Goal: Transaction & Acquisition: Book appointment/travel/reservation

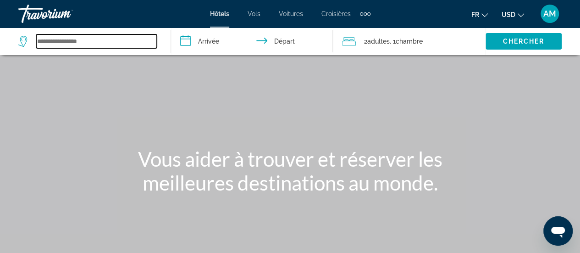
click at [103, 41] on input "Search widget" at bounding box center [96, 41] width 121 height 14
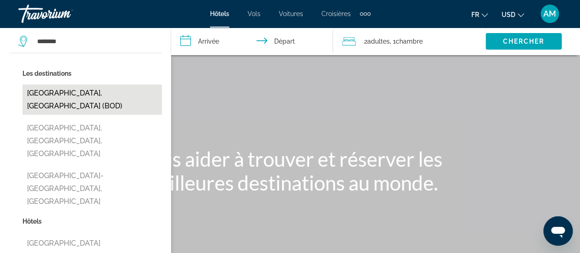
click at [132, 88] on button "[GEOGRAPHIC_DATA], [GEOGRAPHIC_DATA] (BOD)" at bounding box center [91, 99] width 139 height 30
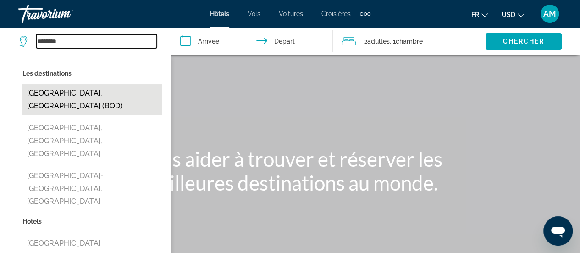
type input "**********"
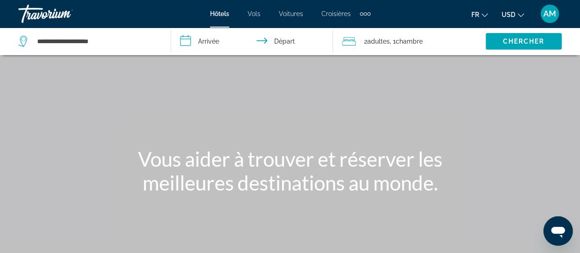
click at [196, 47] on input "**********" at bounding box center [254, 43] width 166 height 30
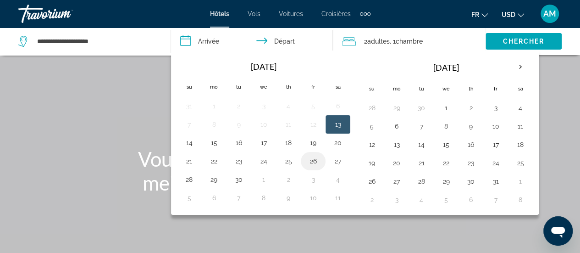
click at [309, 161] on button "26" at bounding box center [313, 161] width 15 height 13
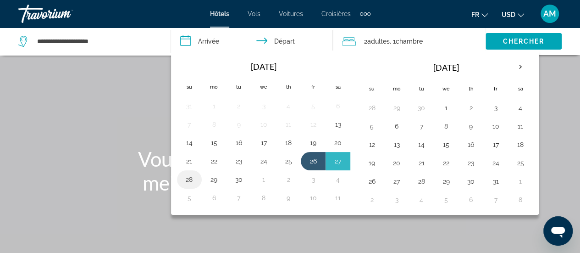
click at [190, 175] on button "28" at bounding box center [189, 179] width 15 height 13
type input "**********"
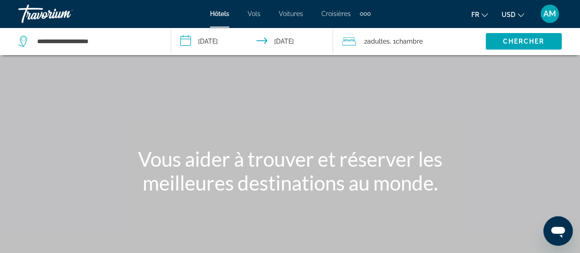
click at [392, 38] on span ", 1 Chambre pièces" at bounding box center [406, 41] width 33 height 13
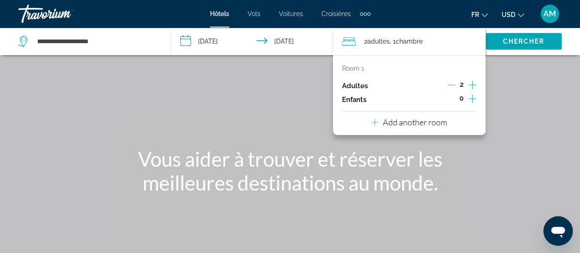
click at [475, 97] on icon "Increment children" at bounding box center [472, 98] width 8 height 11
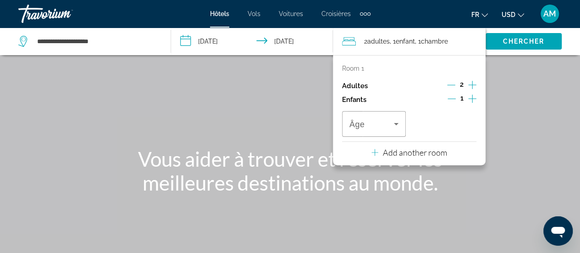
click at [474, 97] on icon "Increment children" at bounding box center [472, 98] width 8 height 11
click at [382, 124] on span "Travelers: 2 adults, 2 children" at bounding box center [371, 123] width 44 height 11
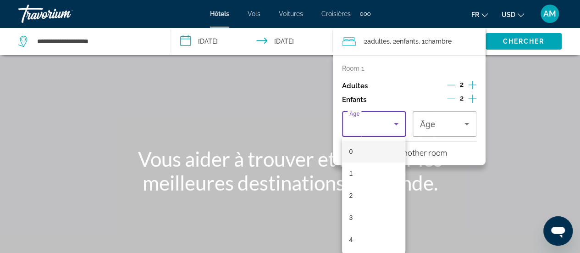
drag, startPoint x: 362, startPoint y: 239, endPoint x: 370, endPoint y: 194, distance: 45.6
click at [362, 238] on mat-option "4" at bounding box center [374, 239] width 64 height 22
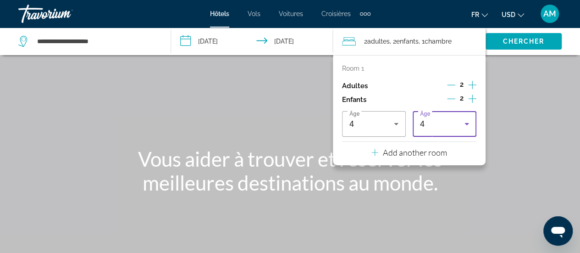
click at [429, 121] on div "4" at bounding box center [442, 123] width 44 height 11
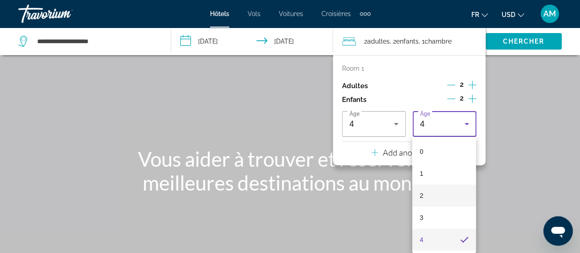
scroll to position [46, 0]
click at [430, 218] on mat-option "5" at bounding box center [444, 215] width 64 height 22
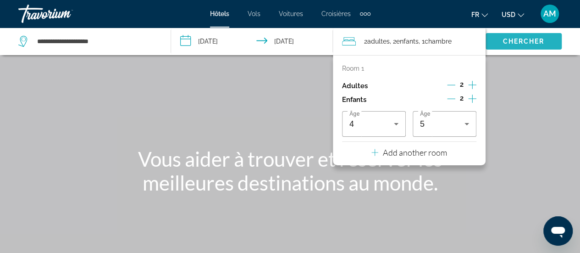
click at [536, 46] on span "Search widget" at bounding box center [524, 41] width 76 height 22
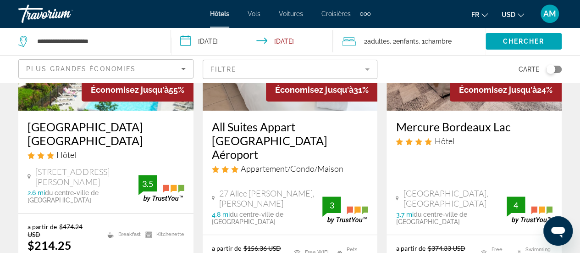
scroll to position [183, 0]
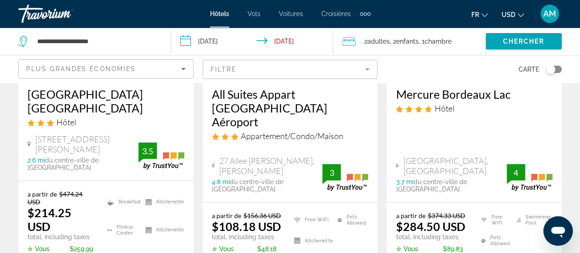
click at [512, 15] on span "USD" at bounding box center [509, 14] width 14 height 7
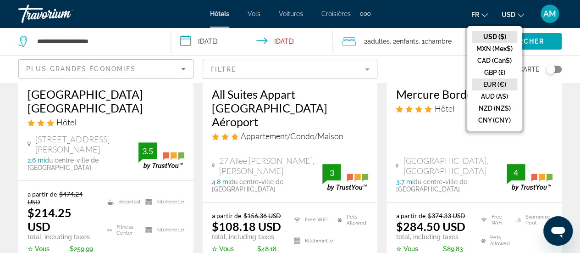
click at [496, 80] on button "EUR (€)" at bounding box center [494, 84] width 45 height 12
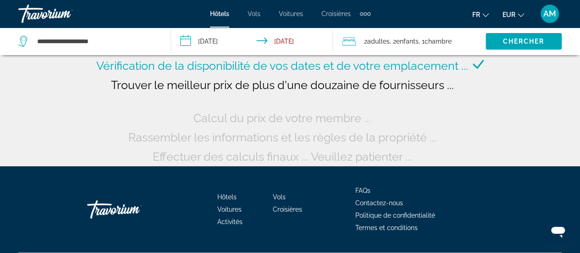
scroll to position [3, 0]
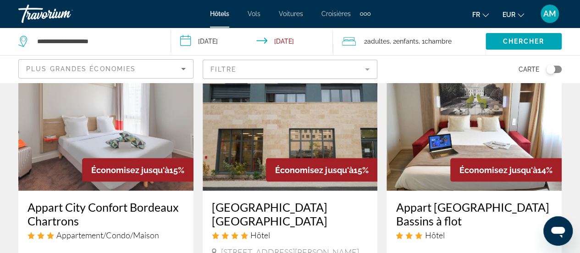
scroll to position [596, 0]
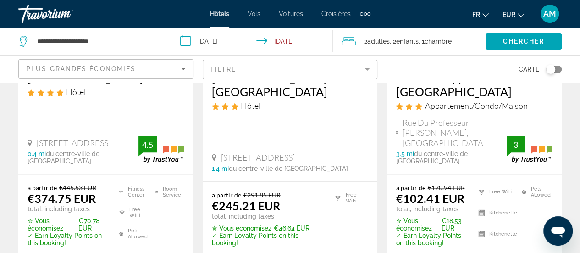
click at [172, 62] on div "Plus grandes économies" at bounding box center [106, 73] width 160 height 26
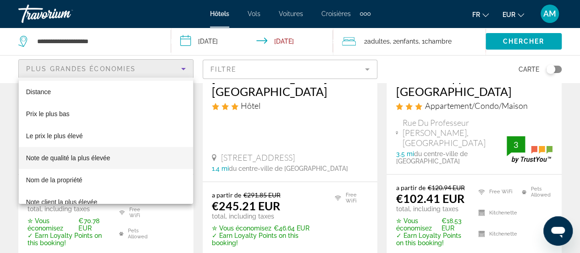
scroll to position [35, 0]
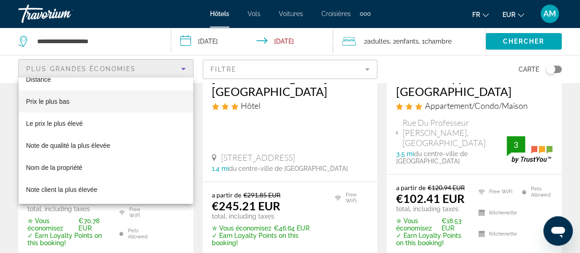
click at [85, 104] on mat-option "Prix le plus bas" at bounding box center [106, 101] width 174 height 22
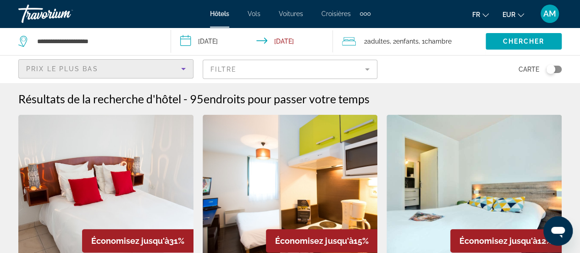
click at [365, 69] on mat-form-field "Filtre" at bounding box center [290, 69] width 175 height 19
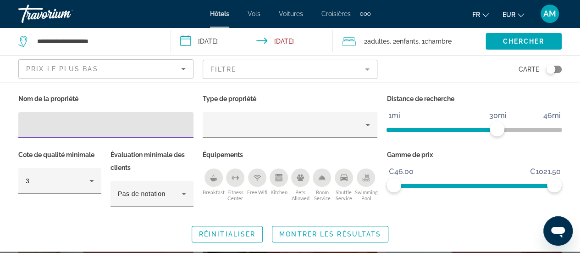
click at [363, 177] on icon "Swimming Pool" at bounding box center [365, 177] width 7 height 7
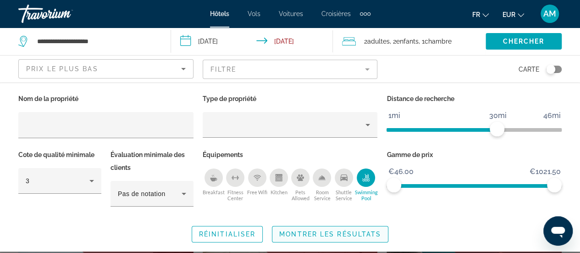
click at [304, 232] on span "Montrer les résultats" at bounding box center [330, 233] width 102 height 7
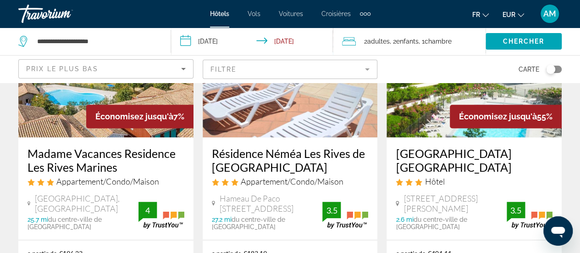
scroll to position [550, 0]
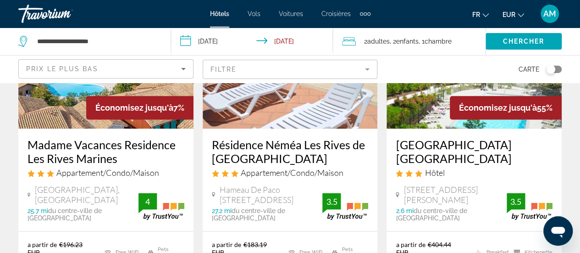
click at [282, 70] on mat-form-field "Filtre" at bounding box center [290, 69] width 175 height 19
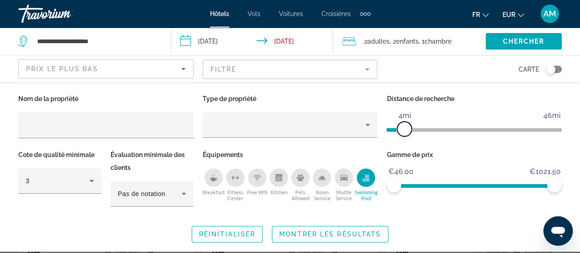
drag, startPoint x: 496, startPoint y: 130, endPoint x: 404, endPoint y: 129, distance: 92.2
click at [404, 129] on span "ngx-slider" at bounding box center [404, 128] width 15 height 15
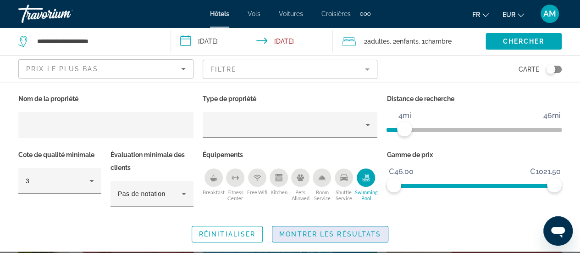
click at [342, 231] on span "Montrer les résultats" at bounding box center [330, 233] width 102 height 7
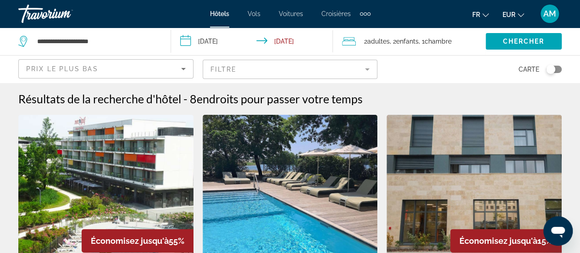
click at [55, 170] on img "Main content" at bounding box center [105, 188] width 175 height 147
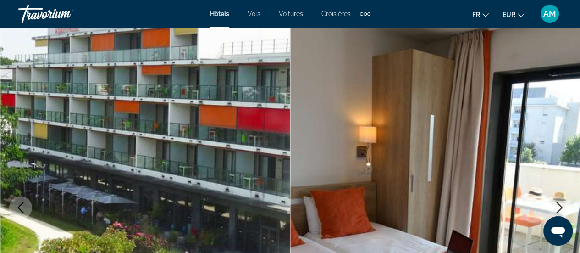
scroll to position [92, 0]
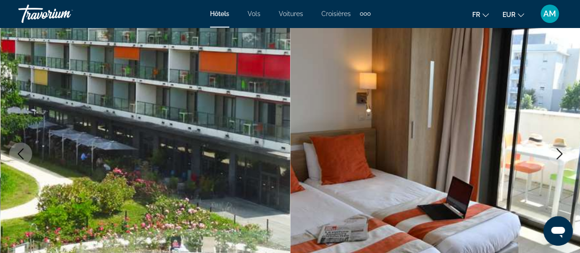
click at [559, 151] on icon "Next image" at bounding box center [560, 153] width 6 height 11
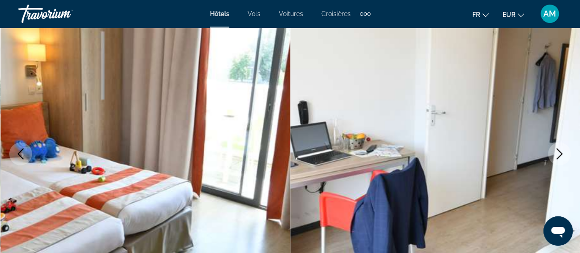
click at [559, 151] on icon "Next image" at bounding box center [560, 153] width 6 height 11
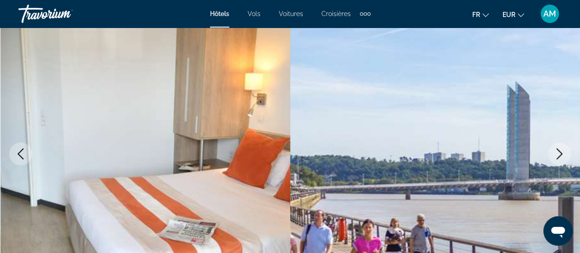
click at [559, 151] on icon "Next image" at bounding box center [560, 153] width 6 height 11
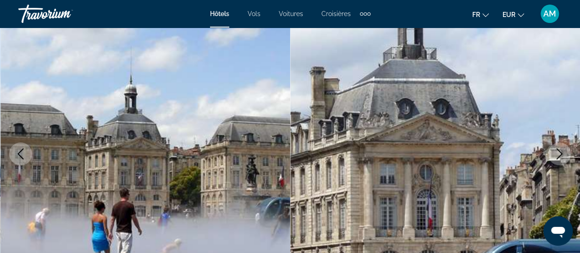
click at [559, 151] on icon "Next image" at bounding box center [560, 153] width 6 height 11
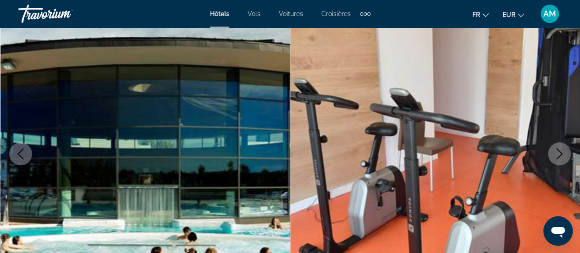
click at [559, 151] on icon "Next image" at bounding box center [560, 153] width 6 height 11
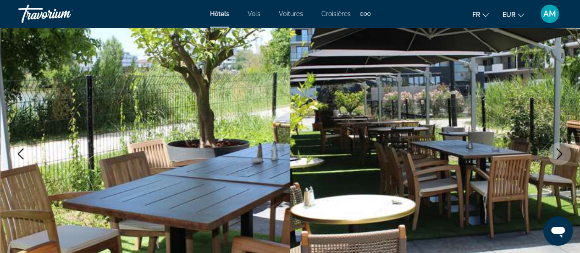
click at [559, 151] on icon "Next image" at bounding box center [560, 153] width 6 height 11
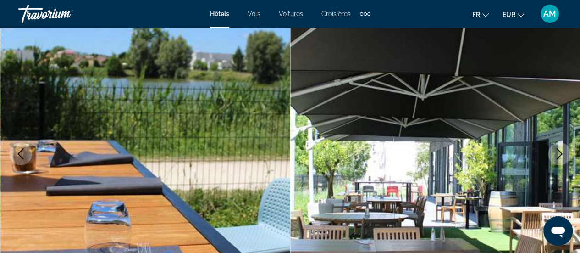
click at [559, 151] on icon "Next image" at bounding box center [560, 153] width 6 height 11
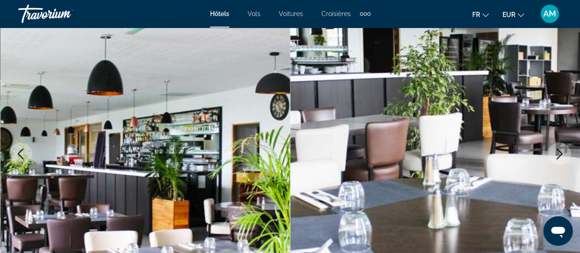
click at [559, 151] on icon "Next image" at bounding box center [560, 153] width 6 height 11
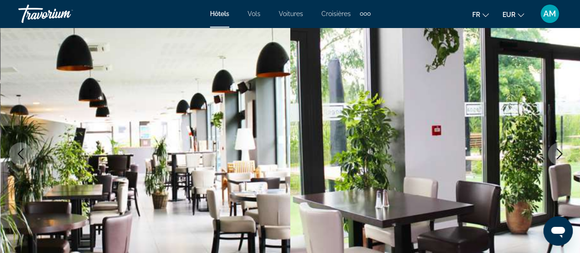
click at [559, 151] on icon "Next image" at bounding box center [560, 153] width 6 height 11
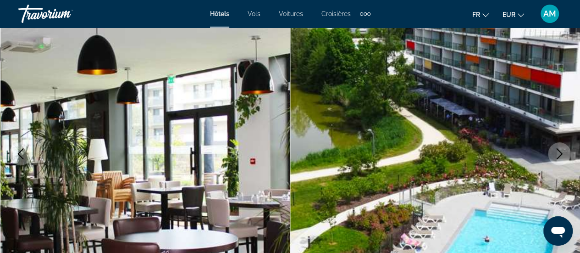
click at [559, 151] on icon "Next image" at bounding box center [560, 153] width 6 height 11
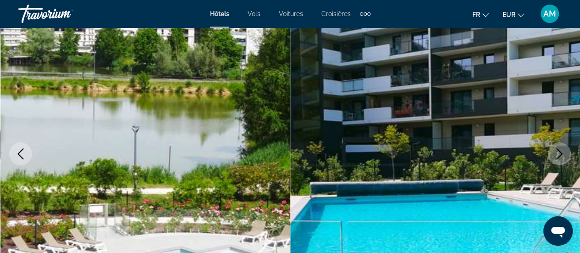
click at [559, 151] on icon "Next image" at bounding box center [560, 153] width 6 height 11
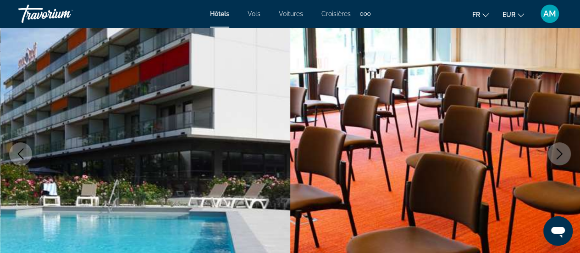
click at [559, 151] on icon "Next image" at bounding box center [560, 153] width 6 height 11
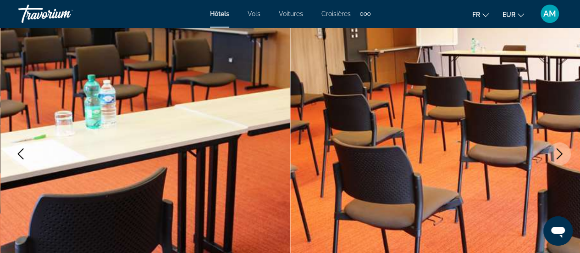
click at [559, 151] on icon "Next image" at bounding box center [560, 153] width 6 height 11
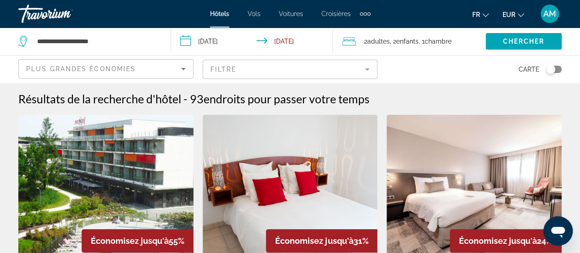
click at [345, 72] on mat-form-field "Filtre" at bounding box center [290, 69] width 175 height 19
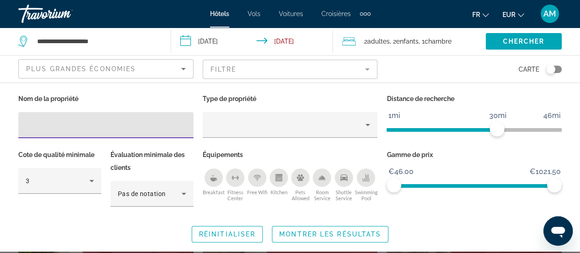
click at [412, 130] on span "ngx-slider" at bounding box center [441, 130] width 110 height 4
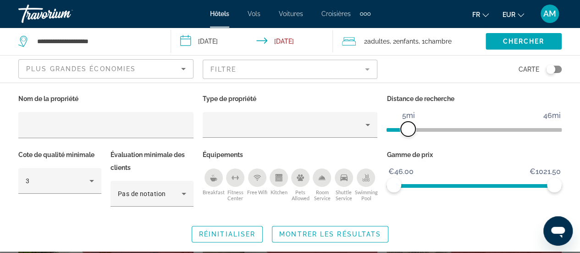
click at [407, 129] on span "ngx-slider" at bounding box center [408, 128] width 15 height 15
click at [350, 233] on span "Montrer les résultats" at bounding box center [330, 233] width 102 height 7
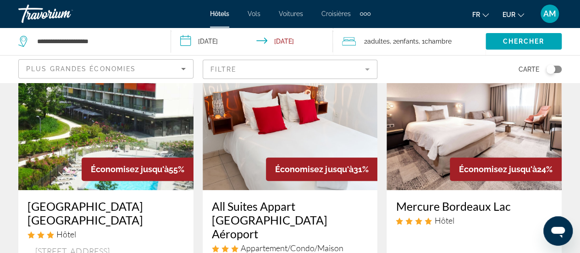
scroll to position [46, 0]
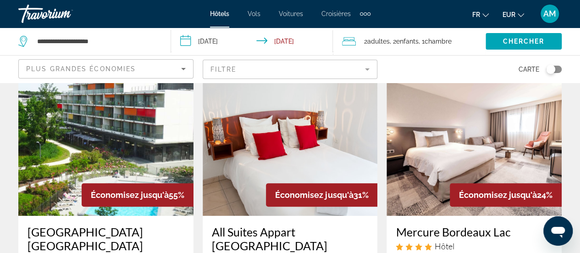
click at [334, 140] on img "Main content" at bounding box center [290, 142] width 175 height 147
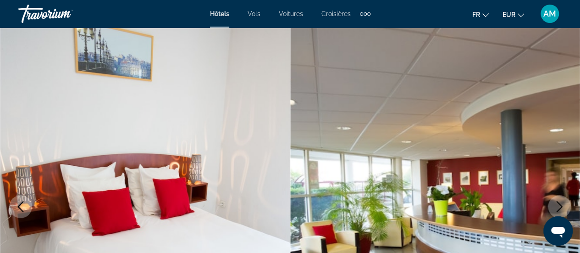
scroll to position [92, 0]
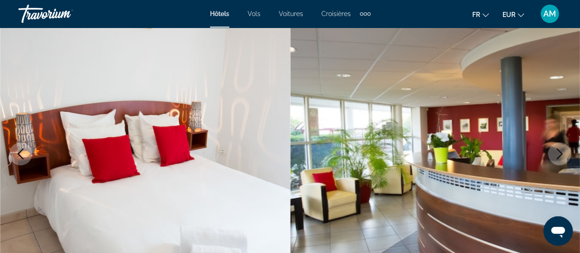
click at [555, 153] on icon "Next image" at bounding box center [559, 153] width 11 height 11
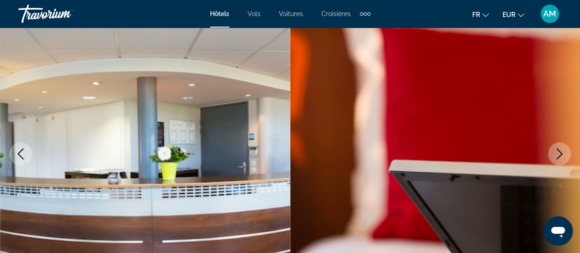
click at [555, 153] on icon "Next image" at bounding box center [559, 153] width 11 height 11
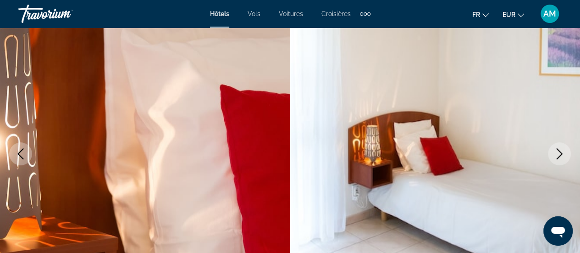
click at [555, 153] on icon "Next image" at bounding box center [559, 153] width 11 height 11
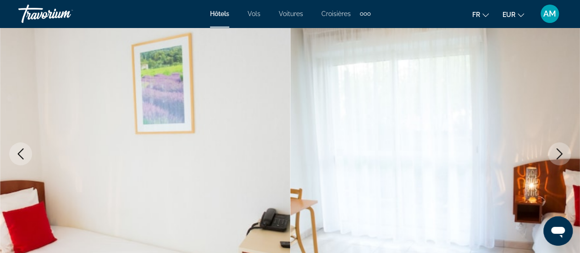
click at [555, 153] on icon "Next image" at bounding box center [559, 153] width 11 height 11
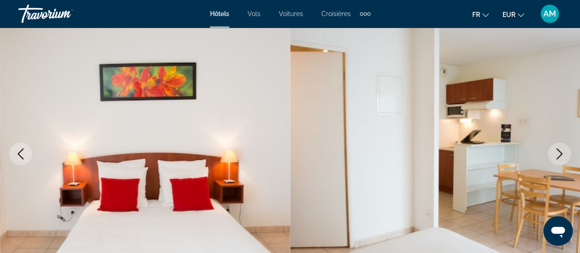
click at [555, 153] on icon "Next image" at bounding box center [559, 153] width 11 height 11
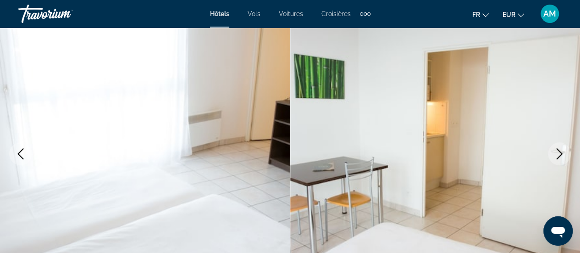
click at [555, 153] on icon "Next image" at bounding box center [559, 153] width 11 height 11
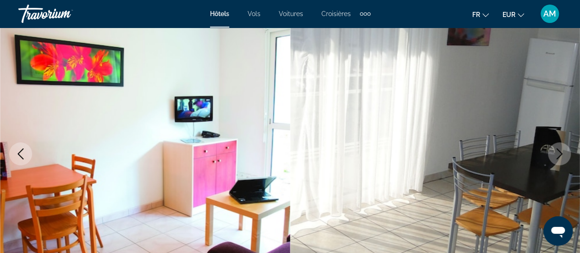
click at [555, 153] on icon "Next image" at bounding box center [559, 153] width 11 height 11
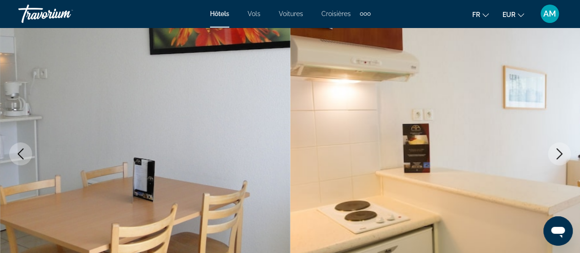
click at [555, 153] on icon "Next image" at bounding box center [559, 153] width 11 height 11
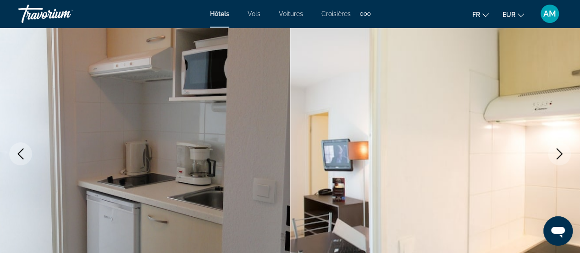
click at [555, 153] on icon "Next image" at bounding box center [559, 153] width 11 height 11
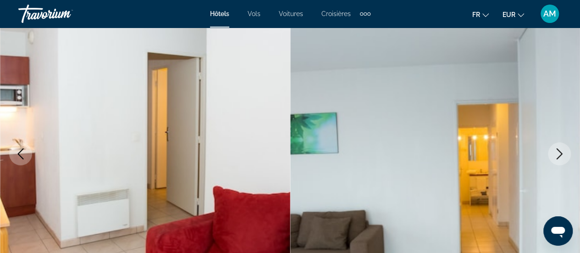
click at [555, 153] on icon "Next image" at bounding box center [559, 153] width 11 height 11
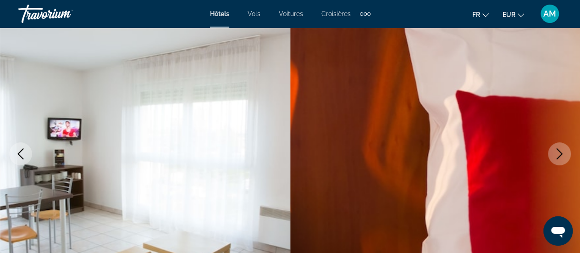
click at [555, 153] on icon "Next image" at bounding box center [559, 153] width 11 height 11
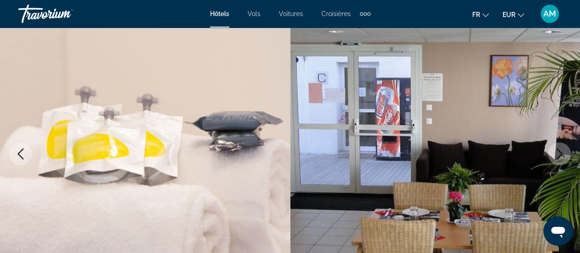
click at [555, 153] on icon "Next image" at bounding box center [559, 153] width 11 height 11
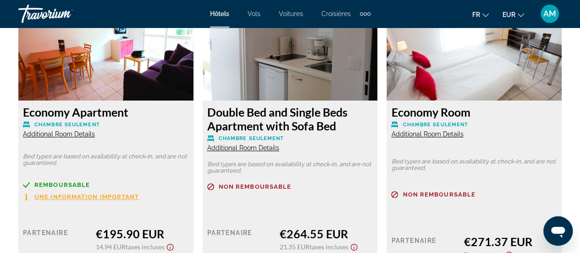
scroll to position [2155, 0]
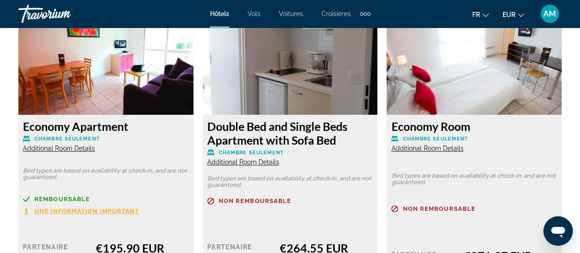
click at [58, 137] on div "Economy Apartment Chambre seulement Additional Room Details" at bounding box center [106, 135] width 166 height 33
click at [61, 144] on span "Additional Room Details" at bounding box center [59, 147] width 72 height 7
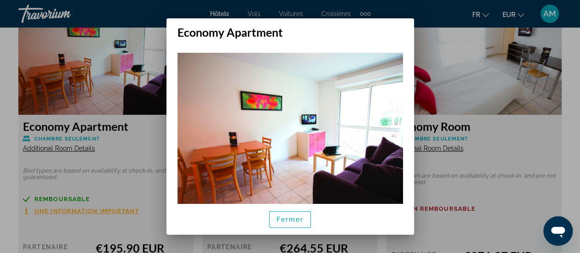
scroll to position [36, 0]
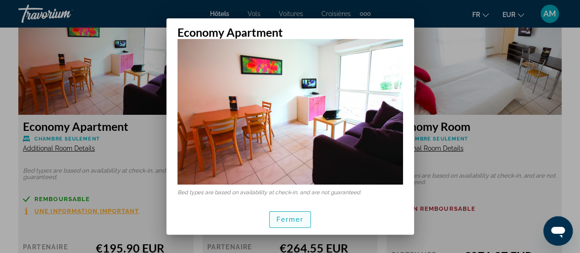
click at [294, 225] on span "button" at bounding box center [290, 219] width 41 height 22
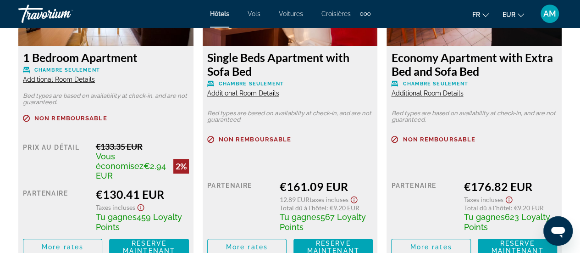
scroll to position [1834, 0]
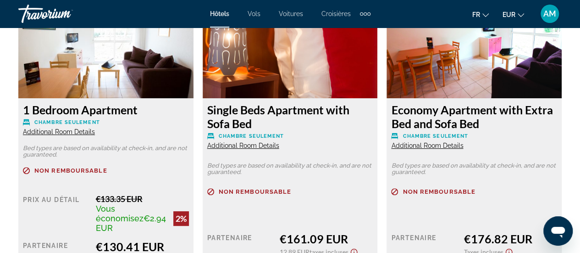
click at [434, 144] on span "Additional Room Details" at bounding box center [427, 145] width 72 height 7
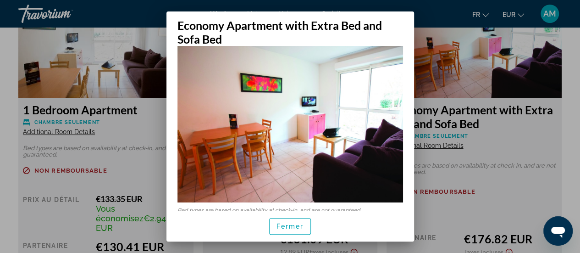
scroll to position [36, 0]
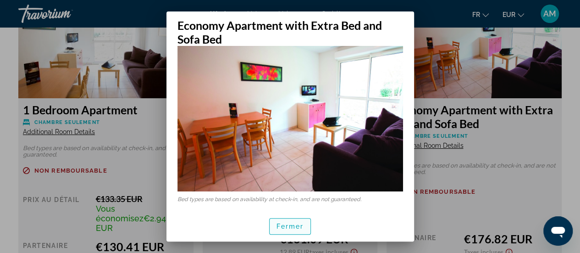
click at [299, 226] on span "Fermer" at bounding box center [290, 225] width 28 height 7
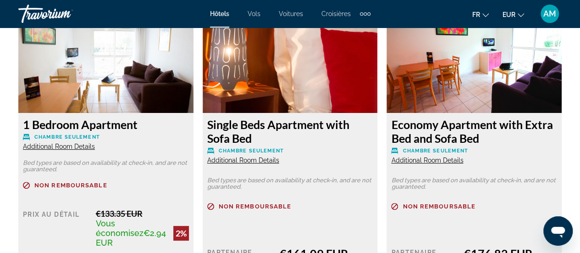
scroll to position [1834, 0]
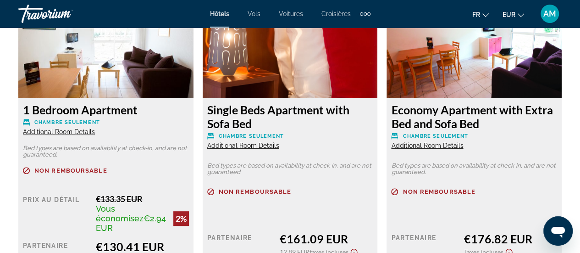
click at [48, 132] on span "Additional Room Details" at bounding box center [59, 131] width 72 height 7
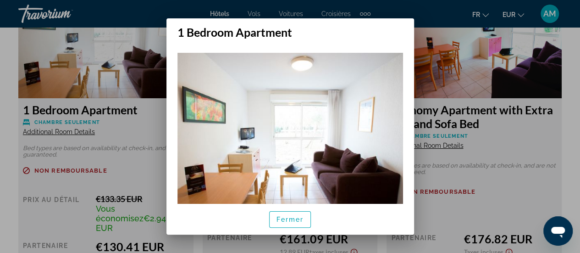
scroll to position [108, 0]
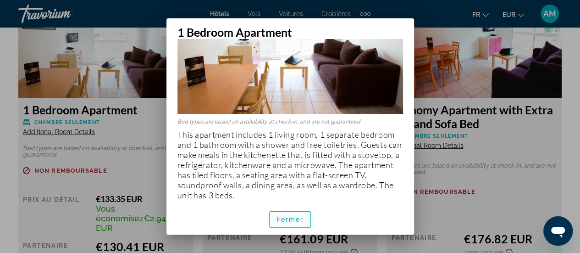
click at [299, 219] on span "Fermer" at bounding box center [290, 218] width 28 height 7
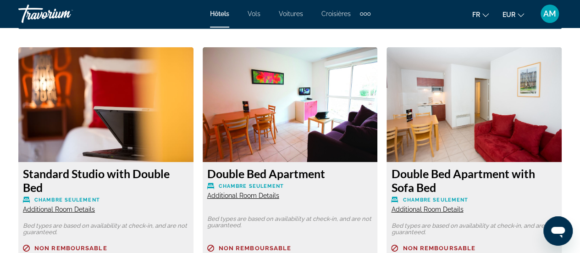
scroll to position [1421, 0]
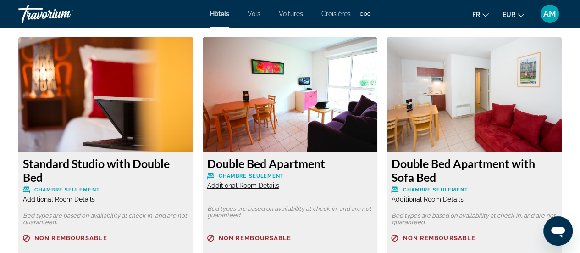
click at [432, 198] on span "Additional Room Details" at bounding box center [427, 198] width 72 height 7
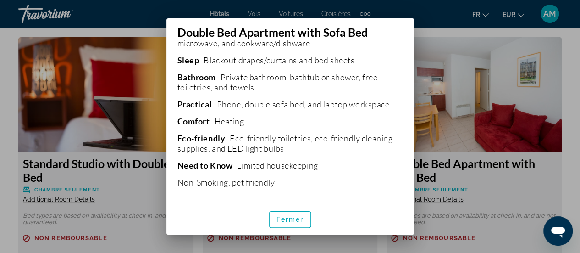
scroll to position [275, 0]
click at [290, 219] on span "Fermer" at bounding box center [290, 218] width 28 height 7
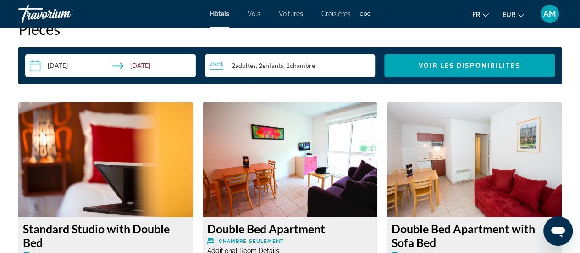
scroll to position [1330, 0]
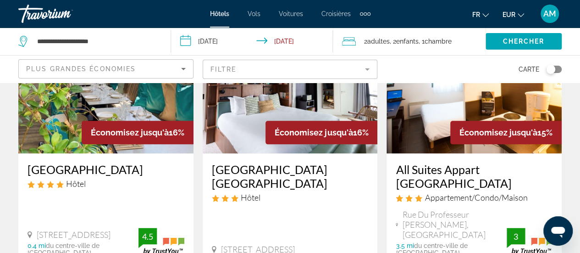
scroll to position [413, 0]
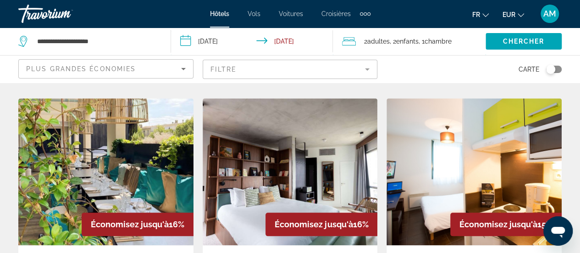
click at [459, 124] on img "Main content" at bounding box center [473, 171] width 175 height 147
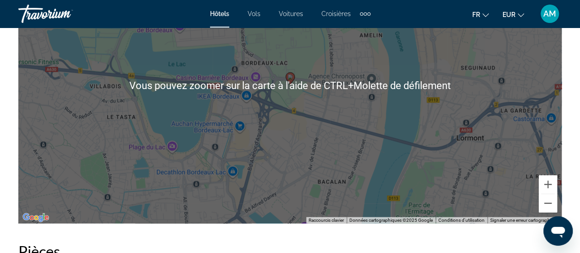
scroll to position [1146, 0]
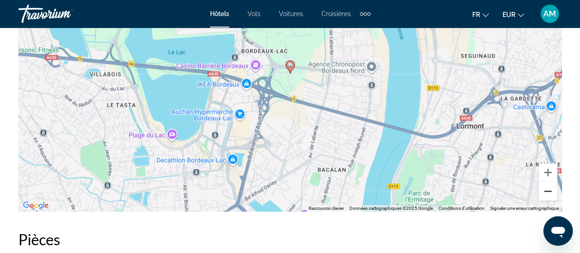
click at [549, 193] on button "Zoom arrière" at bounding box center [548, 191] width 18 height 18
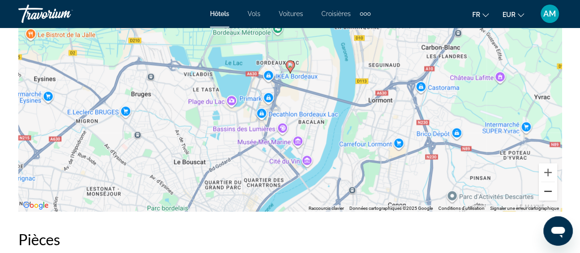
click at [548, 191] on button "Zoom arrière" at bounding box center [548, 191] width 18 height 18
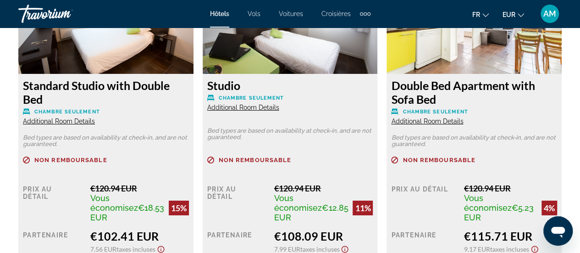
scroll to position [1513, 0]
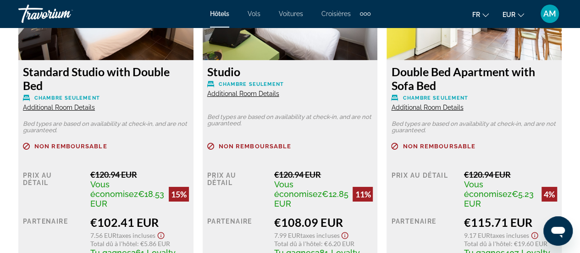
click at [427, 109] on span "Additional Room Details" at bounding box center [427, 107] width 72 height 7
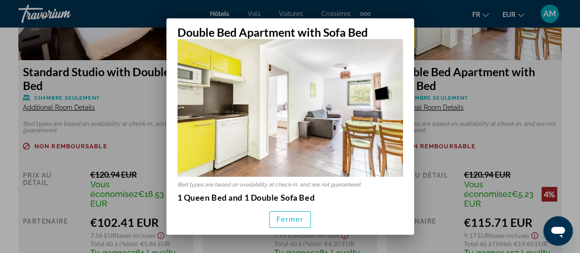
scroll to position [46, 0]
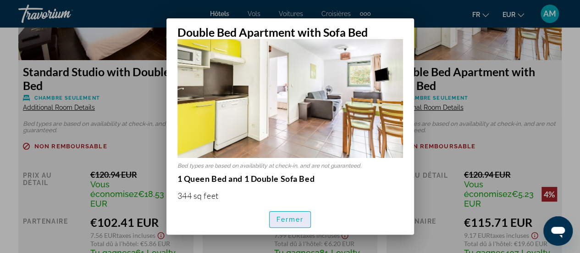
click at [295, 215] on span "Fermer" at bounding box center [290, 218] width 28 height 7
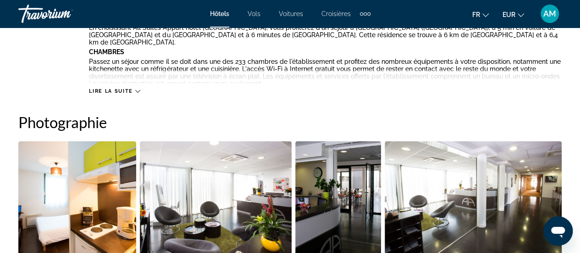
scroll to position [596, 0]
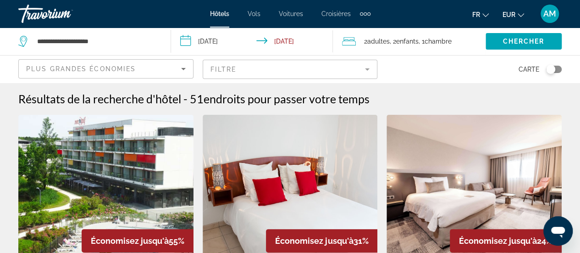
click at [112, 179] on img "Main content" at bounding box center [105, 188] width 175 height 147
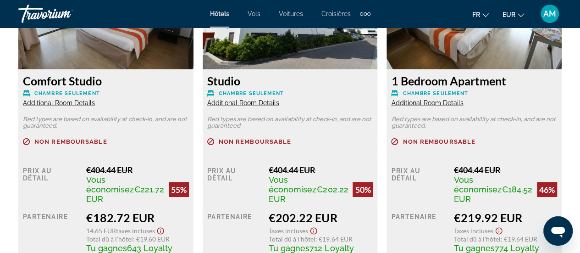
scroll to position [1513, 0]
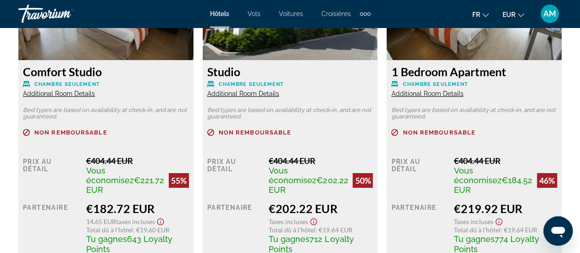
click at [409, 89] on div "1 Bedroom Apartment Chambre seulement Additional Room Details" at bounding box center [474, 81] width 166 height 33
click at [409, 92] on span "Additional Room Details" at bounding box center [427, 93] width 72 height 7
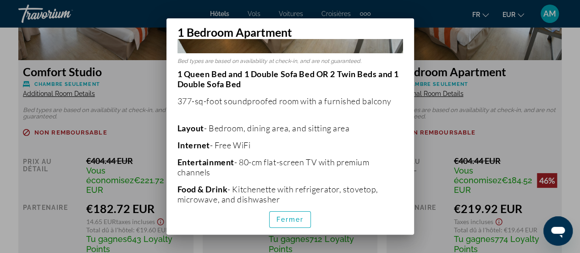
scroll to position [138, 0]
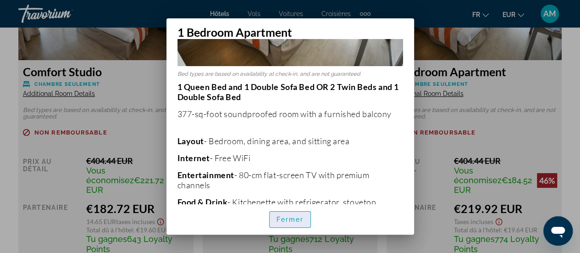
click at [297, 217] on span "Fermer" at bounding box center [290, 218] width 28 height 7
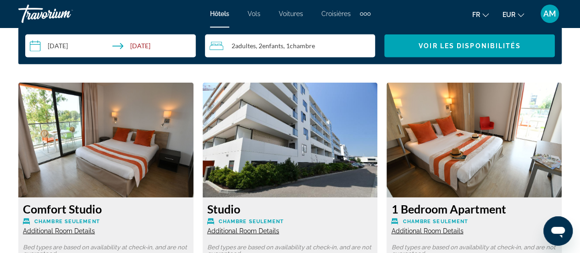
scroll to position [1467, 0]
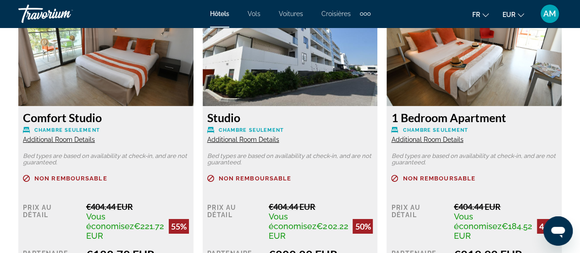
click at [57, 140] on span "Additional Room Details" at bounding box center [59, 139] width 72 height 7
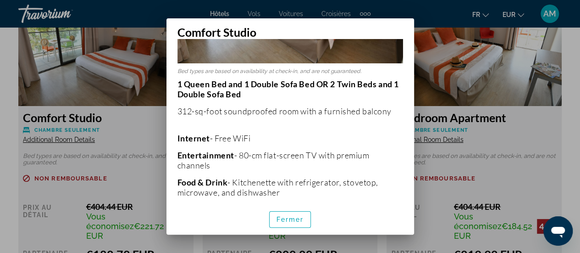
scroll to position [138, 0]
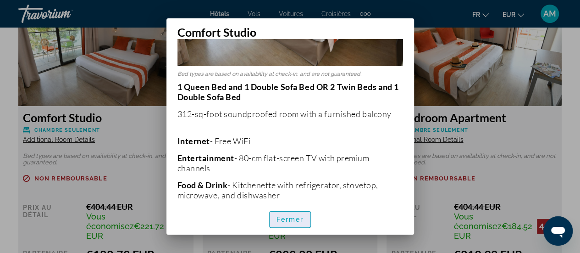
click at [298, 218] on span "Fermer" at bounding box center [290, 218] width 28 height 7
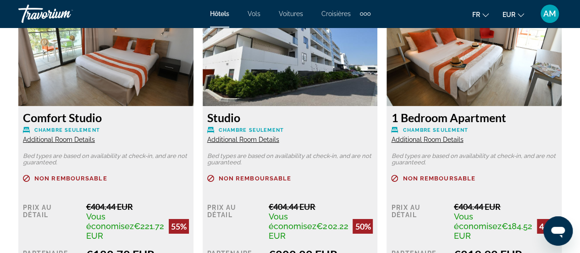
scroll to position [1559, 0]
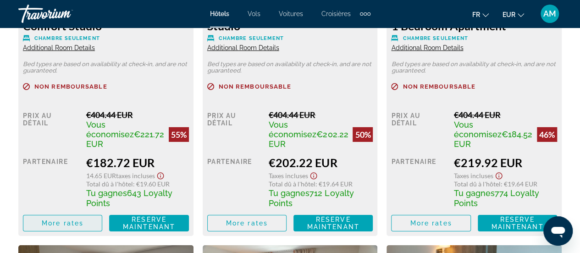
click at [59, 227] on span "Main content" at bounding box center [62, 223] width 78 height 22
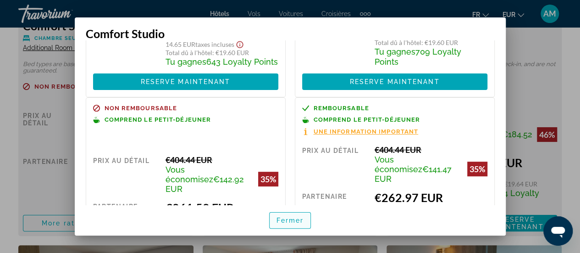
scroll to position [139, 0]
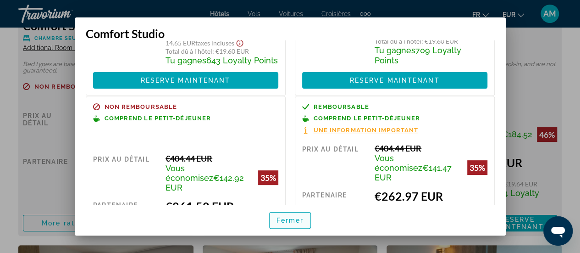
click at [292, 221] on span "Fermer" at bounding box center [290, 219] width 28 height 7
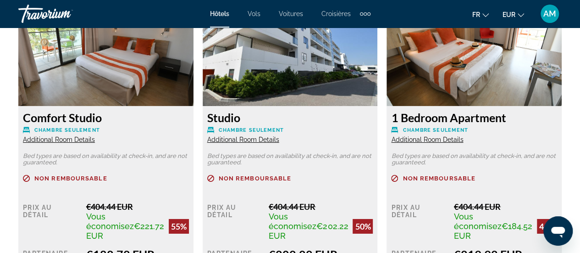
scroll to position [1421, 0]
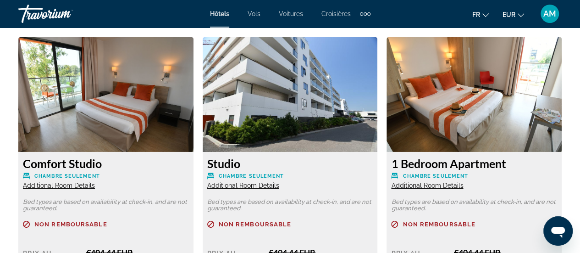
click at [120, 117] on img "Main content" at bounding box center [105, 94] width 175 height 115
click at [72, 182] on span "Additional Room Details" at bounding box center [59, 185] width 72 height 7
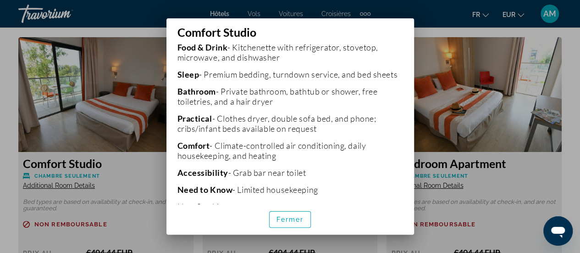
scroll to position [304, 0]
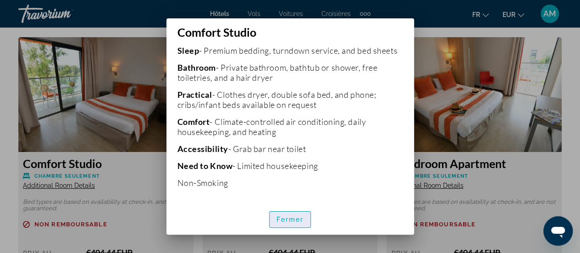
click at [286, 217] on span "Fermer" at bounding box center [290, 218] width 28 height 7
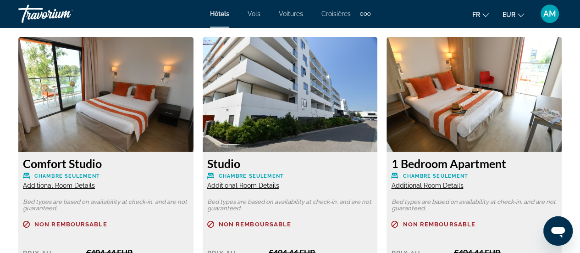
click at [83, 184] on span "Additional Room Details" at bounding box center [59, 185] width 72 height 7
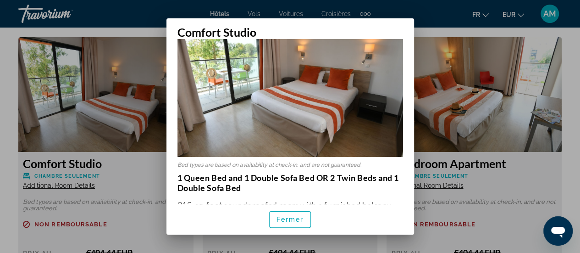
scroll to position [92, 0]
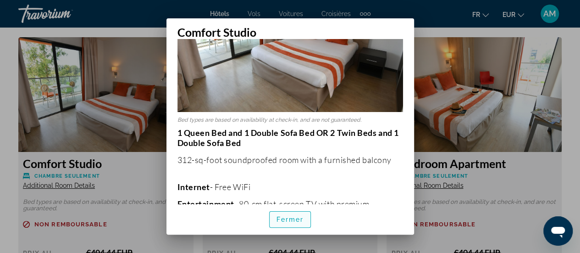
click at [290, 222] on span "Fermer" at bounding box center [290, 218] width 28 height 7
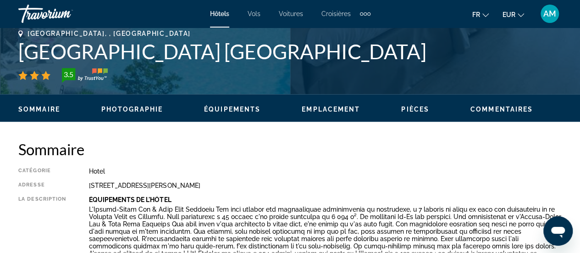
scroll to position [367, 0]
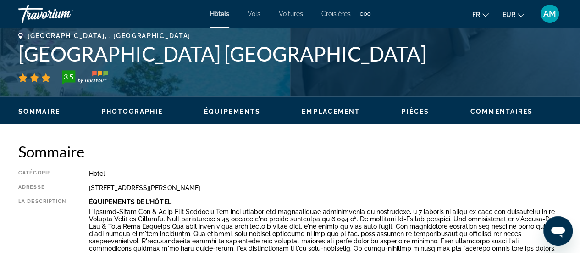
click at [145, 54] on h1 "[GEOGRAPHIC_DATA] [GEOGRAPHIC_DATA]" at bounding box center [289, 54] width 543 height 24
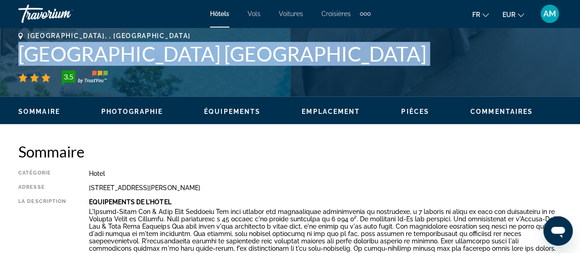
click at [145, 54] on h1 "[GEOGRAPHIC_DATA] [GEOGRAPHIC_DATA]" at bounding box center [289, 54] width 543 height 24
copy div "[GEOGRAPHIC_DATA] [GEOGRAPHIC_DATA]"
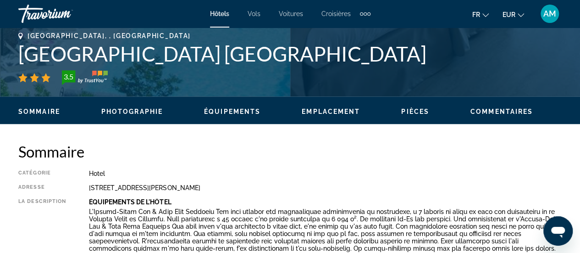
click at [258, 157] on h2 "Sommaire" at bounding box center [289, 151] width 543 height 18
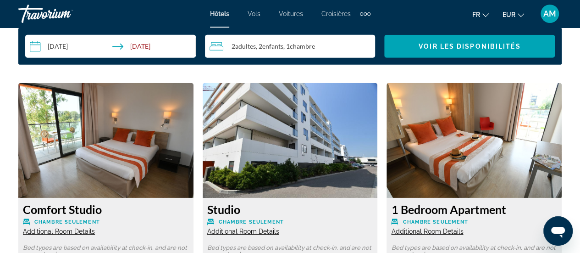
scroll to position [1467, 0]
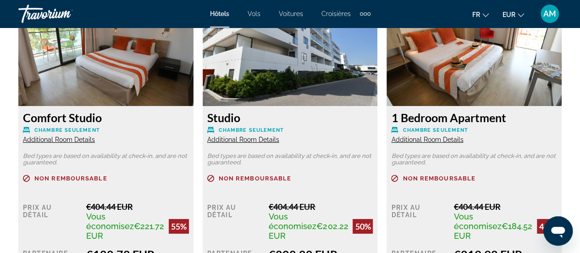
click at [233, 140] on span "Additional Room Details" at bounding box center [243, 139] width 72 height 7
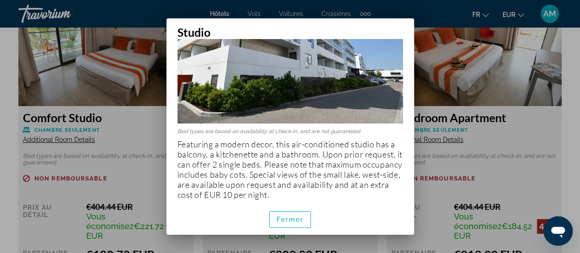
scroll to position [80, 0]
click at [304, 221] on span "button" at bounding box center [290, 219] width 41 height 22
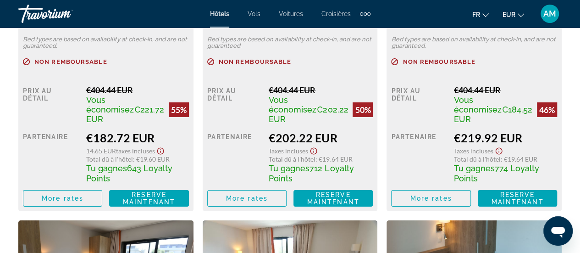
scroll to position [1605, 0]
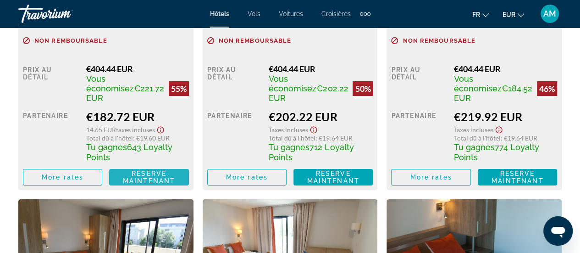
click at [127, 178] on span "Reserve maintenant" at bounding box center [149, 177] width 52 height 15
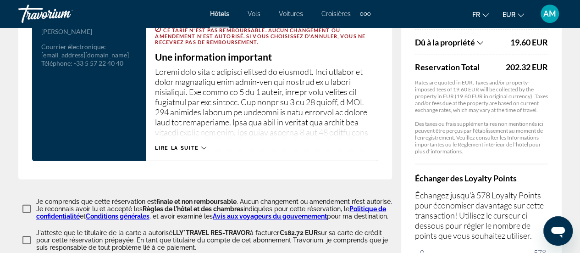
scroll to position [1378, 0]
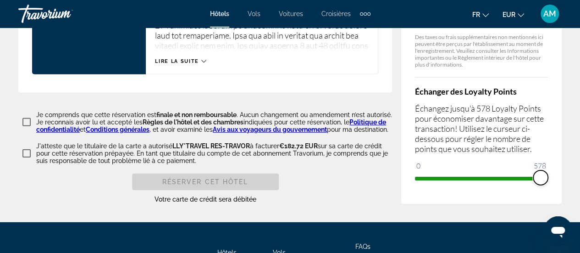
drag, startPoint x: 419, startPoint y: 192, endPoint x: 557, endPoint y: 199, distance: 137.7
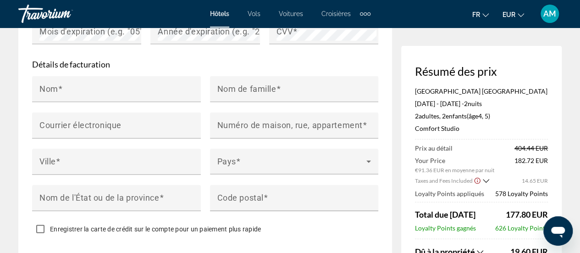
scroll to position [896, 0]
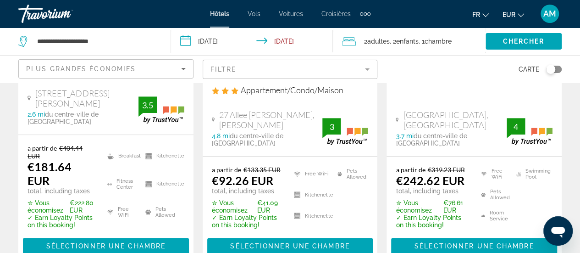
scroll to position [92, 0]
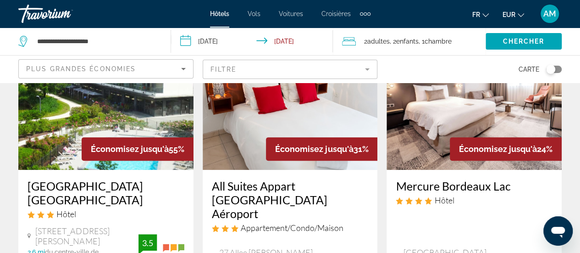
click at [299, 121] on img "Main content" at bounding box center [290, 96] width 175 height 147
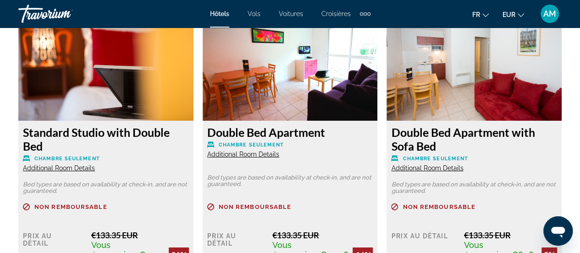
scroll to position [1467, 0]
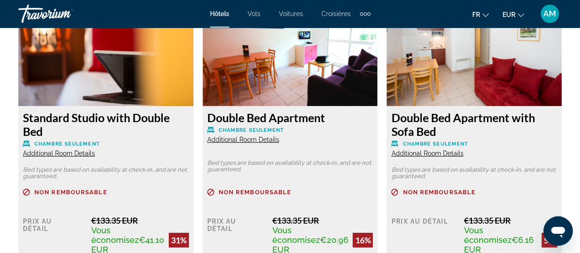
click at [68, 155] on span "Additional Room Details" at bounding box center [59, 152] width 72 height 7
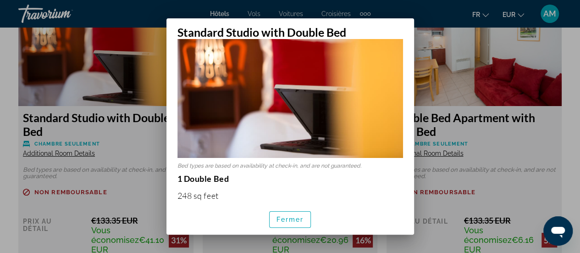
scroll to position [92, 0]
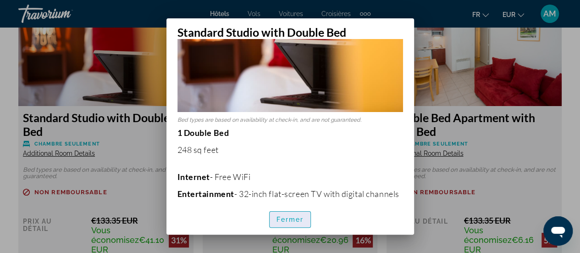
click at [291, 219] on span "Fermer" at bounding box center [290, 218] width 28 height 7
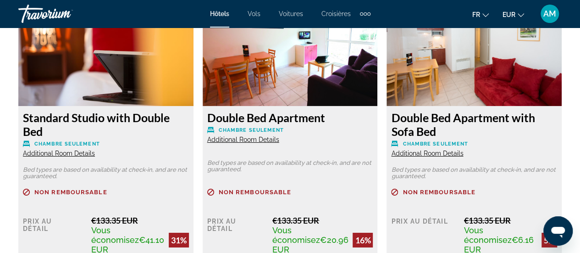
click at [270, 141] on span "Additional Room Details" at bounding box center [243, 139] width 72 height 7
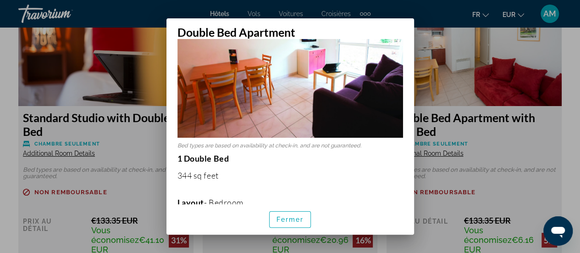
scroll to position [138, 0]
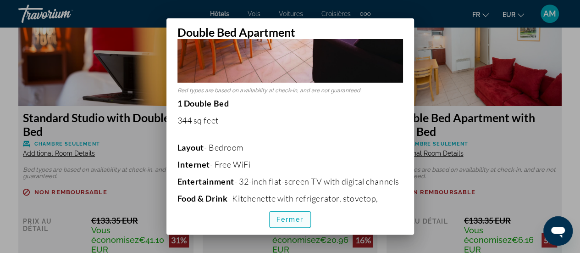
click at [282, 222] on span "Fermer" at bounding box center [290, 218] width 28 height 7
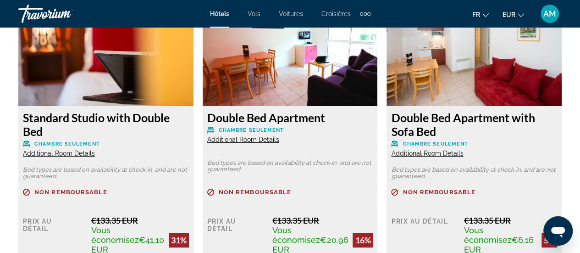
scroll to position [1467, 0]
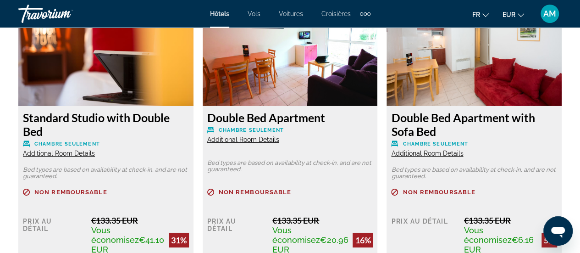
click at [410, 155] on span "Additional Room Details" at bounding box center [427, 152] width 72 height 7
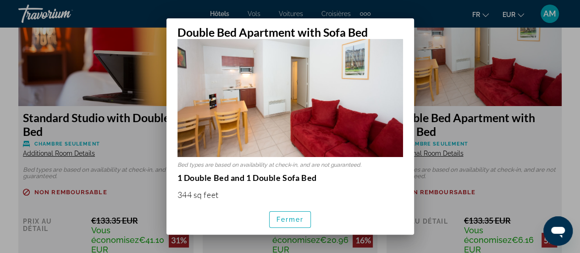
scroll to position [46, 0]
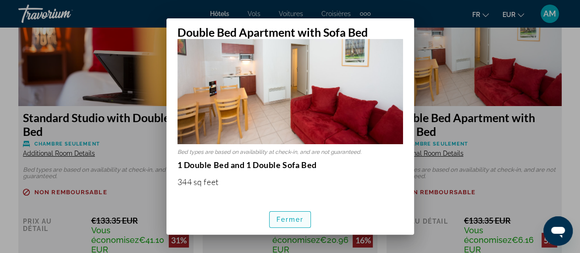
click at [288, 220] on span "Fermer" at bounding box center [290, 218] width 28 height 7
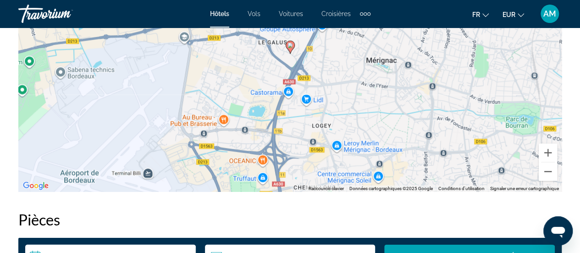
scroll to position [1146, 0]
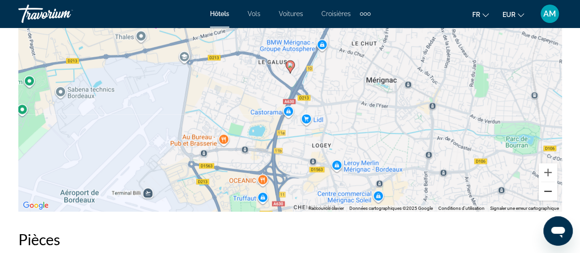
click at [550, 192] on button "Zoom arrière" at bounding box center [548, 191] width 18 height 18
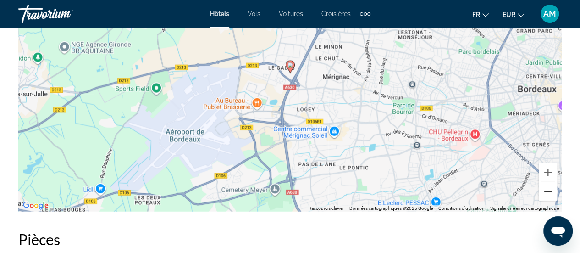
click at [550, 192] on button "Zoom arrière" at bounding box center [548, 191] width 18 height 18
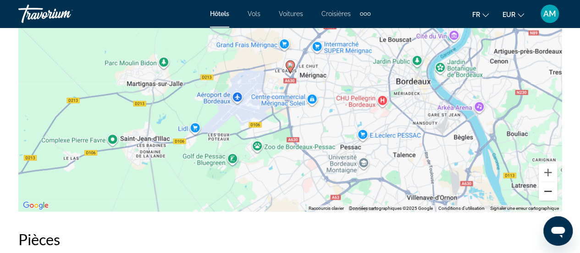
click at [550, 192] on button "Zoom arrière" at bounding box center [548, 191] width 18 height 18
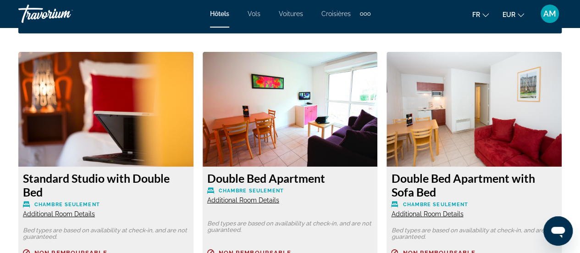
scroll to position [1421, 0]
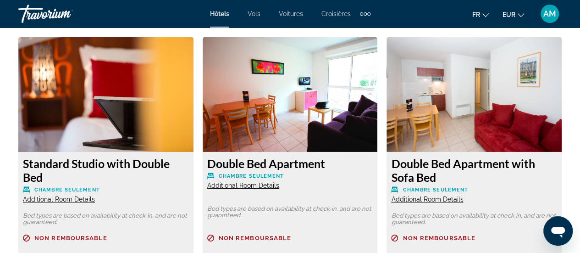
click at [471, 117] on img "Main content" at bounding box center [473, 94] width 175 height 115
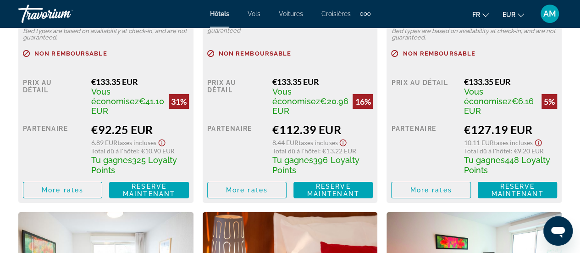
scroll to position [1605, 0]
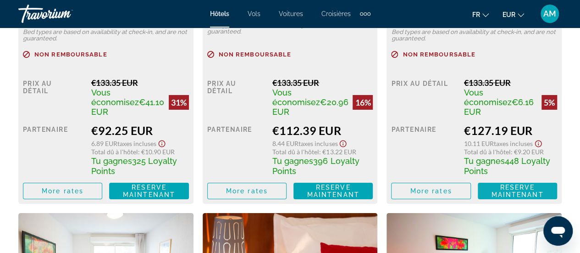
click at [500, 191] on span "Reserve maintenant" at bounding box center [517, 190] width 52 height 15
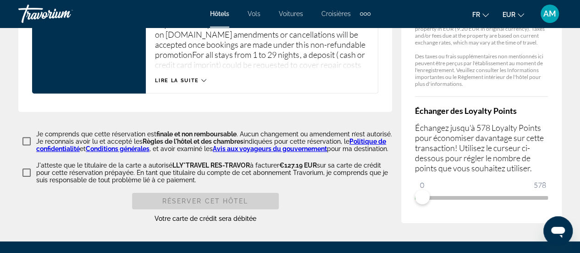
scroll to position [1394, 0]
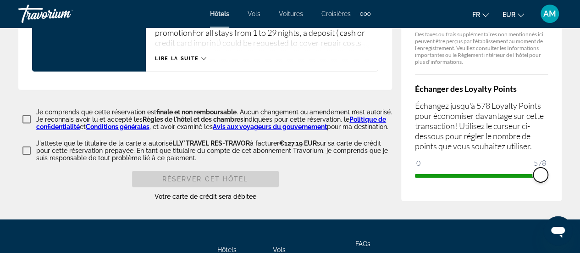
drag, startPoint x: 422, startPoint y: 186, endPoint x: 574, endPoint y: 200, distance: 152.8
drag, startPoint x: 541, startPoint y: 188, endPoint x: 378, endPoint y: 193, distance: 163.3
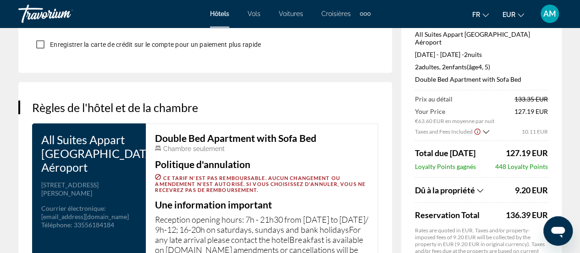
scroll to position [1164, 0]
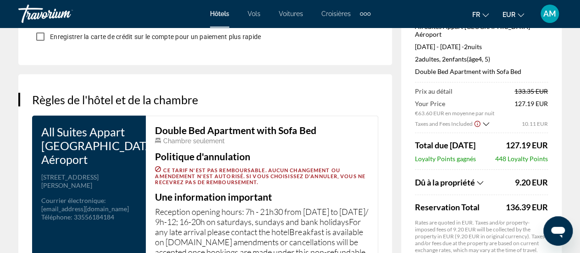
drag, startPoint x: 95, startPoint y: 181, endPoint x: 39, endPoint y: 137, distance: 71.5
click at [39, 137] on div "All Suites Appart Hôtel Bordeaux Mérignac Aéroport Adresse 27 Allee Felix Nadar…" at bounding box center [89, 208] width 114 height 185
copy h3 "All Suites Appart [GEOGRAPHIC_DATA] Aéroport"
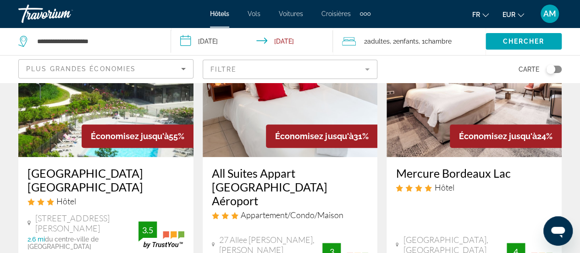
scroll to position [92, 0]
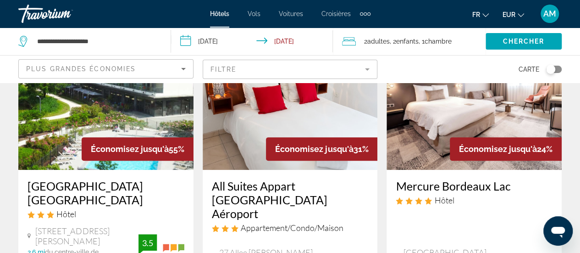
click at [113, 111] on img "Main content" at bounding box center [105, 96] width 175 height 147
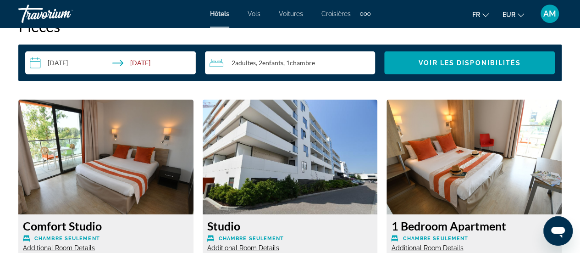
scroll to position [1421, 0]
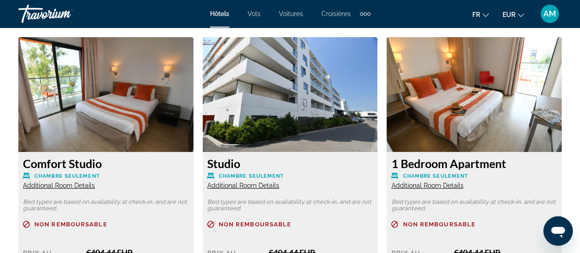
click at [82, 185] on span "Additional Room Details" at bounding box center [59, 185] width 72 height 7
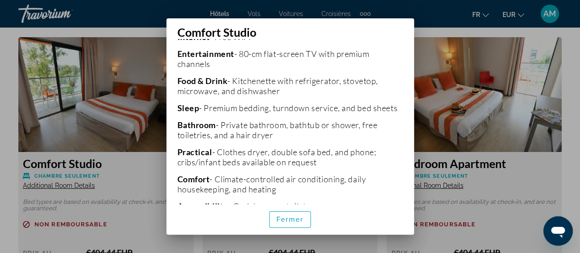
scroll to position [275, 0]
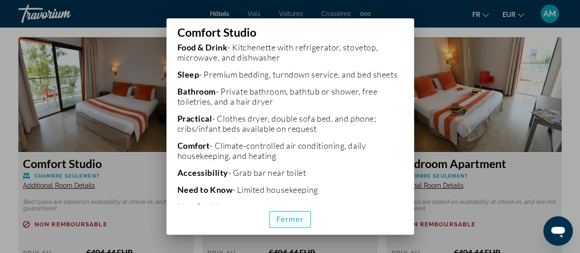
click at [297, 219] on span "Fermer" at bounding box center [290, 218] width 28 height 7
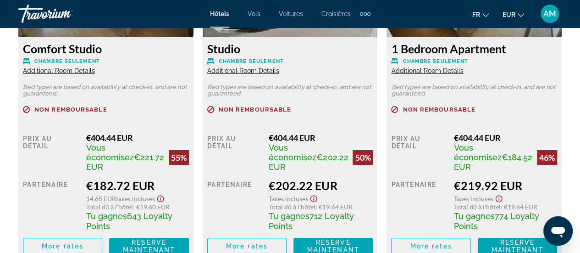
scroll to position [1559, 0]
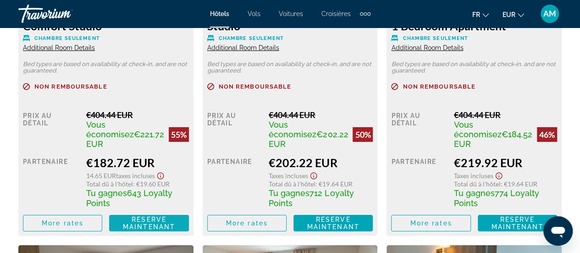
click at [139, 224] on span "Reserve maintenant" at bounding box center [149, 222] width 52 height 15
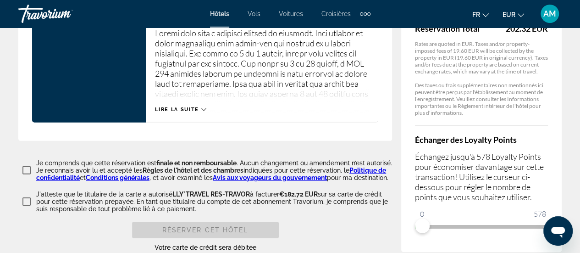
scroll to position [1375, 0]
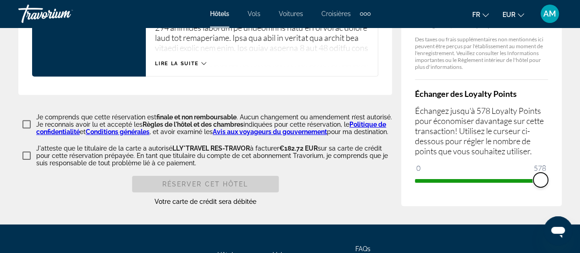
drag, startPoint x: 423, startPoint y: 194, endPoint x: 591, endPoint y: 193, distance: 167.8
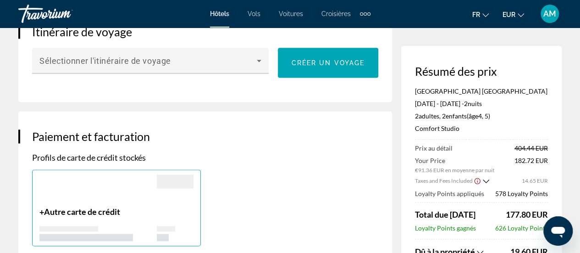
scroll to position [321, 0]
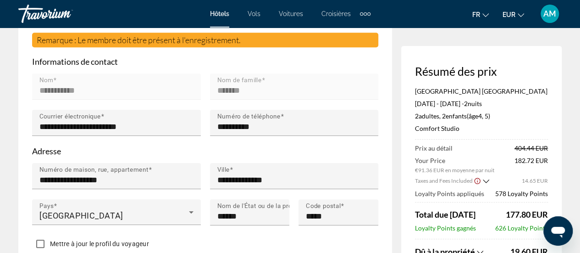
click at [551, 12] on span "AM" at bounding box center [549, 13] width 13 height 9
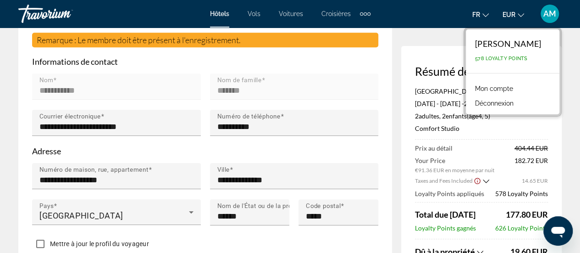
click at [489, 105] on button "Déconnexion" at bounding box center [494, 103] width 48 height 12
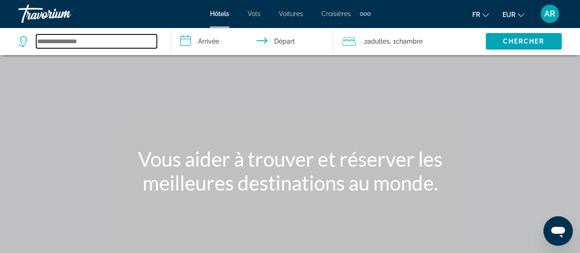
click at [104, 38] on input "Search widget" at bounding box center [96, 41] width 121 height 14
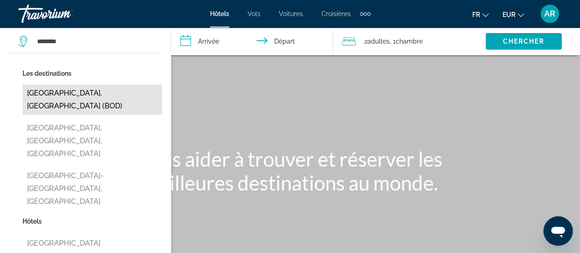
click at [73, 90] on button "[GEOGRAPHIC_DATA], [GEOGRAPHIC_DATA] (BOD)" at bounding box center [91, 99] width 139 height 30
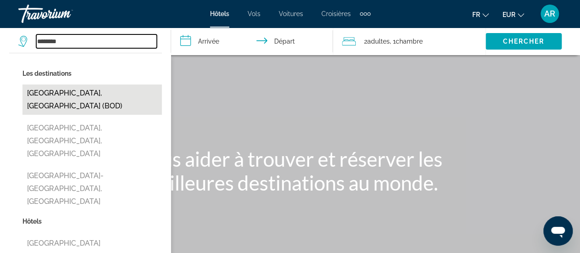
type input "**********"
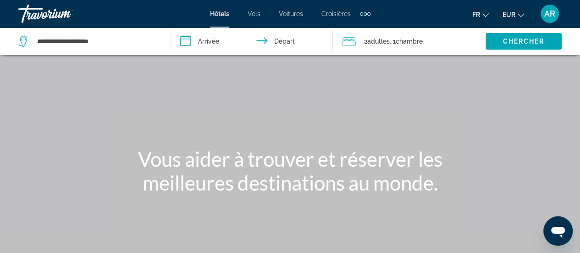
click at [220, 44] on input "**********" at bounding box center [254, 43] width 166 height 30
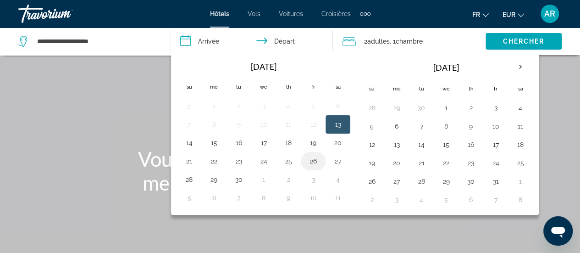
click at [308, 160] on button "26" at bounding box center [313, 161] width 15 height 13
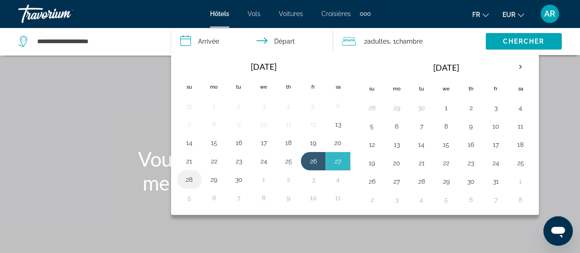
click at [190, 175] on button "28" at bounding box center [189, 179] width 15 height 13
type input "**********"
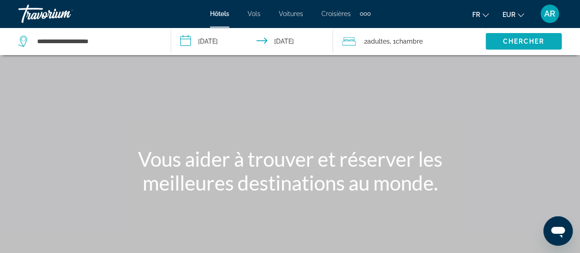
click at [519, 43] on span "Chercher" at bounding box center [523, 41] width 42 height 7
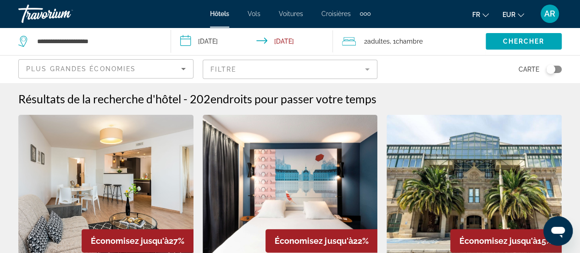
click at [135, 160] on img "Main content" at bounding box center [105, 188] width 175 height 147
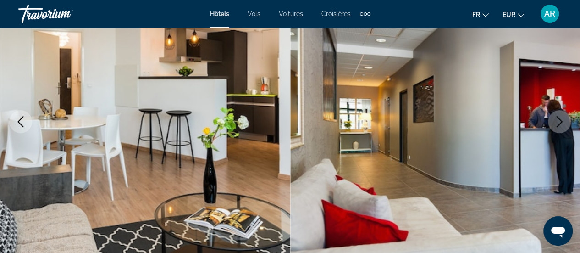
scroll to position [138, 0]
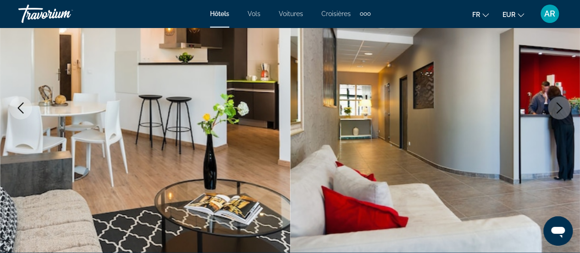
click at [561, 109] on icon "Next image" at bounding box center [559, 107] width 11 height 11
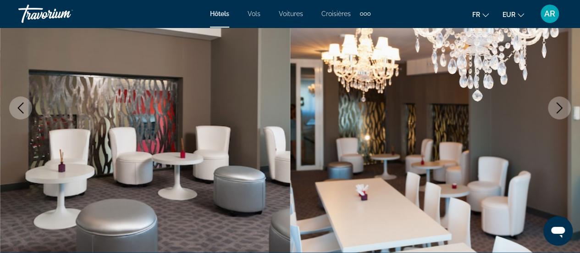
click at [561, 109] on icon "Next image" at bounding box center [559, 107] width 11 height 11
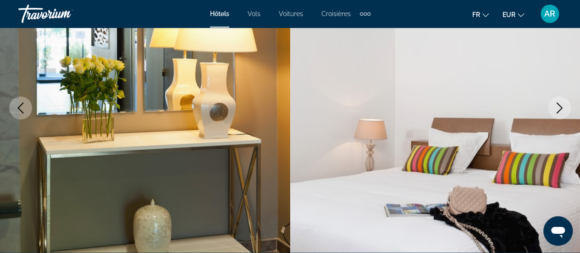
click at [561, 109] on icon "Next image" at bounding box center [559, 107] width 11 height 11
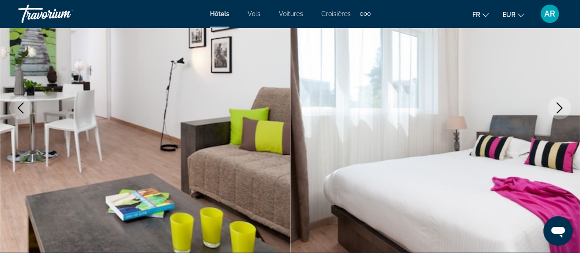
click at [561, 109] on icon "Next image" at bounding box center [559, 107] width 11 height 11
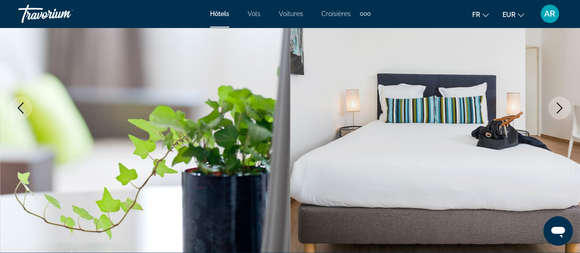
click at [561, 109] on icon "Next image" at bounding box center [559, 107] width 11 height 11
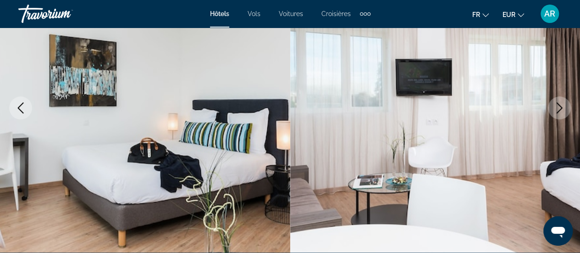
click at [561, 109] on icon "Next image" at bounding box center [559, 107] width 11 height 11
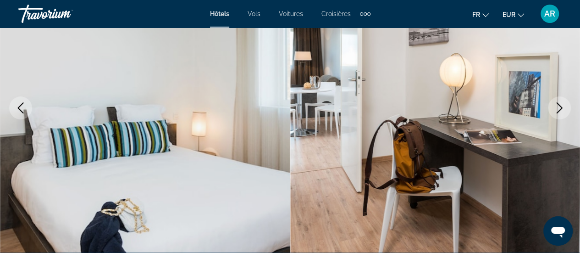
click at [561, 109] on icon "Next image" at bounding box center [559, 107] width 11 height 11
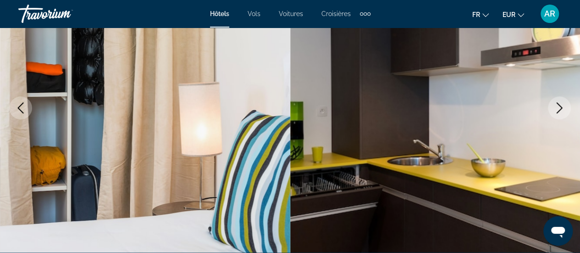
click at [561, 109] on icon "Next image" at bounding box center [559, 107] width 11 height 11
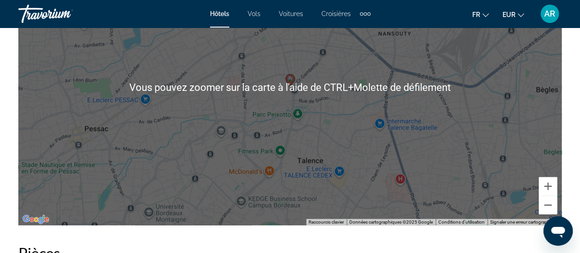
scroll to position [1146, 0]
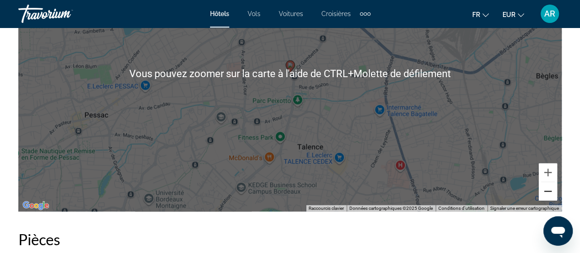
click at [547, 199] on button "Zoom arrière" at bounding box center [548, 191] width 18 height 18
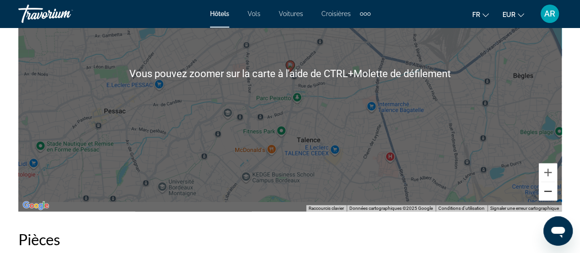
click at [547, 199] on button "Zoom arrière" at bounding box center [548, 191] width 18 height 18
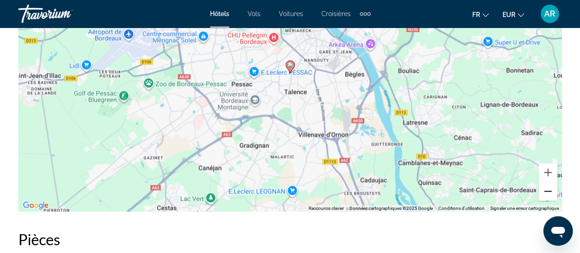
click at [546, 192] on button "Zoom arrière" at bounding box center [548, 191] width 18 height 18
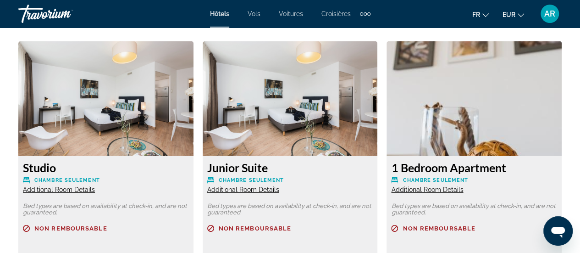
scroll to position [1467, 0]
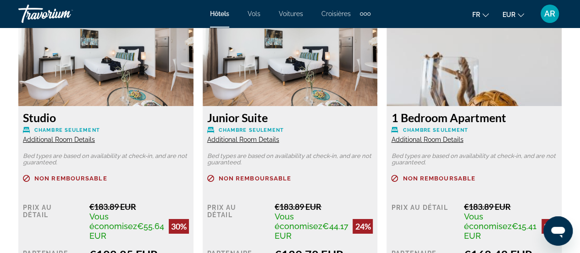
click at [58, 138] on span "Additional Room Details" at bounding box center [59, 139] width 72 height 7
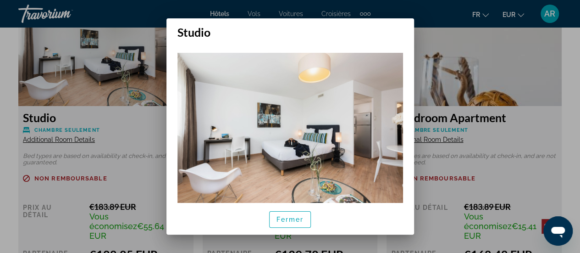
scroll to position [19, 0]
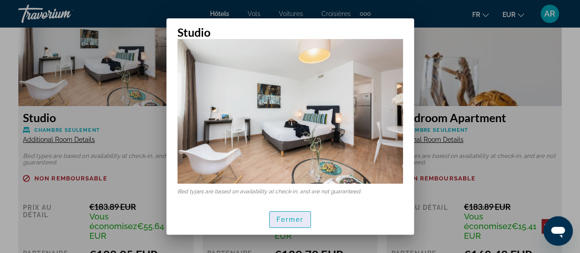
click at [285, 217] on span "Fermer" at bounding box center [290, 218] width 28 height 7
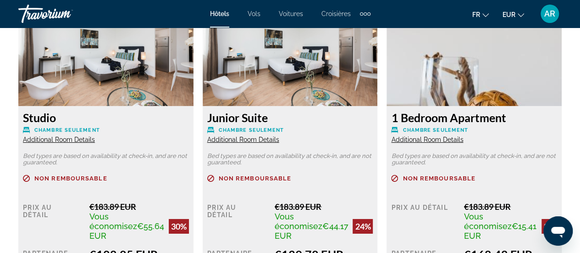
click at [262, 141] on span "Additional Room Details" at bounding box center [243, 139] width 72 height 7
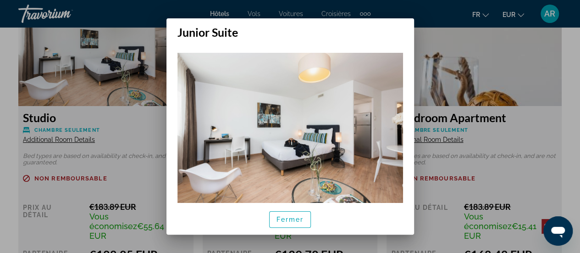
scroll to position [19, 0]
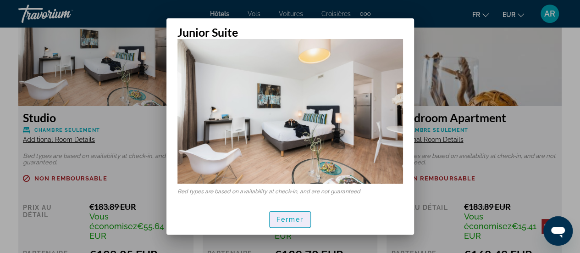
drag, startPoint x: 290, startPoint y: 221, endPoint x: 302, endPoint y: 217, distance: 13.2
click at [290, 221] on span "Fermer" at bounding box center [290, 218] width 28 height 7
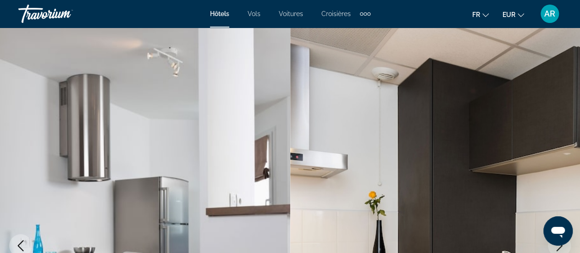
scroll to position [1467, 0]
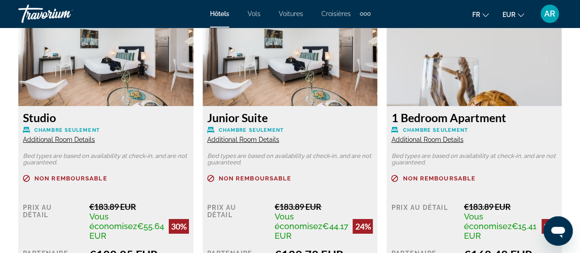
click at [438, 136] on span "Additional Room Details" at bounding box center [427, 139] width 72 height 7
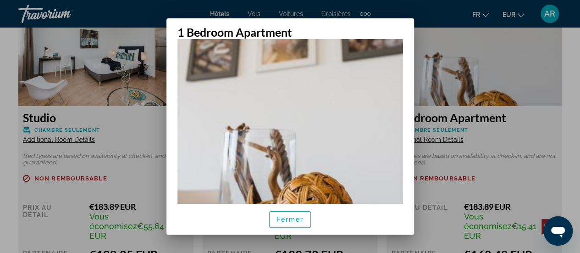
scroll to position [271, 0]
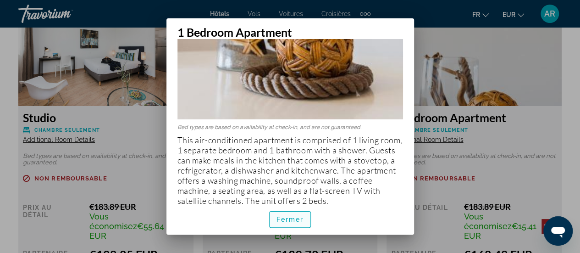
click at [294, 221] on span "Fermer" at bounding box center [290, 218] width 28 height 7
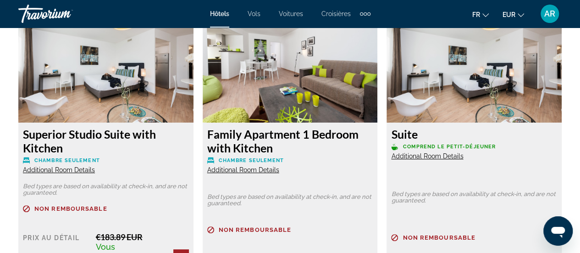
scroll to position [1834, 0]
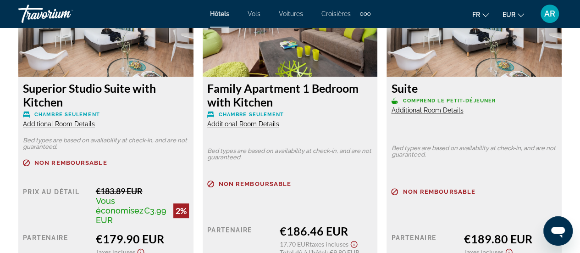
click at [75, 124] on span "Additional Room Details" at bounding box center [59, 123] width 72 height 7
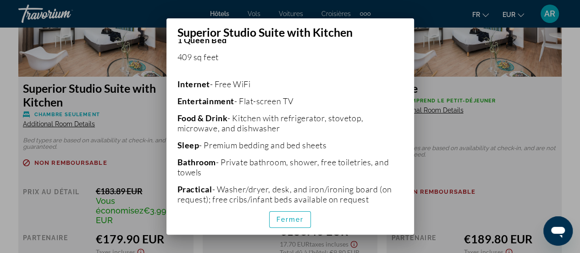
scroll to position [138, 0]
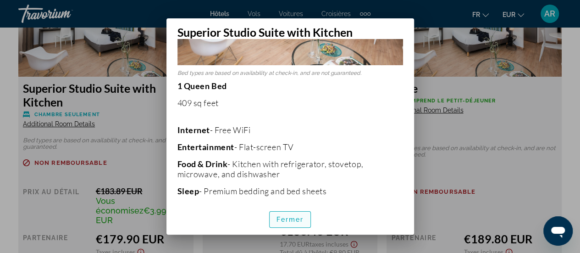
click at [293, 215] on span "Fermer" at bounding box center [290, 218] width 28 height 7
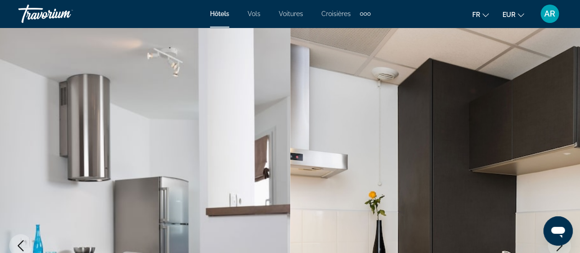
scroll to position [1834, 0]
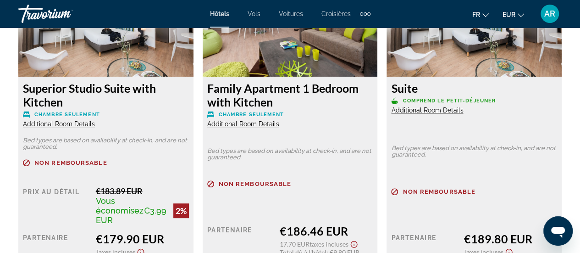
click at [262, 124] on span "Additional Room Details" at bounding box center [243, 123] width 72 height 7
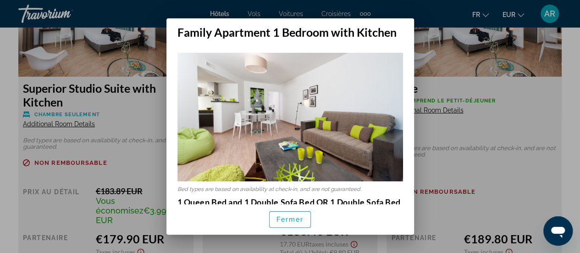
scroll to position [46, 0]
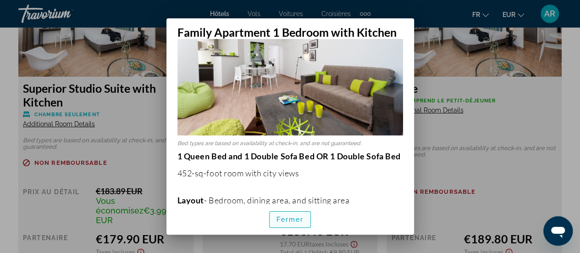
click at [284, 216] on span "Fermer" at bounding box center [290, 218] width 28 height 7
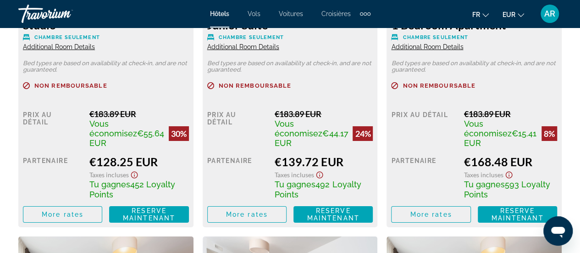
scroll to position [1559, 0]
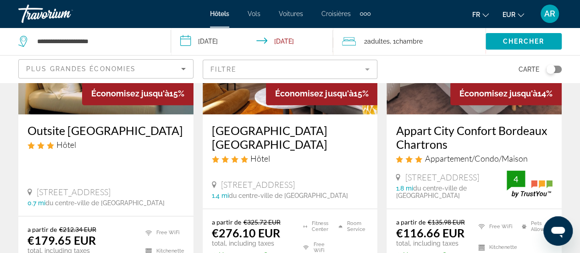
scroll to position [413, 0]
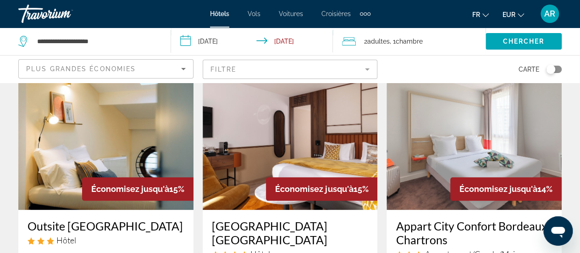
click at [179, 69] on icon "Sort by" at bounding box center [183, 68] width 11 height 11
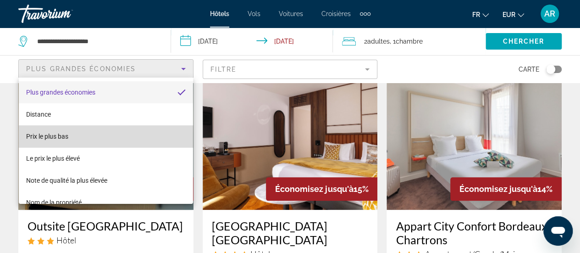
click at [113, 138] on mat-option "Prix le plus bas" at bounding box center [106, 136] width 174 height 22
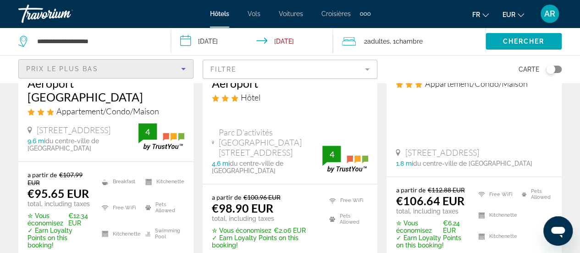
scroll to position [596, 0]
click at [359, 69] on mat-form-field "Filtre" at bounding box center [290, 69] width 175 height 19
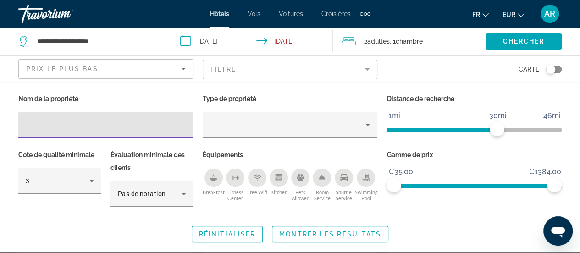
click at [364, 178] on icon "Swimming Pool" at bounding box center [365, 177] width 7 height 7
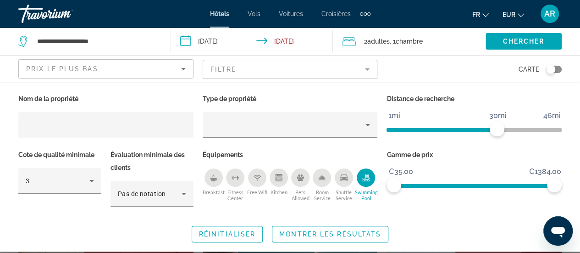
drag, startPoint x: 362, startPoint y: 234, endPoint x: 503, endPoint y: 134, distance: 173.0
click at [477, 123] on div "Nom de la propriété Type de propriété Distance de recherche 1mi 46mi 30mi Cote …" at bounding box center [290, 167] width 580 height 150
drag, startPoint x: 464, startPoint y: 132, endPoint x: 432, endPoint y: 132, distance: 31.2
click at [432, 132] on span "ngx-slider" at bounding box center [432, 128] width 15 height 15
click at [365, 231] on span "Montrer les résultats" at bounding box center [330, 233] width 102 height 7
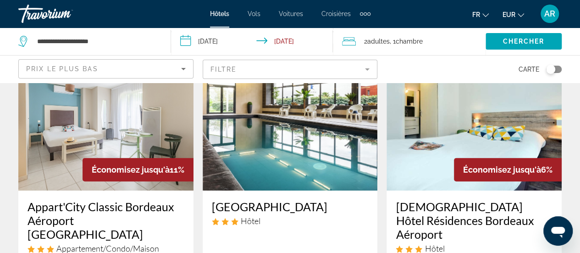
scroll to position [92, 0]
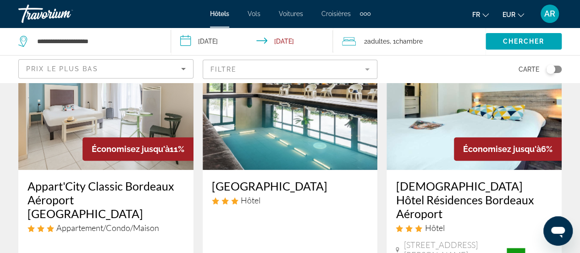
click at [329, 143] on img "Main content" at bounding box center [290, 96] width 175 height 147
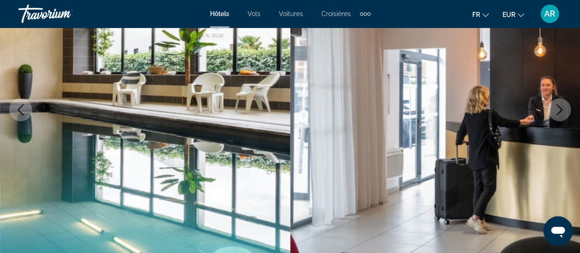
scroll to position [138, 0]
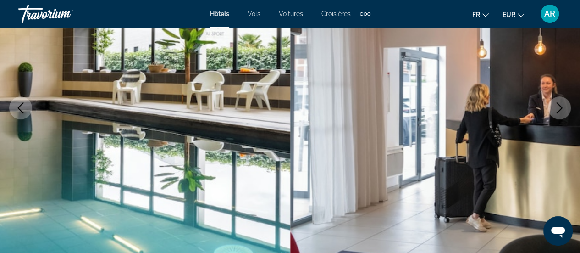
click at [556, 105] on icon "Next image" at bounding box center [559, 107] width 11 height 11
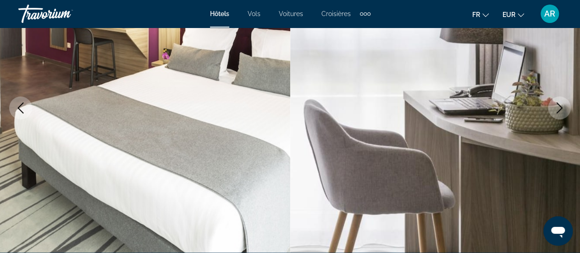
click at [556, 105] on icon "Next image" at bounding box center [559, 107] width 11 height 11
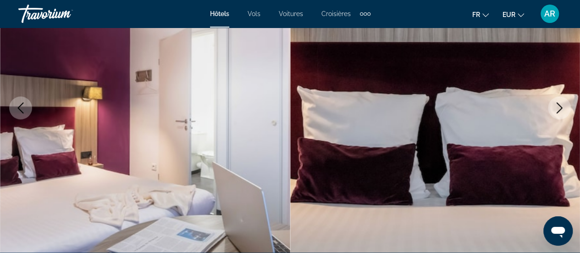
click at [556, 105] on icon "Next image" at bounding box center [559, 107] width 11 height 11
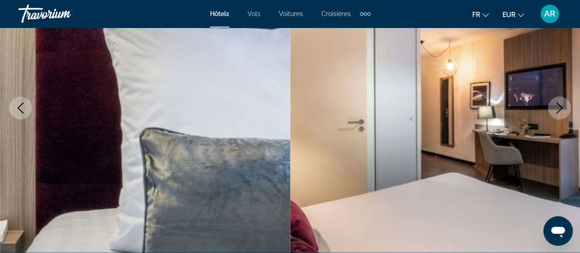
click at [556, 105] on icon "Next image" at bounding box center [559, 107] width 11 height 11
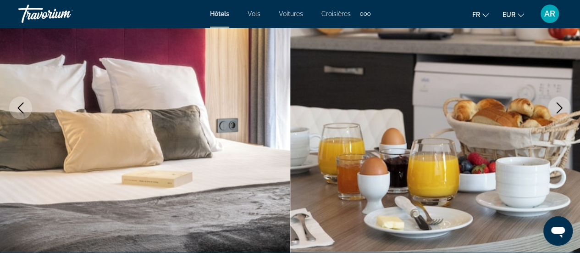
click at [556, 105] on icon "Next image" at bounding box center [559, 107] width 11 height 11
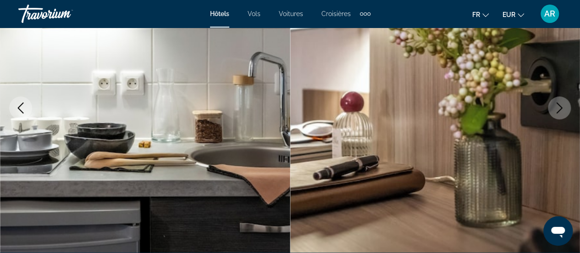
click at [556, 105] on icon "Next image" at bounding box center [559, 107] width 11 height 11
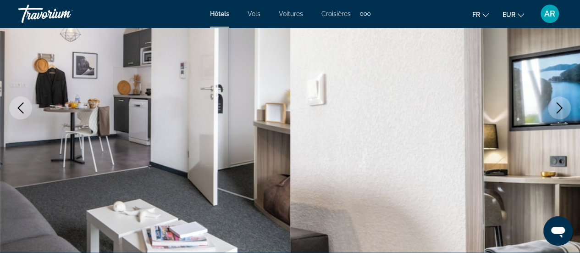
click at [556, 105] on icon "Next image" at bounding box center [559, 107] width 11 height 11
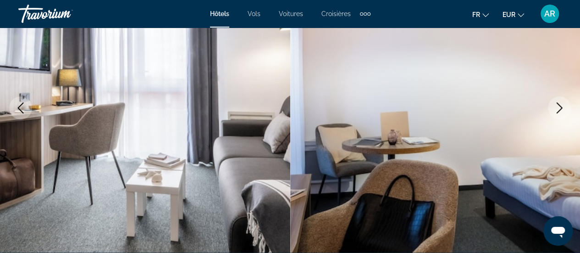
click at [556, 105] on icon "Next image" at bounding box center [559, 107] width 11 height 11
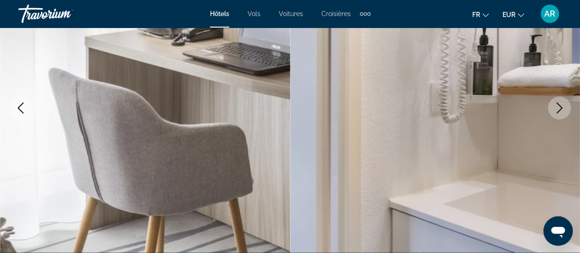
click at [556, 105] on icon "Next image" at bounding box center [559, 107] width 11 height 11
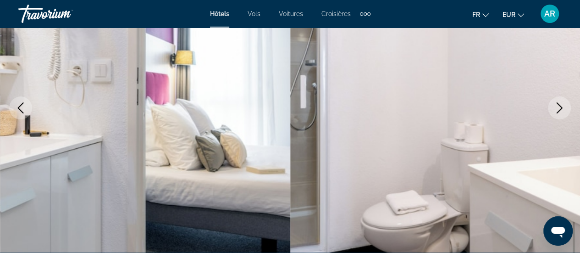
click at [555, 107] on icon "Next image" at bounding box center [559, 107] width 11 height 11
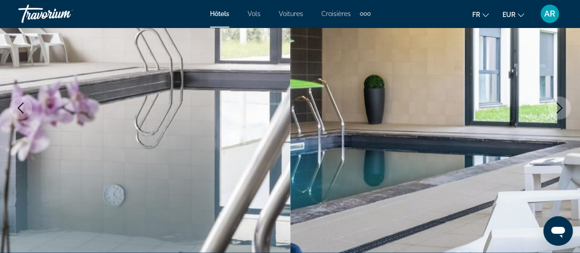
click at [555, 107] on icon "Next image" at bounding box center [559, 107] width 11 height 11
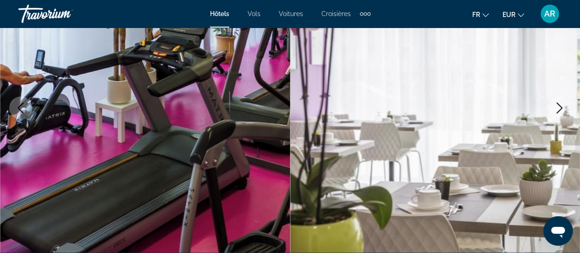
click at [555, 107] on icon "Next image" at bounding box center [559, 107] width 11 height 11
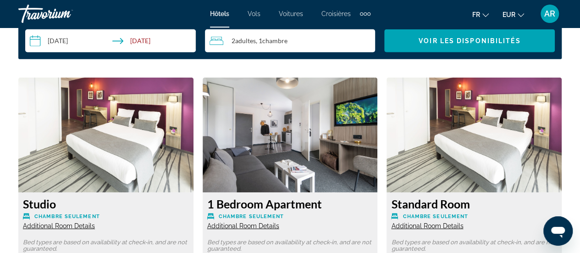
scroll to position [1421, 0]
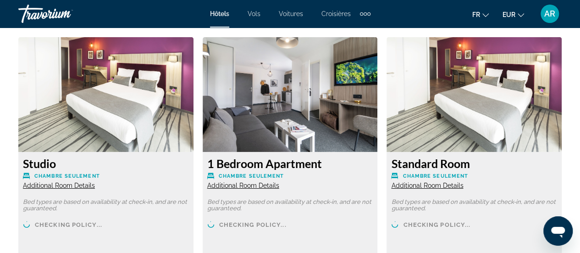
click at [219, 183] on span "Additional Room Details" at bounding box center [243, 185] width 72 height 7
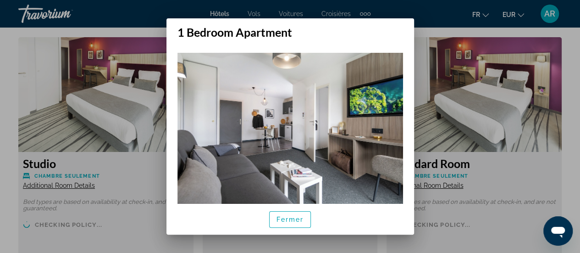
scroll to position [92, 0]
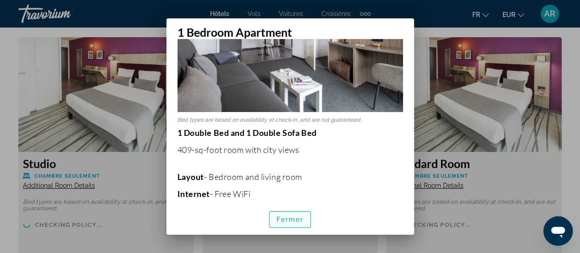
click at [287, 221] on span "Fermer" at bounding box center [290, 218] width 28 height 7
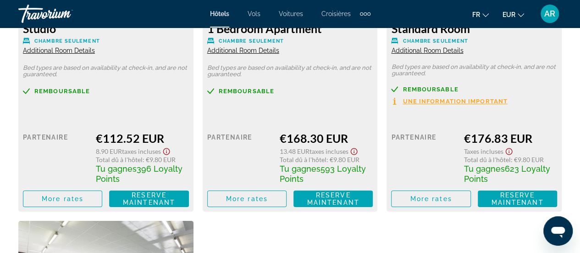
scroll to position [1513, 0]
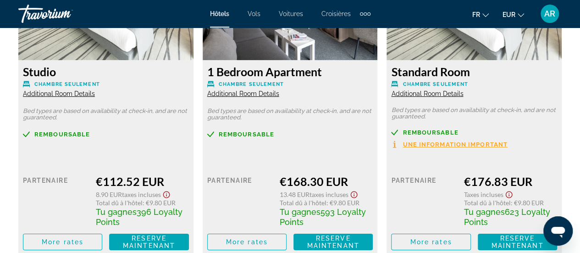
click at [73, 94] on span "Additional Room Details" at bounding box center [59, 93] width 72 height 7
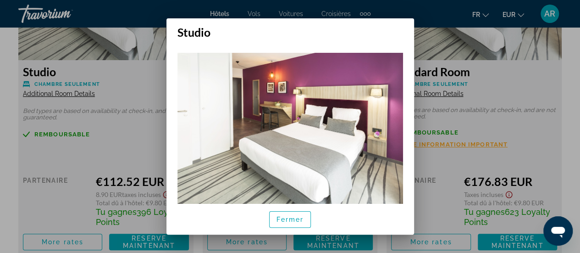
scroll to position [92, 0]
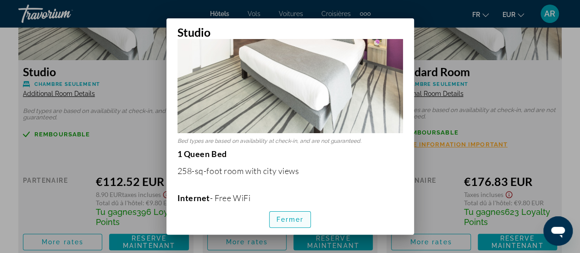
click at [285, 221] on span "Fermer" at bounding box center [290, 218] width 28 height 7
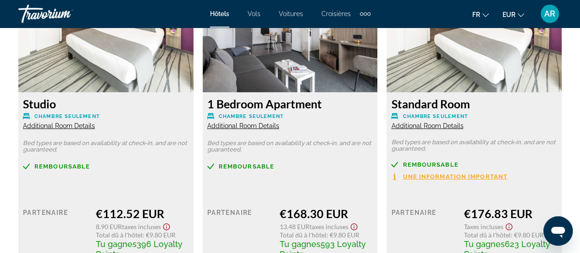
scroll to position [1467, 0]
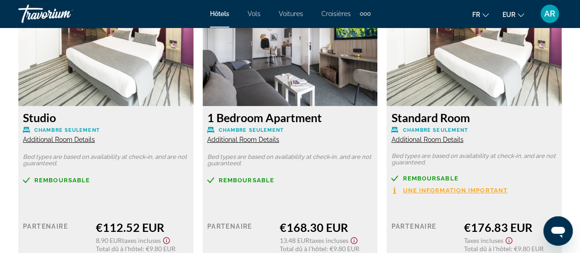
click at [414, 141] on span "Additional Room Details" at bounding box center [427, 139] width 72 height 7
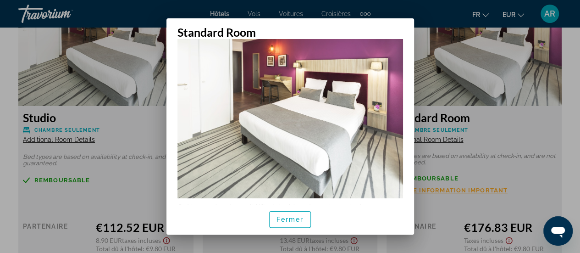
scroll to position [40, 0]
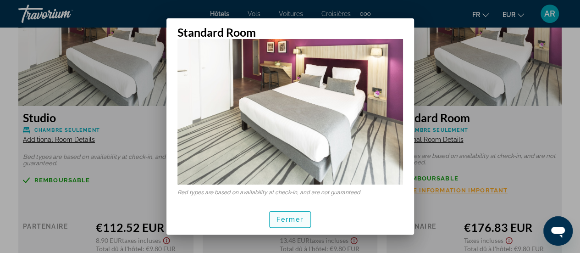
click at [296, 220] on span "Fermer" at bounding box center [290, 218] width 28 height 7
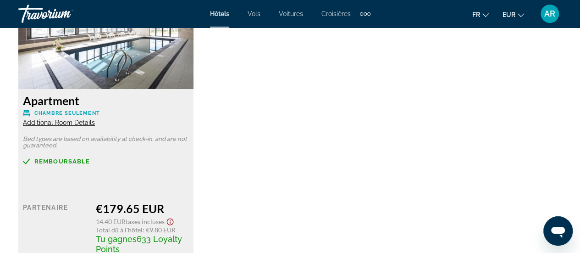
scroll to position [1788, 0]
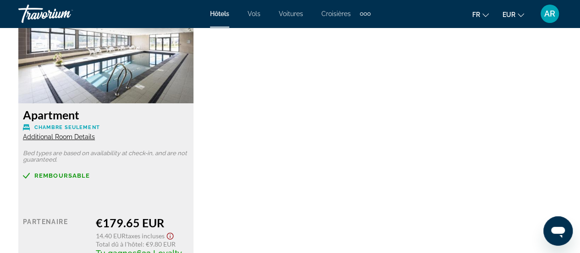
click at [67, 138] on span "Additional Room Details" at bounding box center [59, 136] width 72 height 7
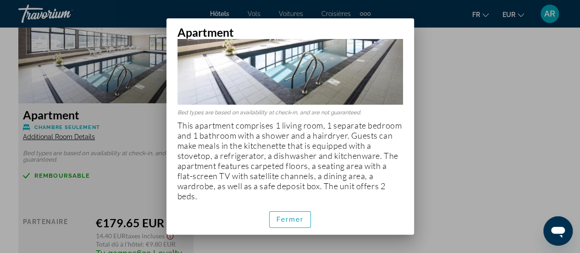
scroll to position [100, 0]
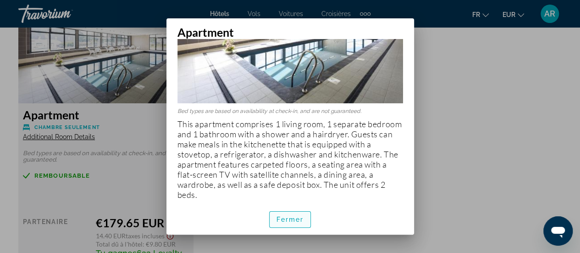
click at [289, 218] on span "Fermer" at bounding box center [290, 218] width 28 height 7
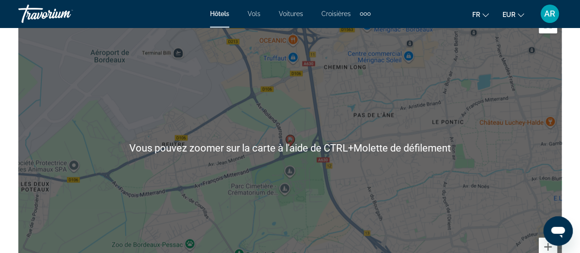
scroll to position [1100, 0]
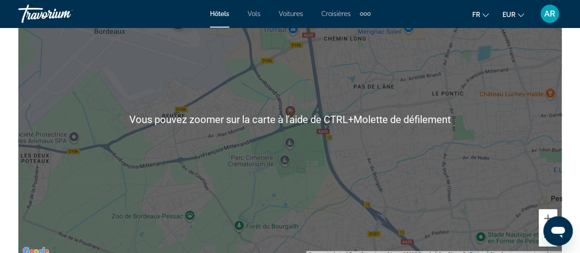
click at [543, 240] on button "Zoom arrière" at bounding box center [548, 237] width 18 height 18
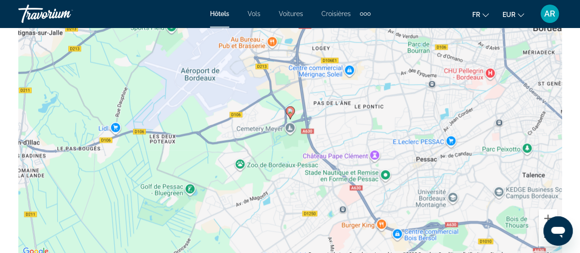
click at [543, 240] on button "Zoom arrière" at bounding box center [548, 237] width 18 height 18
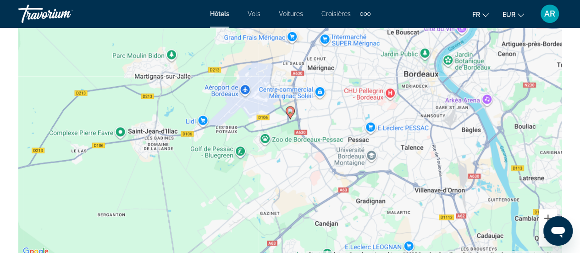
click at [543, 240] on button "Zoom arrière" at bounding box center [548, 237] width 18 height 18
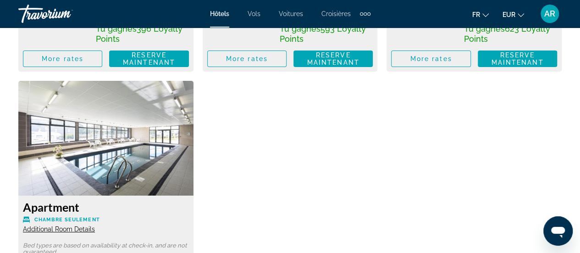
scroll to position [1696, 0]
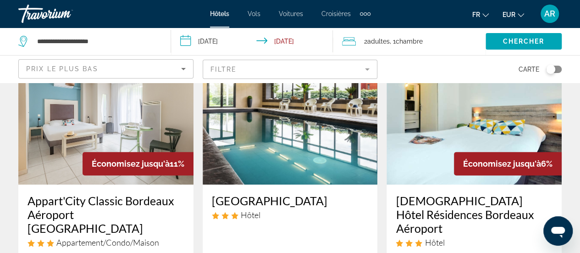
scroll to position [92, 0]
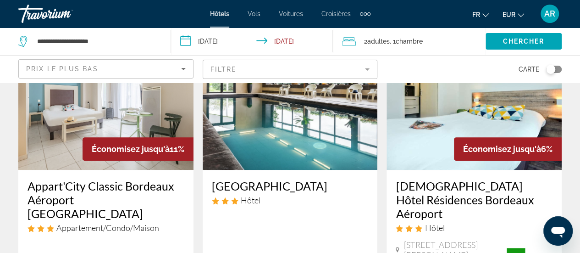
click at [251, 69] on mat-form-field "Filtre" at bounding box center [290, 69] width 175 height 19
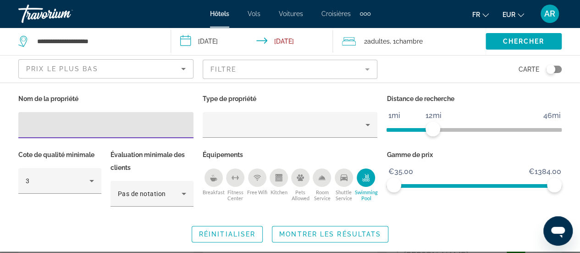
click at [364, 173] on div "Swimming Pool" at bounding box center [366, 177] width 18 height 18
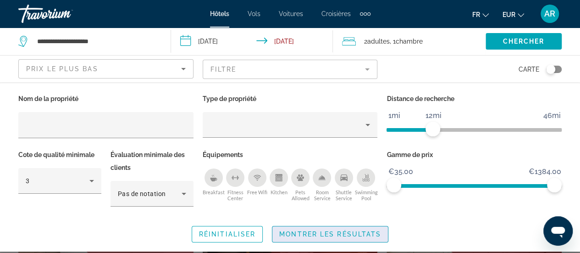
click at [363, 232] on span "Montrer les résultats" at bounding box center [330, 233] width 102 height 7
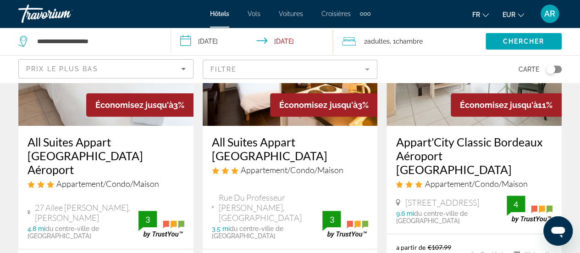
scroll to position [92, 0]
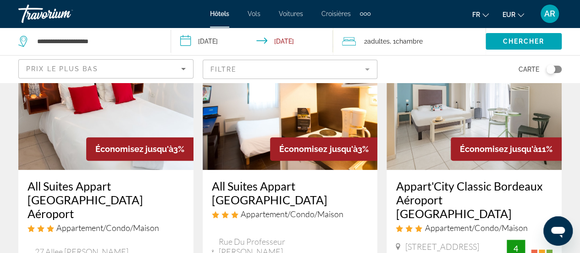
click at [556, 71] on div "Toggle map" at bounding box center [554, 69] width 16 height 7
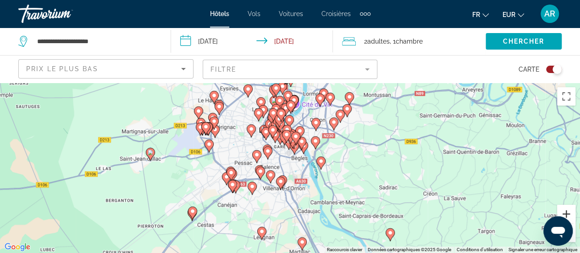
click at [568, 212] on button "Zoom avant" at bounding box center [566, 213] width 18 height 18
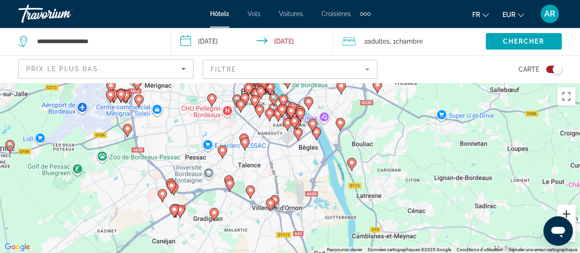
click at [568, 212] on button "Zoom avant" at bounding box center [566, 213] width 18 height 18
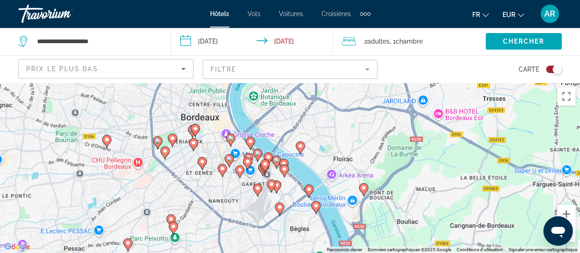
drag, startPoint x: 435, startPoint y: 130, endPoint x: 413, endPoint y: 210, distance: 82.8
click at [413, 210] on div "Pour activer le glissement avec le clavier, appuyez sur Alt+Entrée. Une fois ce…" at bounding box center [290, 168] width 580 height 170
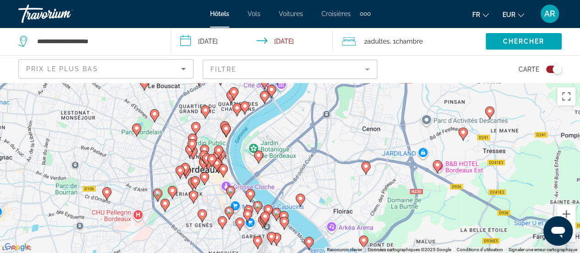
drag, startPoint x: 408, startPoint y: 125, endPoint x: 408, endPoint y: 198, distance: 72.9
click at [408, 198] on div "Pour activer le glissement avec le clavier, appuyez sur Alt+Entrée. Une fois ce…" at bounding box center [290, 168] width 580 height 170
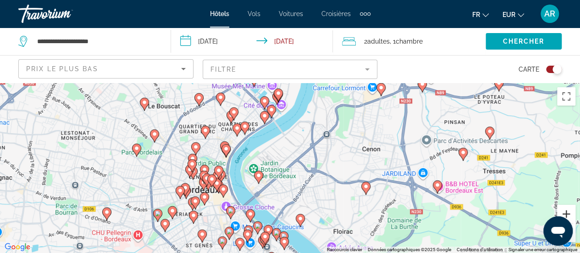
click at [568, 209] on button "Zoom avant" at bounding box center [566, 213] width 18 height 18
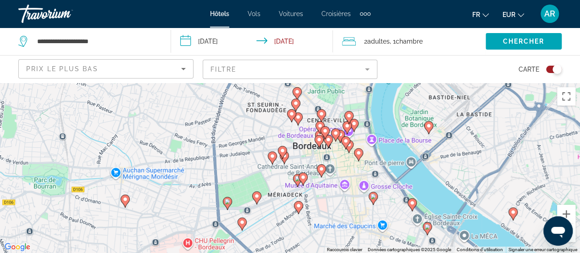
drag, startPoint x: 256, startPoint y: 203, endPoint x: 508, endPoint y: 152, distance: 256.9
click at [459, 137] on div "Pour activer le glissement avec le clavier, appuyez sur Alt+Entrée. Une fois ce…" at bounding box center [290, 168] width 580 height 170
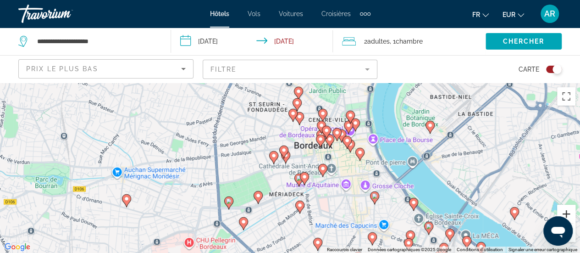
click at [565, 211] on button "Zoom avant" at bounding box center [566, 213] width 18 height 18
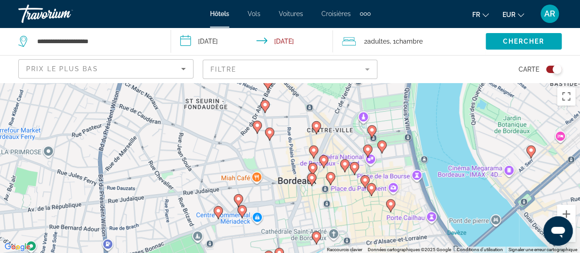
drag, startPoint x: 502, startPoint y: 147, endPoint x: 462, endPoint y: 206, distance: 71.0
click at [462, 206] on div "Pour activer le glissement avec le clavier, appuyez sur Alt+Entrée. Une fois ce…" at bounding box center [290, 168] width 580 height 170
click at [312, 179] on image "Main content" at bounding box center [312, 178] width 6 height 6
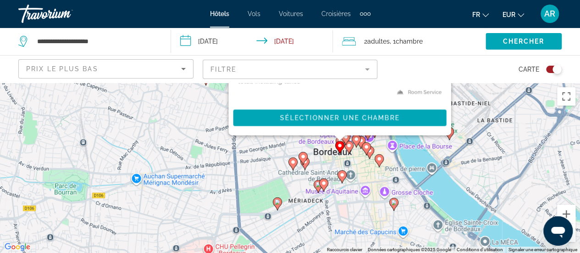
drag, startPoint x: 479, startPoint y: 232, endPoint x: 370, endPoint y: 142, distance: 141.9
click at [395, 142] on div "Pour activer le glissement avec le clavier, appuyez sur Alt+Entrée. Une fois ce…" at bounding box center [290, 168] width 580 height 170
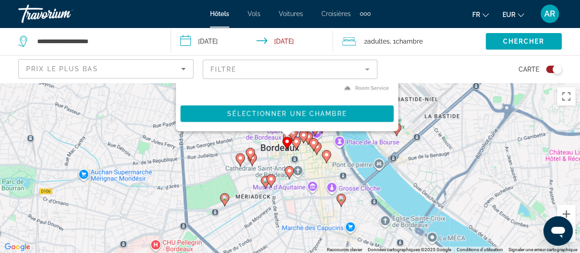
click at [294, 141] on gmp-advanced-marker "Main content" at bounding box center [292, 134] width 9 height 14
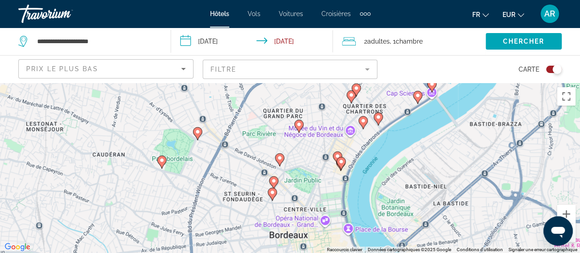
drag, startPoint x: 318, startPoint y: 225, endPoint x: 326, endPoint y: 112, distance: 113.1
click at [326, 112] on div "Pour activer le glissement avec le clavier, appuyez sur Alt+Entrée. Une fois ce…" at bounding box center [290, 168] width 580 height 170
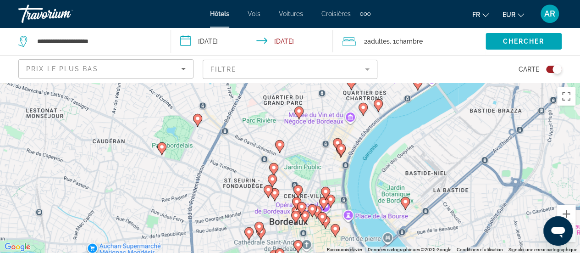
click at [299, 110] on image "Main content" at bounding box center [299, 111] width 6 height 6
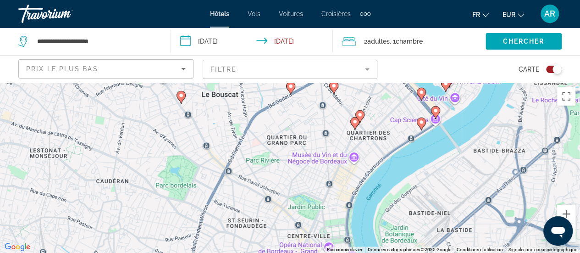
drag, startPoint x: 427, startPoint y: 169, endPoint x: 429, endPoint y: 42, distance: 127.0
click at [429, 83] on div "**********" at bounding box center [290, 209] width 580 height 253
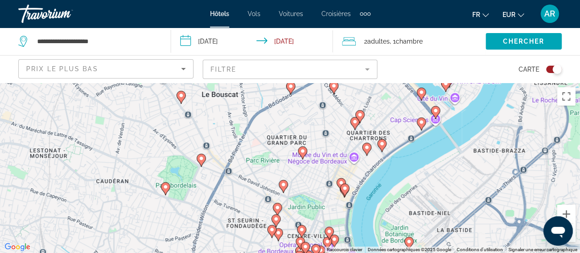
click at [573, 238] on button "Zoom arrière" at bounding box center [566, 232] width 18 height 18
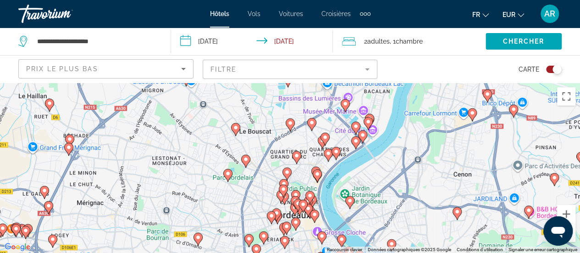
click at [286, 173] on image "Main content" at bounding box center [287, 172] width 6 height 6
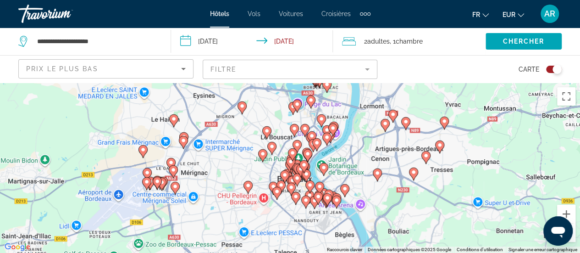
drag, startPoint x: 344, startPoint y: 160, endPoint x: 347, endPoint y: 121, distance: 38.2
click at [347, 121] on div "Pour activer le glissement avec le clavier, appuyez sur Alt+Entrée. Une fois ce…" at bounding box center [290, 168] width 580 height 170
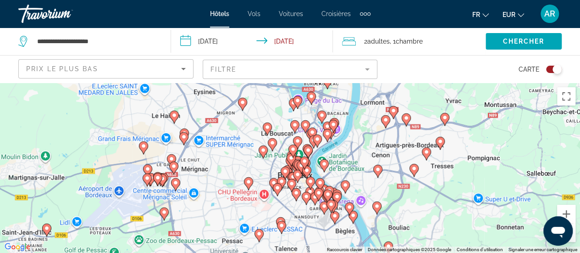
click at [295, 126] on image "Main content" at bounding box center [295, 125] width 6 height 6
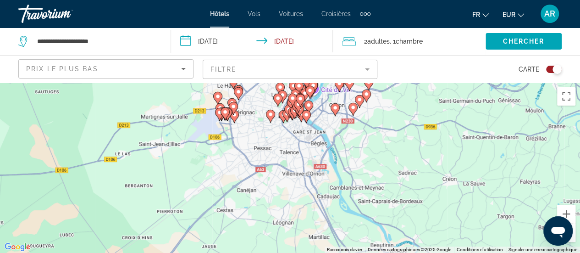
drag, startPoint x: 369, startPoint y: 189, endPoint x: 319, endPoint y: 88, distance: 112.8
click at [320, 83] on div "**********" at bounding box center [290, 209] width 580 height 253
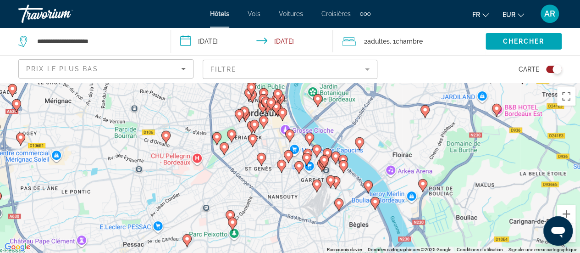
drag, startPoint x: 227, startPoint y: 101, endPoint x: 260, endPoint y: 141, distance: 51.8
click at [260, 141] on div "Pour activer le glissement avec le clavier, appuyez sur Alt+Entrée. Une fois ce…" at bounding box center [290, 168] width 580 height 170
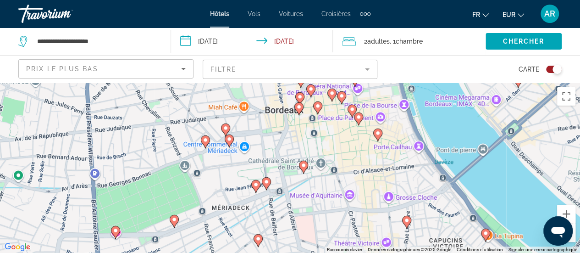
click at [224, 128] on image "Main content" at bounding box center [226, 128] width 6 height 6
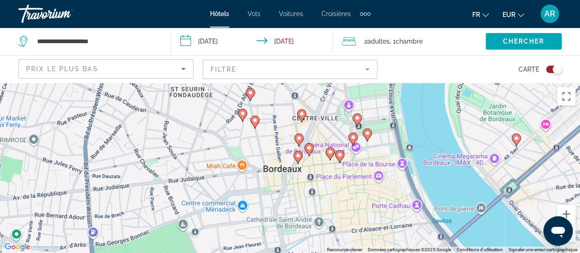
drag, startPoint x: 326, startPoint y: 141, endPoint x: 294, endPoint y: 123, distance: 36.3
click at [323, 88] on div "Pour activer le glissement avec le clavier, appuyez sur Alt+Entrée. Une fois ce…" at bounding box center [290, 168] width 580 height 170
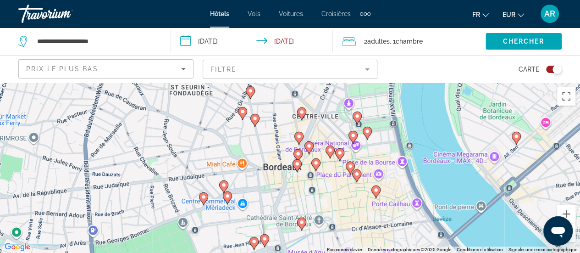
click at [315, 166] on icon "Main content" at bounding box center [315, 164] width 8 height 12
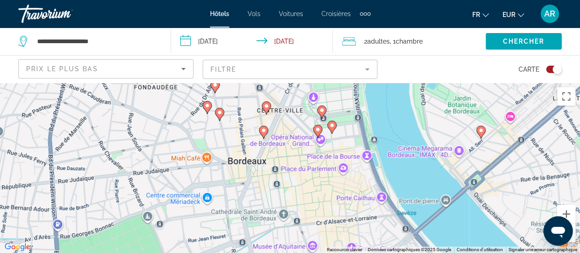
drag, startPoint x: 465, startPoint y: 219, endPoint x: 430, endPoint y: 53, distance: 169.7
click at [430, 83] on div "**********" at bounding box center [290, 209] width 580 height 253
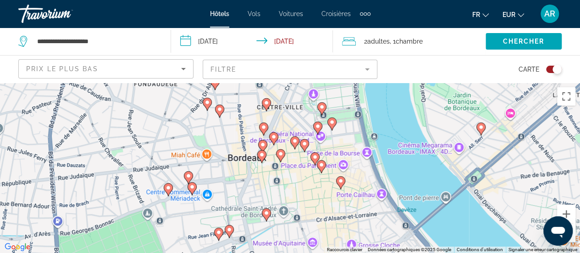
click at [263, 156] on image "Main content" at bounding box center [262, 155] width 6 height 6
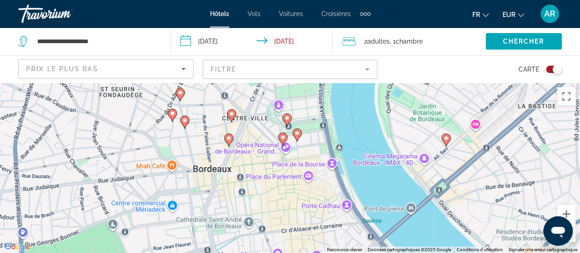
drag, startPoint x: 396, startPoint y: 226, endPoint x: 373, endPoint y: 69, distance: 158.5
click at [373, 83] on div "**********" at bounding box center [290, 209] width 580 height 253
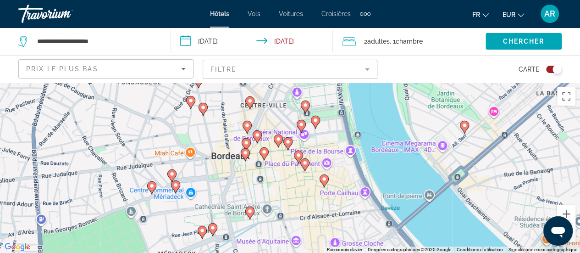
click at [315, 121] on image "Main content" at bounding box center [316, 120] width 6 height 6
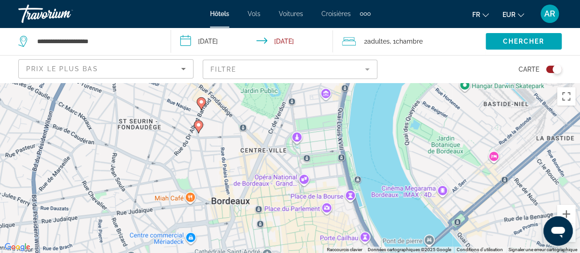
drag, startPoint x: 452, startPoint y: 230, endPoint x: 452, endPoint y: 76, distance: 153.6
click at [452, 83] on div "**********" at bounding box center [290, 209] width 580 height 253
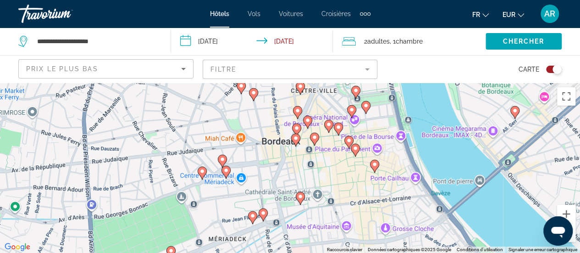
drag, startPoint x: 284, startPoint y: 207, endPoint x: 335, endPoint y: 163, distance: 67.2
click at [335, 163] on div "Pour activer le glissement avec le clavier, appuyez sur Alt+Entrée. Une fois ce…" at bounding box center [290, 168] width 580 height 170
click at [355, 93] on g "Main content" at bounding box center [355, 91] width 9 height 13
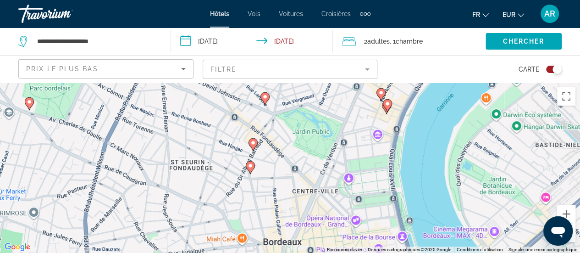
drag, startPoint x: 477, startPoint y: 196, endPoint x: 479, endPoint y: 50, distance: 146.3
click at [479, 83] on div "**********" at bounding box center [290, 209] width 580 height 253
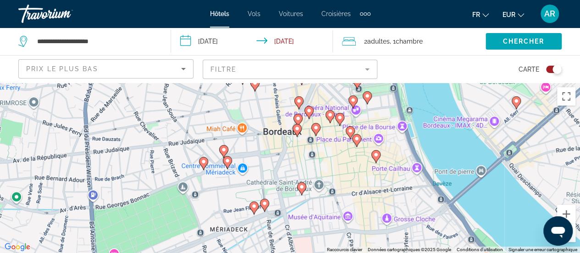
drag, startPoint x: 403, startPoint y: 195, endPoint x: 403, endPoint y: 85, distance: 110.0
click at [403, 85] on div "Pour activer le glissement avec le clavier, appuyez sur Alt+Entrée. Une fois ce…" at bounding box center [290, 168] width 580 height 170
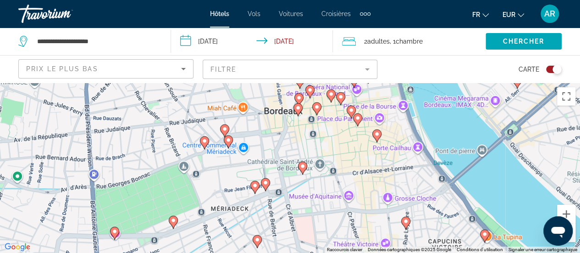
click at [356, 118] on image "Main content" at bounding box center [358, 118] width 6 height 6
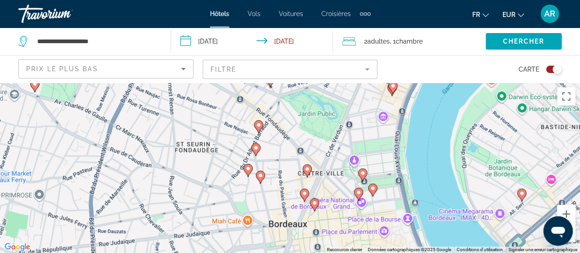
drag, startPoint x: 473, startPoint y: 201, endPoint x: 480, endPoint y: 99, distance: 101.6
click at [484, 97] on div "Pour activer le glissement avec le clavier, appuyez sur Alt+Entrée. Une fois ce…" at bounding box center [290, 168] width 580 height 170
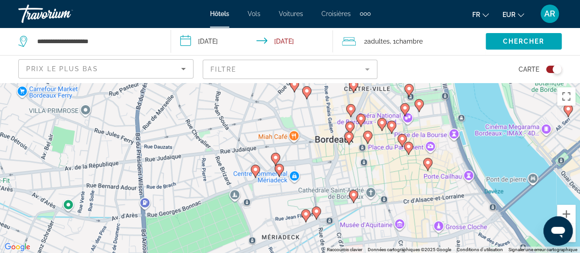
drag, startPoint x: 265, startPoint y: 149, endPoint x: 268, endPoint y: 123, distance: 25.8
click at [268, 123] on div "Pour activer le glissement avec le clavier, appuyez sur Alt+Entrée. Une fois ce…" at bounding box center [290, 168] width 580 height 170
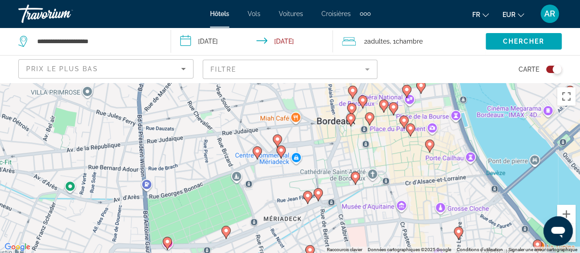
click at [292, 70] on mat-form-field "Filtre" at bounding box center [290, 69] width 175 height 19
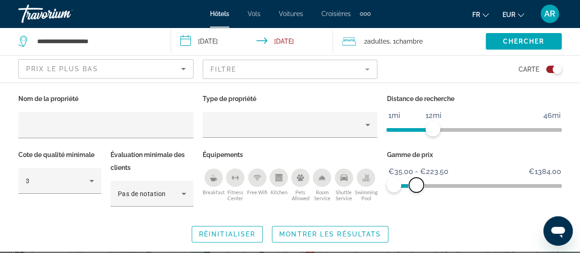
drag, startPoint x: 557, startPoint y: 186, endPoint x: 416, endPoint y: 187, distance: 140.3
click at [416, 187] on span "ngx-slider-max" at bounding box center [416, 184] width 15 height 15
click at [350, 235] on span "Montrer les résultats" at bounding box center [330, 233] width 102 height 7
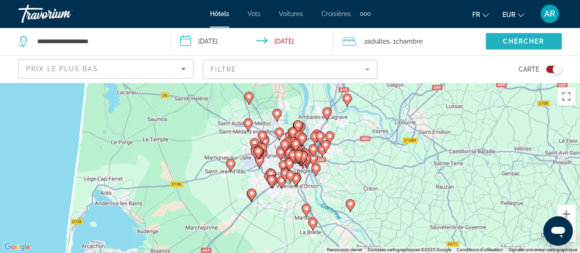
click at [509, 40] on span "Chercher" at bounding box center [523, 41] width 42 height 7
click at [361, 67] on mat-form-field "Filtre" at bounding box center [290, 69] width 175 height 19
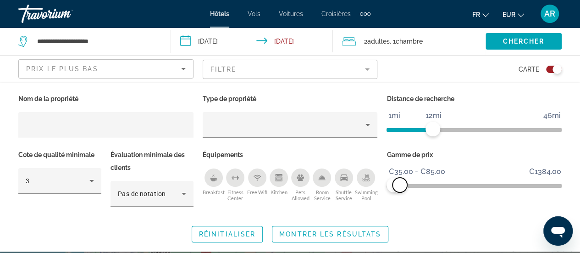
drag, startPoint x: 414, startPoint y: 184, endPoint x: 400, endPoint y: 180, distance: 15.1
click at [400, 180] on span "ngx-slider-max" at bounding box center [399, 184] width 15 height 15
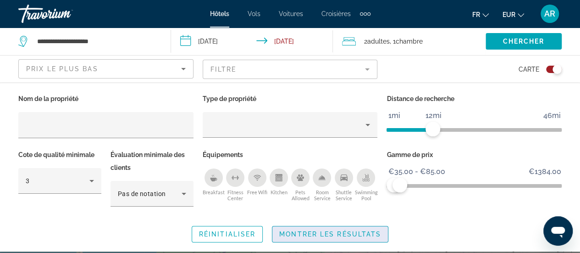
click at [374, 232] on span "Montrer les résultats" at bounding box center [330, 233] width 102 height 7
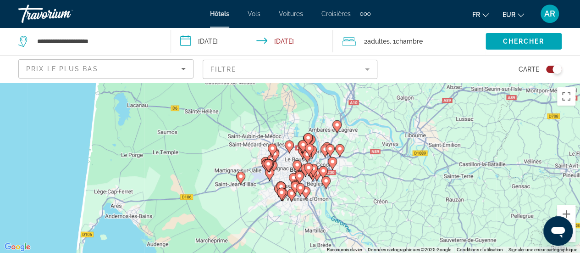
click at [306, 168] on div "Main content" at bounding box center [580, 168] width 580 height 0
click at [308, 147] on image "Main content" at bounding box center [310, 148] width 6 height 6
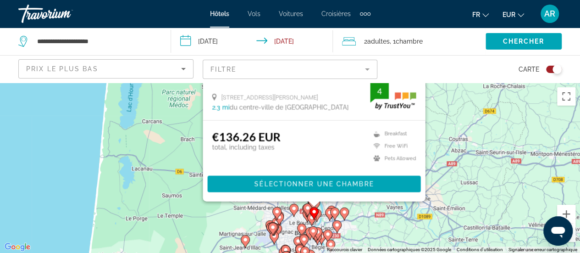
drag, startPoint x: 469, startPoint y: 197, endPoint x: 475, endPoint y: 105, distance: 92.8
click at [475, 105] on div "Pour activer le glissement avec le clavier, appuyez sur Alt+Entrée. Une fois ce…" at bounding box center [290, 168] width 580 height 170
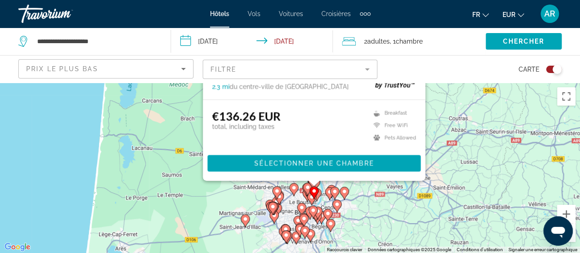
drag, startPoint x: 400, startPoint y: 204, endPoint x: 403, endPoint y: 191, distance: 12.9
click at [403, 192] on div "Pour activer le glissement avec le clavier, appuyez sur Alt+Entrée. Une fois ce…" at bounding box center [290, 168] width 580 height 170
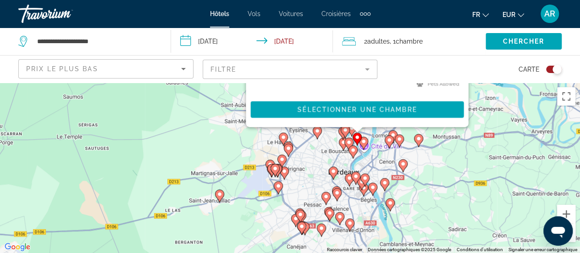
drag, startPoint x: 362, startPoint y: 202, endPoint x: 337, endPoint y: 178, distance: 34.7
click at [355, 181] on gmp-advanced-marker "Main content" at bounding box center [355, 178] width 9 height 14
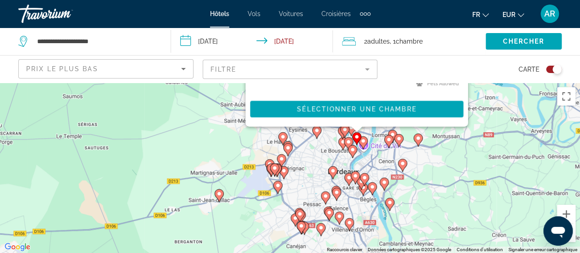
click at [335, 174] on icon "Main content" at bounding box center [332, 172] width 8 height 12
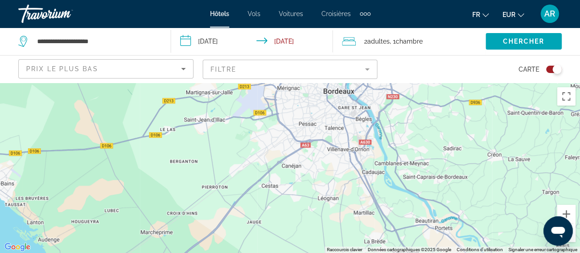
drag, startPoint x: 472, startPoint y: 229, endPoint x: 465, endPoint y: -7, distance: 236.2
click at [465, 0] on html "**********" at bounding box center [290, 126] width 580 height 253
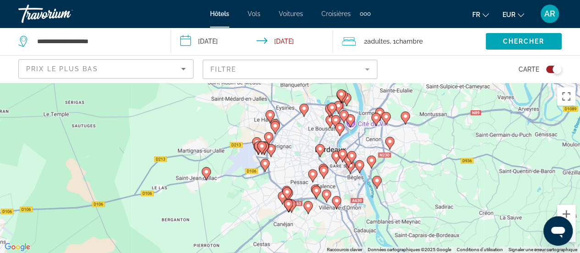
drag, startPoint x: 427, startPoint y: 171, endPoint x: 419, endPoint y: 238, distance: 67.4
click at [419, 238] on div "Pour activer le glissement avec le clavier, appuyez sur Alt+Entrée. Une fois ce…" at bounding box center [290, 168] width 580 height 170
click at [319, 149] on image "Main content" at bounding box center [320, 149] width 6 height 6
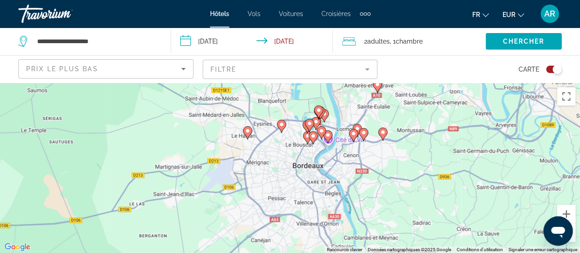
drag, startPoint x: 390, startPoint y: 162, endPoint x: 371, endPoint y: 67, distance: 96.7
click at [371, 83] on div "**********" at bounding box center [290, 209] width 580 height 253
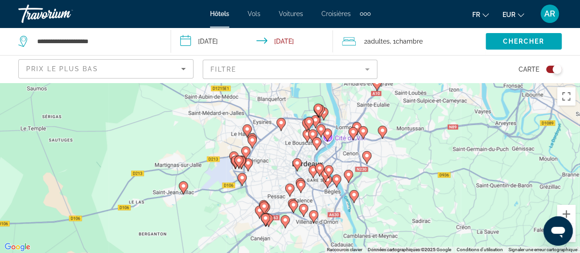
click at [312, 172] on icon "Main content" at bounding box center [313, 171] width 8 height 12
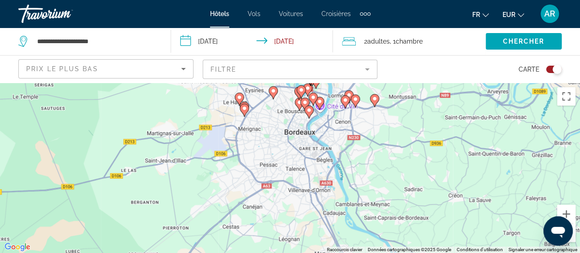
drag, startPoint x: 359, startPoint y: 123, endPoint x: 347, endPoint y: 24, distance: 99.7
click at [347, 24] on div "**********" at bounding box center [290, 126] width 580 height 253
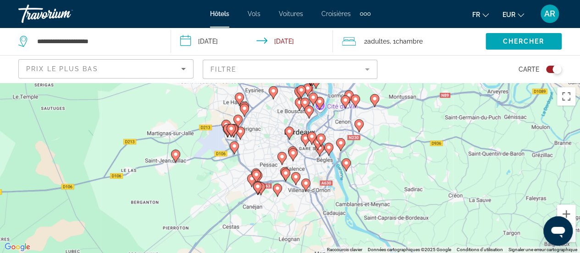
click at [305, 140] on image "Main content" at bounding box center [306, 138] width 6 height 6
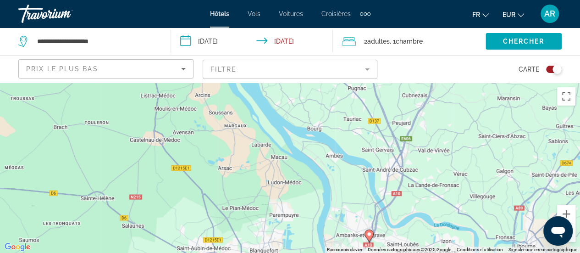
click at [547, 69] on div "Toggle map" at bounding box center [554, 69] width 16 height 7
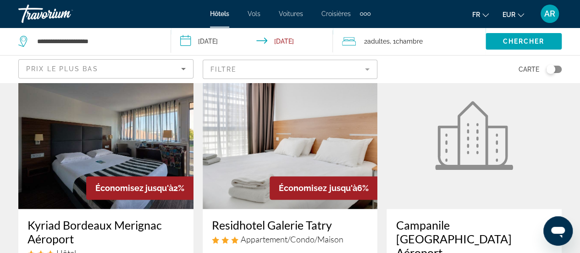
scroll to position [458, 0]
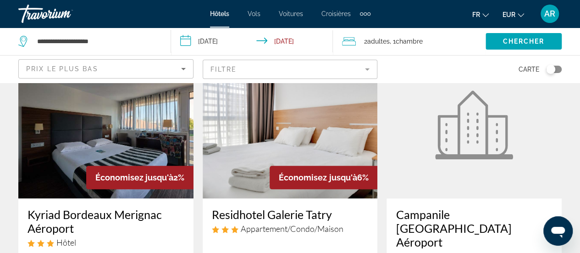
click at [342, 64] on mat-form-field "Filtre" at bounding box center [290, 69] width 175 height 19
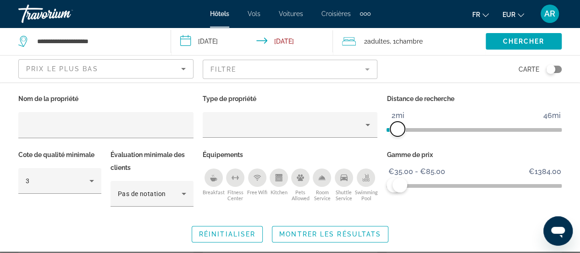
drag, startPoint x: 421, startPoint y: 128, endPoint x: 396, endPoint y: 126, distance: 25.3
click at [396, 126] on span "ngx-slider" at bounding box center [397, 128] width 15 height 15
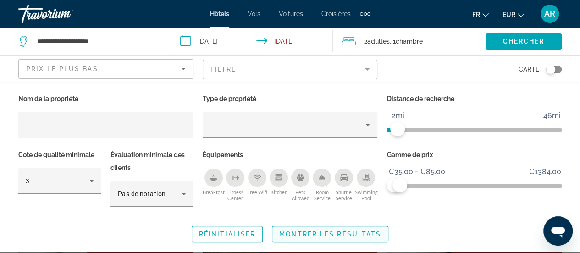
click at [353, 230] on span "Montrer les résultats" at bounding box center [330, 233] width 102 height 7
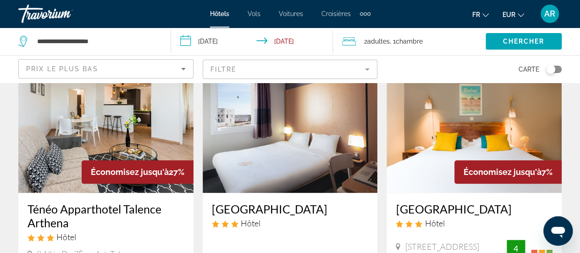
scroll to position [413, 0]
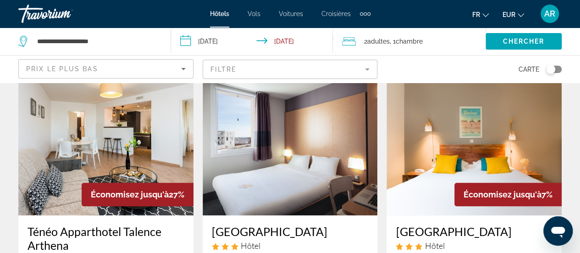
click at [142, 130] on img "Main content" at bounding box center [105, 141] width 175 height 147
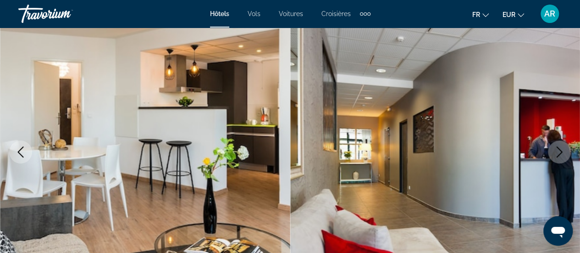
scroll to position [138, 0]
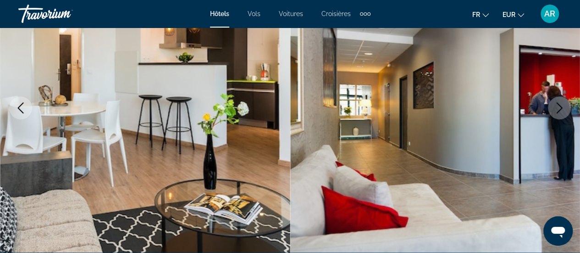
click at [563, 106] on icon "Next image" at bounding box center [559, 107] width 11 height 11
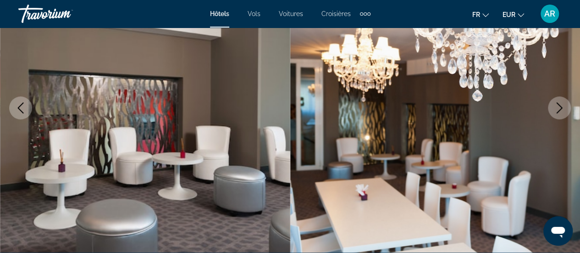
click at [563, 106] on icon "Next image" at bounding box center [559, 107] width 11 height 11
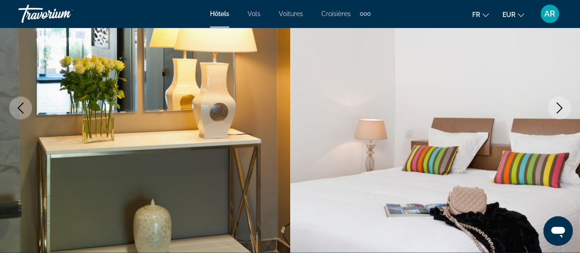
click at [563, 106] on icon "Next image" at bounding box center [559, 107] width 11 height 11
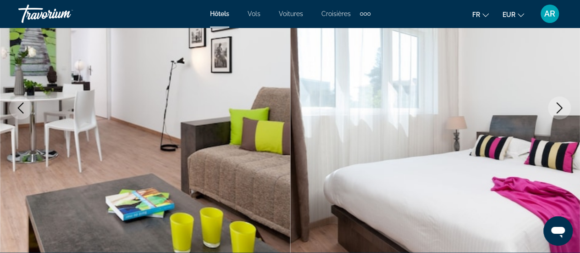
click at [563, 106] on icon "Next image" at bounding box center [559, 107] width 11 height 11
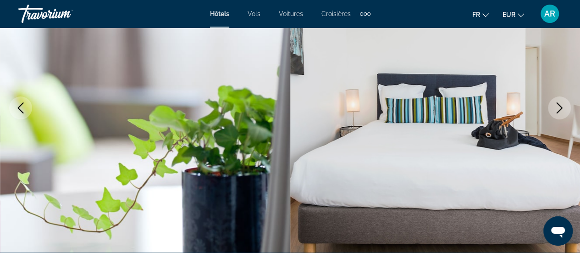
click at [563, 106] on icon "Next image" at bounding box center [559, 107] width 11 height 11
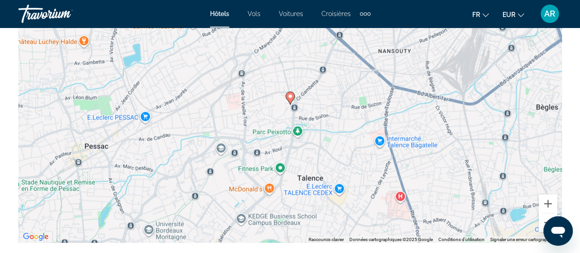
scroll to position [1146, 0]
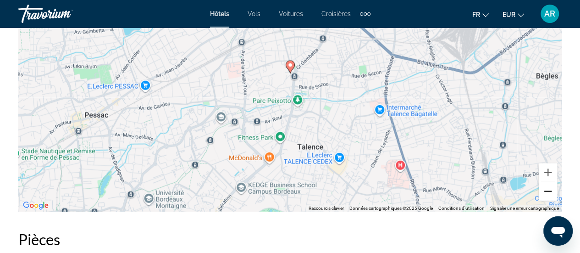
click at [548, 193] on button "Zoom arrière" at bounding box center [548, 191] width 18 height 18
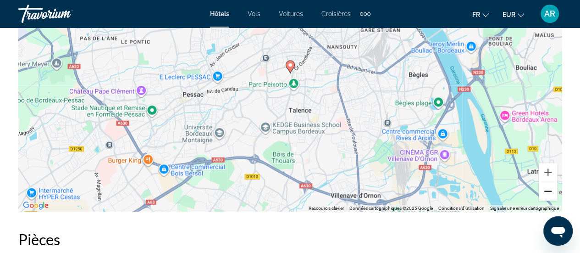
click at [548, 193] on button "Zoom arrière" at bounding box center [548, 191] width 18 height 18
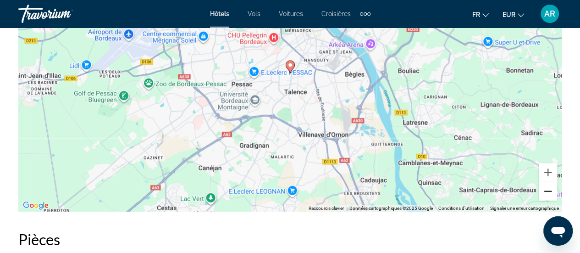
click at [548, 193] on button "Zoom arrière" at bounding box center [548, 191] width 18 height 18
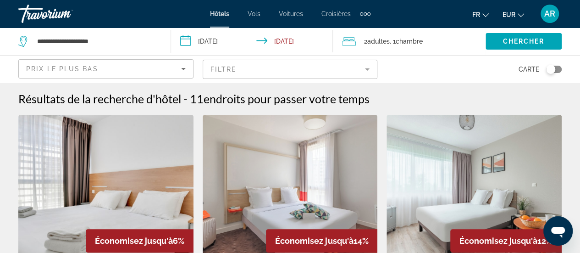
click at [246, 72] on mat-form-field "Filtre" at bounding box center [290, 69] width 175 height 19
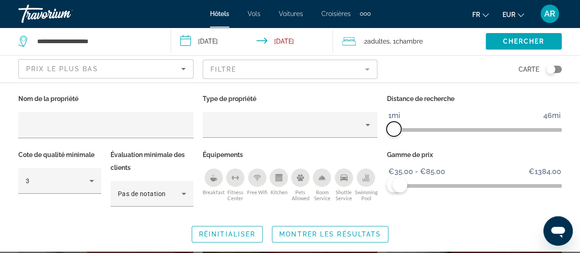
click at [394, 130] on span "ngx-slider" at bounding box center [393, 128] width 15 height 15
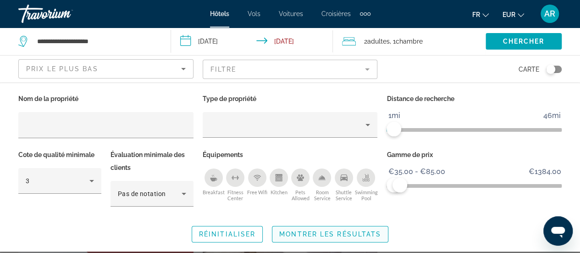
click at [359, 229] on span "Search widget" at bounding box center [330, 234] width 116 height 22
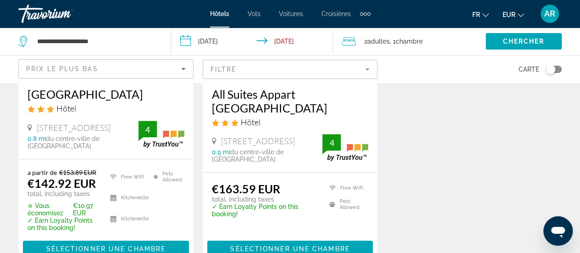
scroll to position [92, 0]
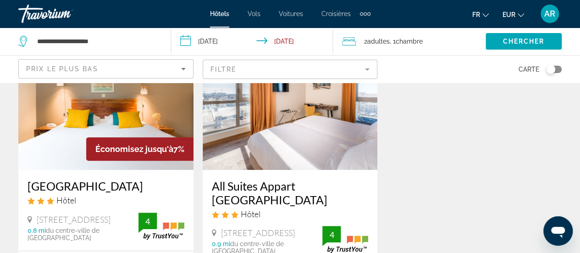
click at [366, 65] on mat-form-field "Filtre" at bounding box center [290, 69] width 175 height 19
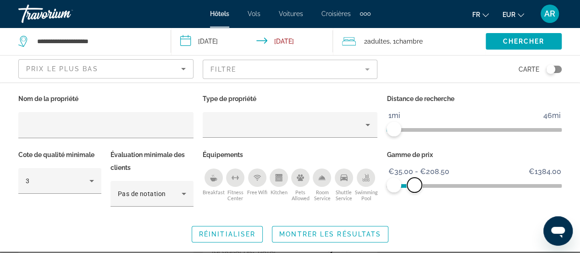
drag, startPoint x: 401, startPoint y: 184, endPoint x: 447, endPoint y: 192, distance: 47.0
click at [414, 183] on span "ngx-slider-max" at bounding box center [414, 184] width 15 height 15
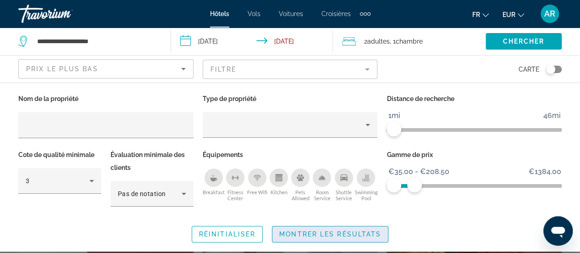
click at [372, 232] on span "Montrer les résultats" at bounding box center [330, 233] width 102 height 7
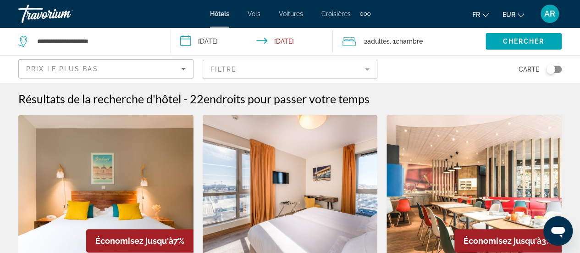
click at [342, 71] on mat-form-field "Filtre" at bounding box center [290, 69] width 175 height 19
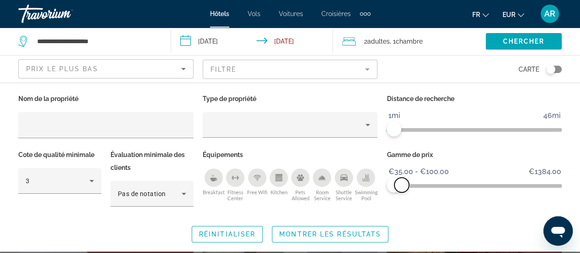
drag, startPoint x: 413, startPoint y: 188, endPoint x: 402, endPoint y: 188, distance: 11.0
click at [402, 188] on span "ngx-slider-max" at bounding box center [401, 184] width 15 height 15
click at [373, 232] on span "Montrer les résultats" at bounding box center [330, 233] width 102 height 7
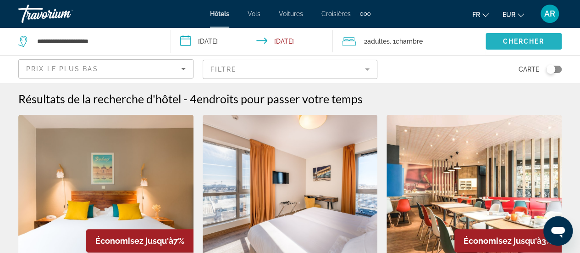
click at [521, 43] on span "Chercher" at bounding box center [523, 41] width 42 height 7
click at [556, 70] on div "Toggle map" at bounding box center [554, 69] width 16 height 7
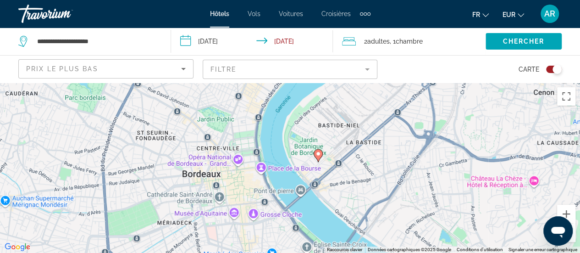
drag, startPoint x: 414, startPoint y: 119, endPoint x: 403, endPoint y: 201, distance: 83.3
click at [403, 203] on div "Pour activer le glissement avec le clavier, appuyez sur Alt+Entrée. Une fois ce…" at bounding box center [290, 168] width 580 height 170
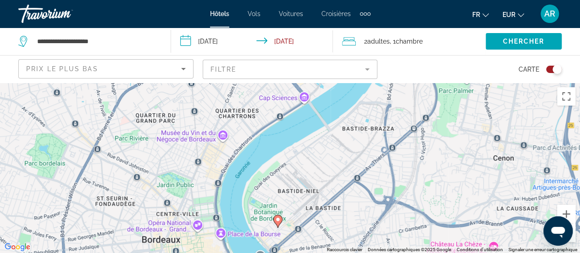
drag, startPoint x: 423, startPoint y: 163, endPoint x: 404, endPoint y: 188, distance: 30.4
click at [404, 188] on div "Pour activer le glissement avec le clavier, appuyez sur Alt+Entrée. Une fois ce…" at bounding box center [290, 168] width 580 height 170
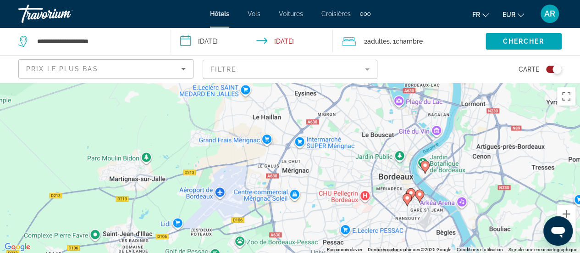
drag, startPoint x: 399, startPoint y: 209, endPoint x: 408, endPoint y: 166, distance: 44.0
click at [408, 166] on div "Pour activer le glissement avec le clavier, appuyez sur Alt+Entrée. Une fois ce…" at bounding box center [290, 168] width 580 height 170
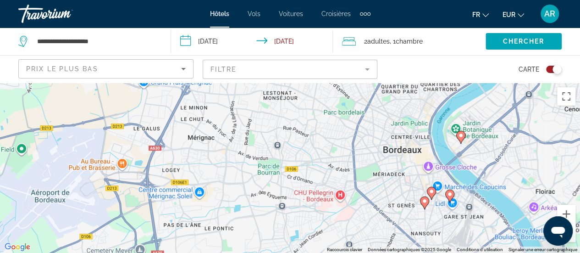
click at [429, 190] on image "Main content" at bounding box center [432, 191] width 6 height 6
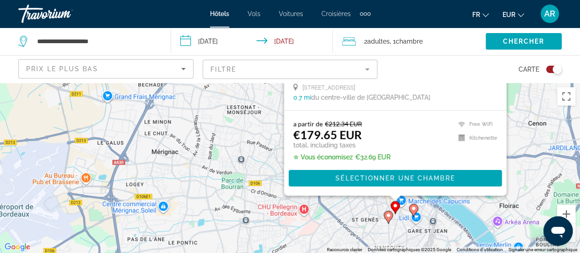
drag, startPoint x: 289, startPoint y: 233, endPoint x: 252, endPoint y: 119, distance: 120.5
click at [252, 119] on div "Pour activer le glissement avec le clavier, appuyez sur Alt+Entrée. Une fois ce…" at bounding box center [290, 168] width 580 height 170
click at [387, 217] on image "Main content" at bounding box center [389, 215] width 6 height 6
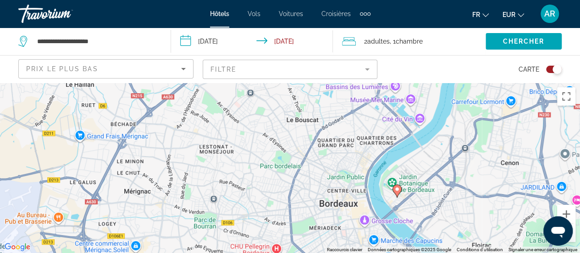
drag, startPoint x: 331, startPoint y: 153, endPoint x: 303, endPoint y: 81, distance: 77.1
click at [303, 83] on div "**********" at bounding box center [290, 209] width 580 height 253
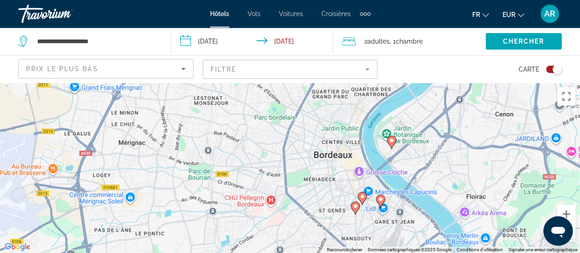
drag, startPoint x: 372, startPoint y: 203, endPoint x: 368, endPoint y: 122, distance: 80.8
click at [368, 120] on div "Pour activer le glissement avec le clavier, appuyez sur Alt+Entrée. Une fois ce…" at bounding box center [290, 168] width 580 height 170
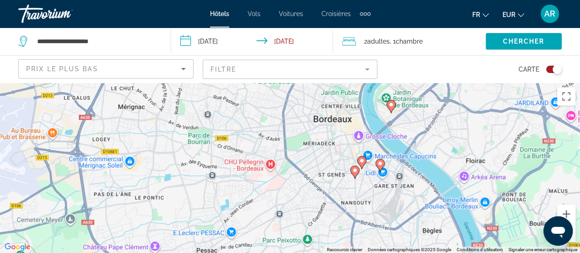
click at [380, 166] on image "Main content" at bounding box center [380, 163] width 6 height 6
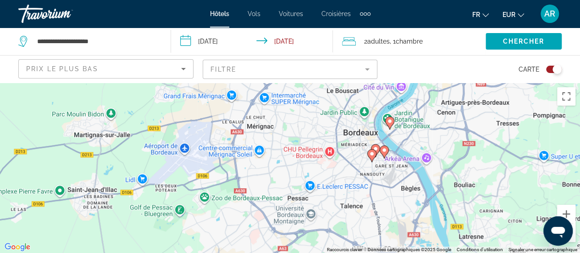
drag, startPoint x: 399, startPoint y: 237, endPoint x: 397, endPoint y: 132, distance: 104.5
click at [397, 132] on div "Pour activer le glissement avec le clavier, appuyez sur Alt+Entrée. Une fois ce…" at bounding box center [290, 168] width 580 height 170
click at [388, 121] on image "Main content" at bounding box center [390, 121] width 6 height 6
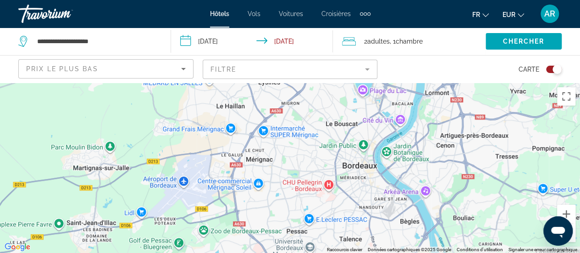
drag, startPoint x: 429, startPoint y: 225, endPoint x: 429, endPoint y: 62, distance: 162.8
click at [429, 83] on div "**********" at bounding box center [290, 209] width 580 height 253
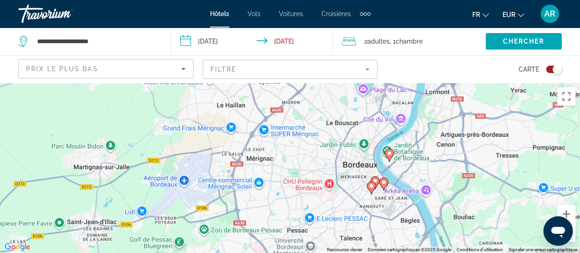
click at [383, 183] on image "Main content" at bounding box center [384, 182] width 6 height 6
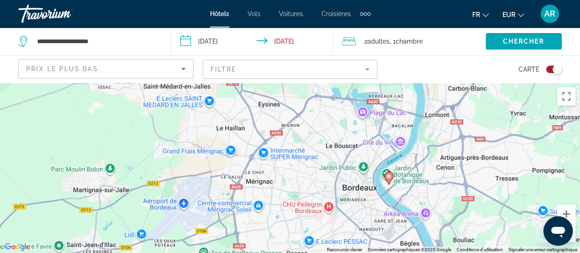
drag, startPoint x: 410, startPoint y: 211, endPoint x: 392, endPoint y: 178, distance: 37.5
click at [408, 94] on div "Pour activer le glissement avec le clavier, appuyez sur Alt+Entrée. Une fois ce…" at bounding box center [290, 168] width 580 height 170
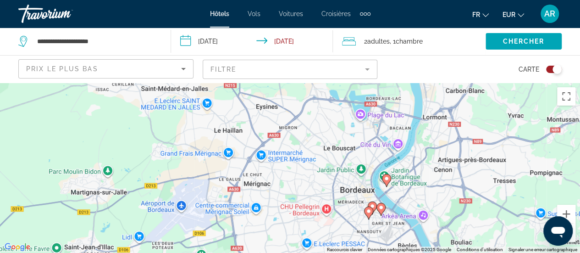
click at [383, 210] on icon "Main content" at bounding box center [380, 209] width 8 height 12
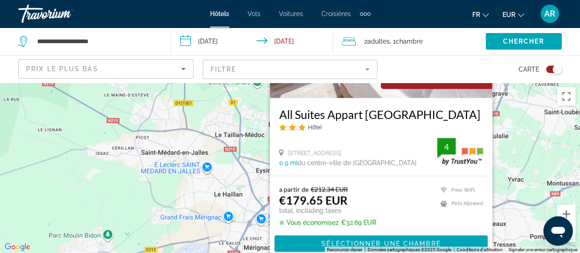
click at [380, 193] on div "Économisez jusqu'à 15% All Suites Appart [GEOGRAPHIC_DATA] Hôtel 21 Cours Barbe…" at bounding box center [381, 105] width 222 height 309
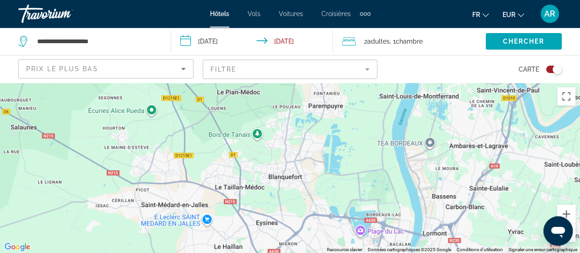
click at [382, 212] on div "Pour activer le glissement avec le clavier, appuyez sur Alt+Entrée. Une fois ce…" at bounding box center [290, 168] width 580 height 170
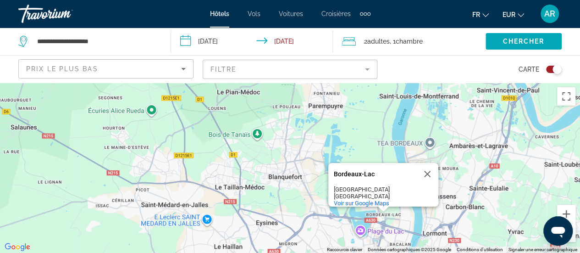
click at [427, 165] on button "Fermer" at bounding box center [427, 174] width 22 height 22
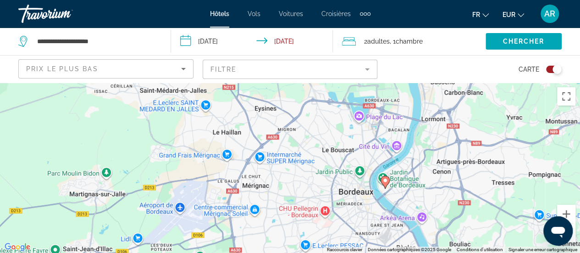
drag, startPoint x: 428, startPoint y: 191, endPoint x: 427, endPoint y: 98, distance: 93.1
click at [427, 98] on div "Pour activer le glissement avec le clavier, appuyez sur Alt+Entrée. Une fois ce…" at bounding box center [290, 168] width 580 height 170
click at [365, 68] on mat-form-field "Filtre" at bounding box center [290, 69] width 175 height 19
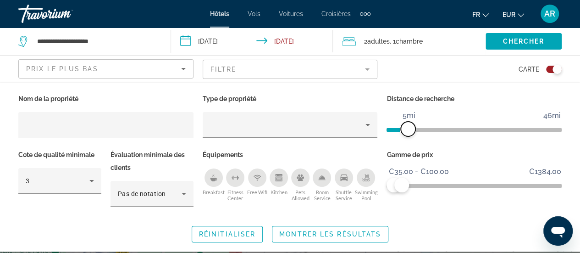
drag, startPoint x: 392, startPoint y: 124, endPoint x: 392, endPoint y: 166, distance: 42.2
click at [409, 131] on span "ngx-slider" at bounding box center [408, 128] width 15 height 15
click at [364, 234] on span "Montrer les résultats" at bounding box center [330, 233] width 102 height 7
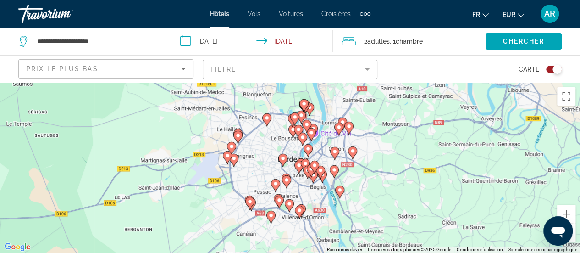
click at [348, 76] on mat-form-field "Filtre" at bounding box center [290, 69] width 175 height 19
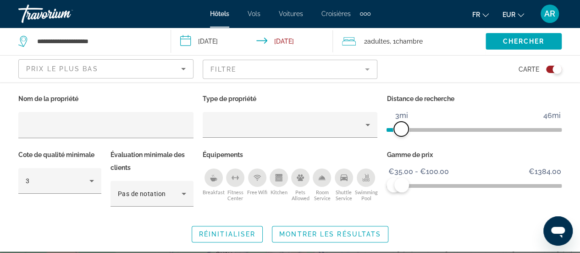
click at [403, 130] on span "ngx-slider" at bounding box center [401, 128] width 15 height 15
click at [404, 129] on span "ngx-slider" at bounding box center [404, 128] width 15 height 15
click at [359, 239] on span "Search widget" at bounding box center [330, 234] width 116 height 22
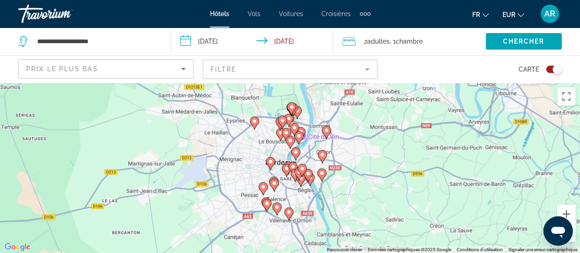
click at [362, 71] on mat-form-field "Filtre" at bounding box center [290, 69] width 175 height 19
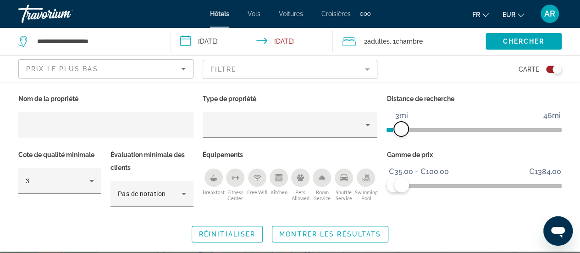
drag, startPoint x: 404, startPoint y: 131, endPoint x: 400, endPoint y: 130, distance: 4.6
click at [400, 130] on span "ngx-slider" at bounding box center [401, 128] width 15 height 15
click at [356, 232] on span "Montrer les résultats" at bounding box center [330, 233] width 102 height 7
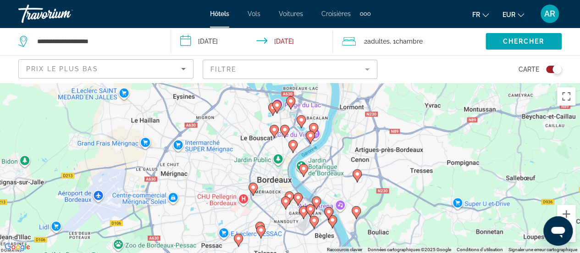
drag, startPoint x: 291, startPoint y: 134, endPoint x: 338, endPoint y: 152, distance: 49.9
click at [338, 152] on div "Pour activer le glissement avec le clavier, appuyez sur Alt+Entrée. Une fois ce…" at bounding box center [290, 168] width 580 height 170
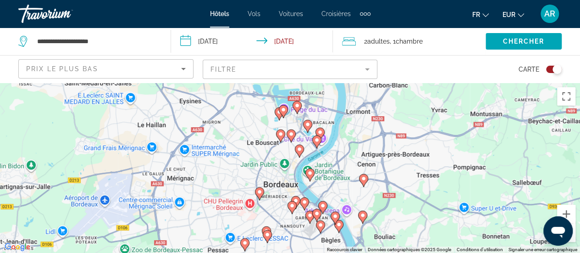
click at [320, 130] on image "Main content" at bounding box center [320, 132] width 6 height 6
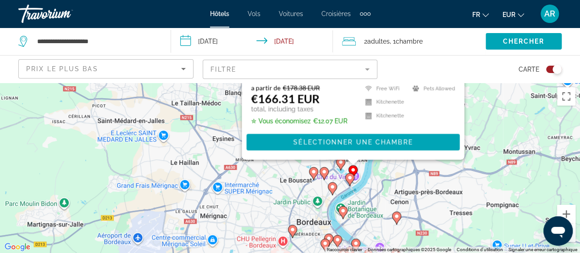
drag, startPoint x: 490, startPoint y: 239, endPoint x: 523, endPoint y: 77, distance: 166.0
click at [523, 83] on div "**********" at bounding box center [290, 209] width 580 height 253
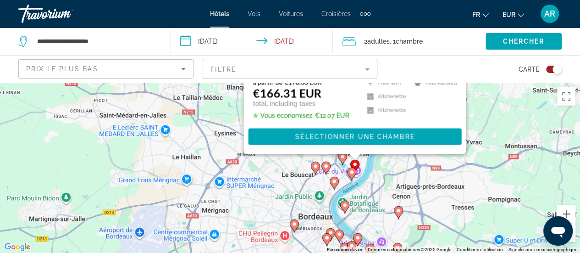
click at [341, 161] on icon "Main content" at bounding box center [342, 157] width 9 height 13
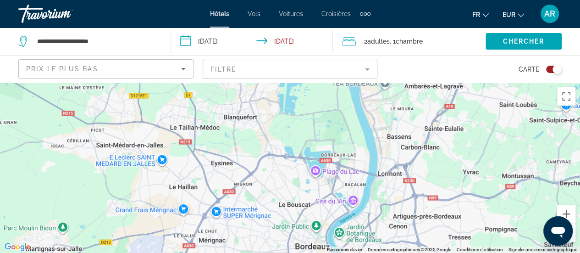
drag, startPoint x: 465, startPoint y: 213, endPoint x: 462, endPoint y: 82, distance: 131.2
click at [462, 83] on div "**********" at bounding box center [290, 209] width 580 height 253
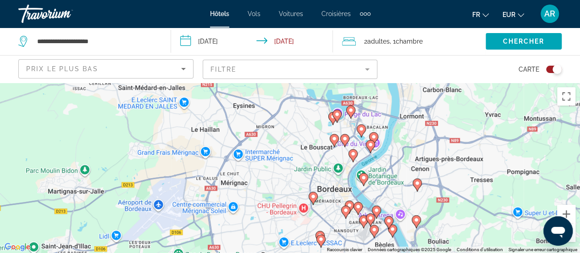
drag, startPoint x: 356, startPoint y: 234, endPoint x: 381, endPoint y: 181, distance: 58.5
click at [381, 181] on div "Pour activer le glissement avec le clavier, appuyez sur Alt+Entrée. Une fois ce…" at bounding box center [290, 168] width 580 height 170
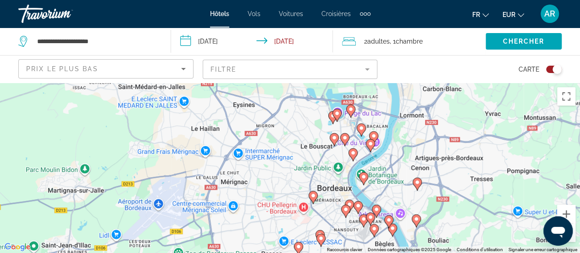
click at [350, 107] on image "Main content" at bounding box center [351, 109] width 6 height 6
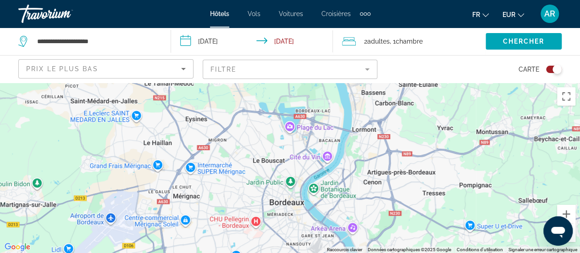
drag, startPoint x: 463, startPoint y: 229, endPoint x: 414, endPoint y: 17, distance: 218.1
click at [414, 17] on div "**********" at bounding box center [290, 126] width 580 height 253
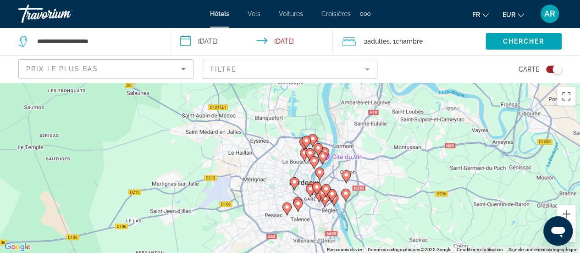
click at [322, 159] on icon "Main content" at bounding box center [322, 157] width 8 height 12
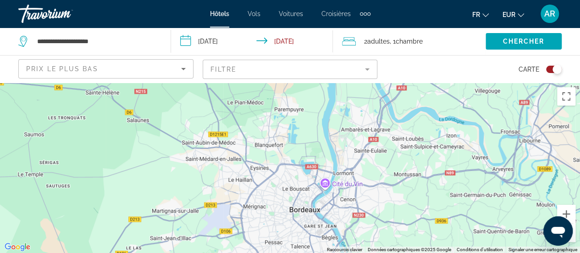
drag, startPoint x: 444, startPoint y: 191, endPoint x: 444, endPoint y: 49, distance: 141.7
click at [444, 83] on div "**********" at bounding box center [290, 209] width 580 height 253
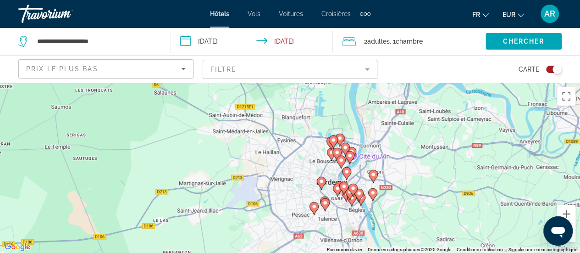
click at [350, 191] on gmp-advanced-marker "Main content" at bounding box center [352, 190] width 9 height 14
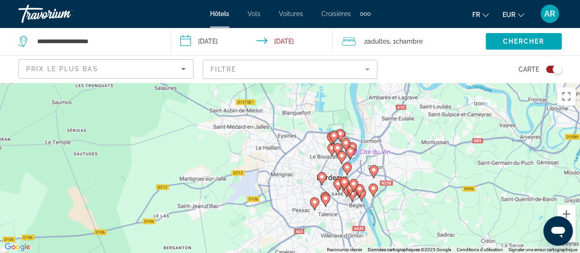
click at [341, 156] on image "Main content" at bounding box center [342, 156] width 6 height 6
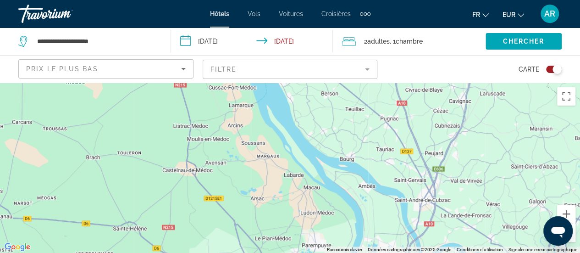
click at [483, 178] on div "Main content" at bounding box center [290, 168] width 580 height 170
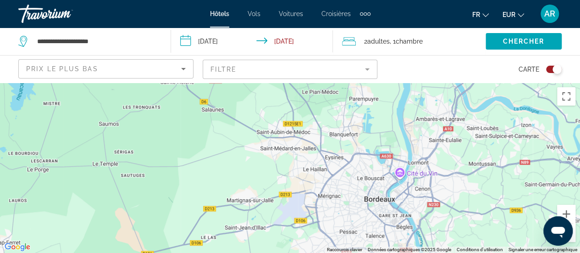
drag, startPoint x: 453, startPoint y: 199, endPoint x: 500, endPoint y: 67, distance: 139.8
click at [500, 83] on div "**********" at bounding box center [290, 209] width 580 height 253
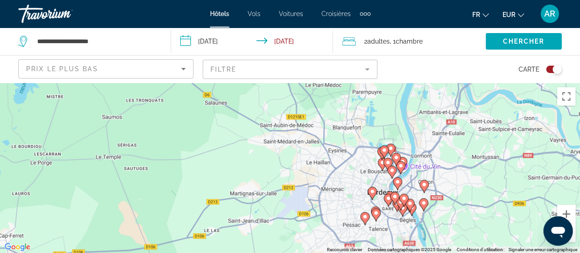
click at [381, 164] on image "Main content" at bounding box center [383, 163] width 6 height 6
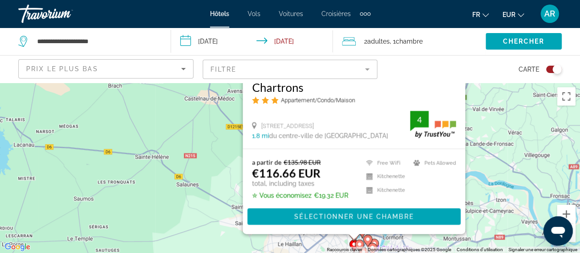
drag, startPoint x: 509, startPoint y: 188, endPoint x: 480, endPoint y: 100, distance: 91.8
click at [480, 100] on div "Pour activer le glissement avec le clavier, appuyez sur Alt+Entrée. Une fois ce…" at bounding box center [290, 168] width 580 height 170
click at [366, 62] on mat-form-field "Filtre" at bounding box center [290, 69] width 175 height 19
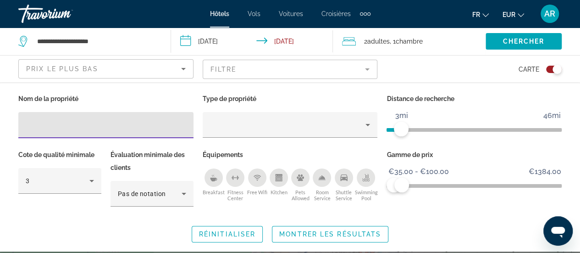
click at [364, 174] on icon "Swimming Pool" at bounding box center [365, 177] width 7 height 7
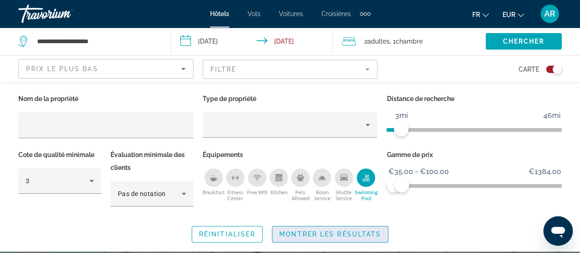
click at [349, 238] on span "Search widget" at bounding box center [330, 234] width 116 height 22
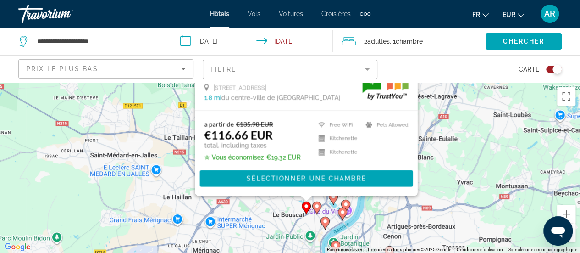
drag, startPoint x: 432, startPoint y: 184, endPoint x: 432, endPoint y: 269, distance: 85.3
click at [432, 252] on html "**********" at bounding box center [290, 126] width 580 height 253
click at [345, 213] on image "Main content" at bounding box center [343, 212] width 6 height 6
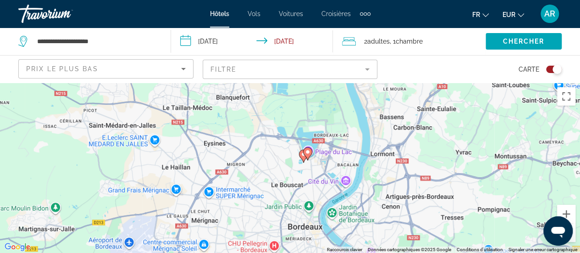
drag, startPoint x: 402, startPoint y: 222, endPoint x: 402, endPoint y: 72, distance: 150.8
click at [402, 83] on div "**********" at bounding box center [290, 209] width 580 height 253
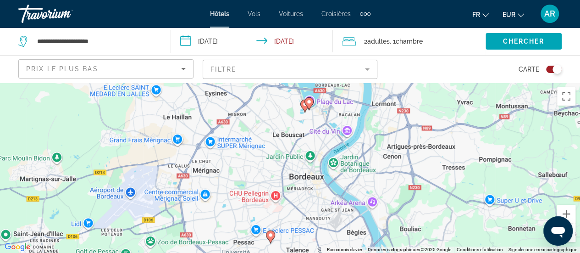
drag, startPoint x: 358, startPoint y: 149, endPoint x: 330, endPoint y: 111, distance: 47.3
click at [358, 147] on div "Pour activer le glissement avec le clavier, appuyez sur Alt+Entrée. Une fois ce…" at bounding box center [290, 168] width 580 height 170
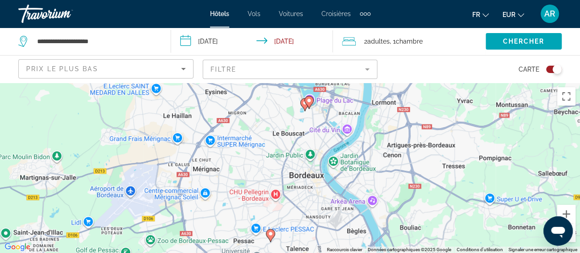
click at [310, 101] on image "Main content" at bounding box center [309, 101] width 6 height 6
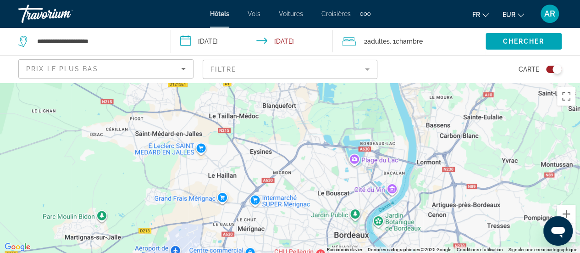
drag, startPoint x: 352, startPoint y: 238, endPoint x: 396, endPoint y: 73, distance: 170.7
click at [396, 83] on div "**********" at bounding box center [290, 209] width 580 height 253
click at [347, 162] on icon "Main content" at bounding box center [349, 163] width 8 height 12
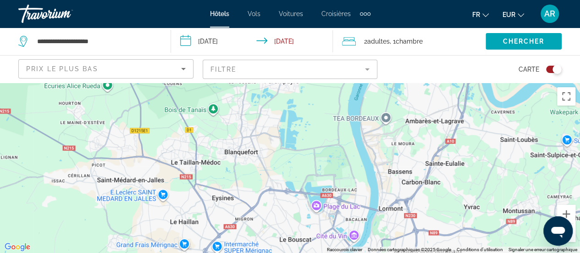
drag, startPoint x: 413, startPoint y: 230, endPoint x: 375, endPoint y: 94, distance: 141.8
click at [375, 94] on div "Main content" at bounding box center [290, 168] width 580 height 170
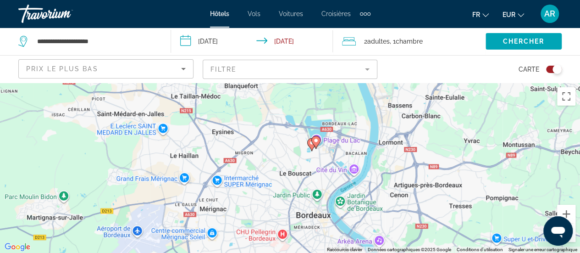
drag, startPoint x: 323, startPoint y: 181, endPoint x: 323, endPoint y: 163, distance: 18.3
click at [323, 163] on div "Pour activer le glissement avec le clavier, appuyez sur Alt+Entrée. Une fois ce…" at bounding box center [290, 168] width 580 height 170
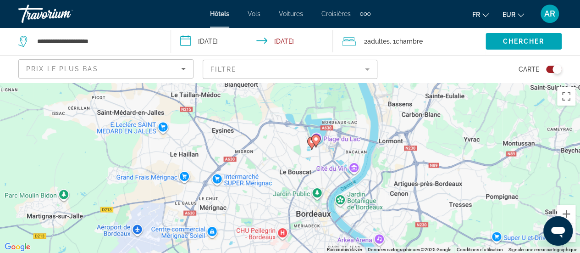
click at [315, 142] on icon "Main content" at bounding box center [315, 140] width 8 height 12
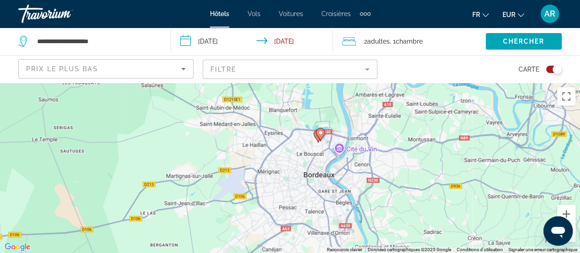
drag, startPoint x: 357, startPoint y: 225, endPoint x: 337, endPoint y: 85, distance: 141.2
click at [337, 85] on div "Pour activer le glissement avec le clavier, appuyez sur Alt+Entrée. Une fois ce…" at bounding box center [290, 168] width 580 height 170
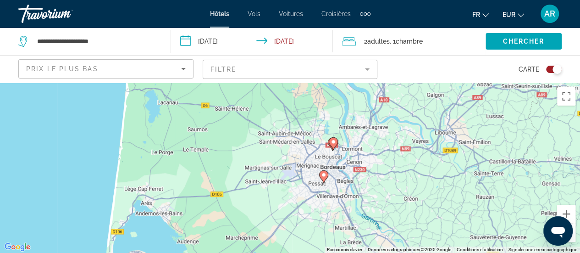
click at [336, 141] on image "Main content" at bounding box center [334, 142] width 6 height 6
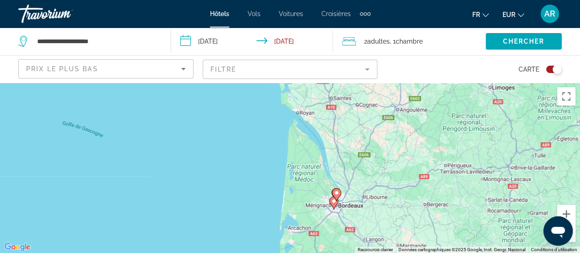
drag, startPoint x: 346, startPoint y: 232, endPoint x: 344, endPoint y: 187, distance: 45.0
click at [344, 187] on div "Pour activer le glissement avec le clavier, appuyez sur Alt+Entrée. Une fois ce…" at bounding box center [290, 168] width 580 height 170
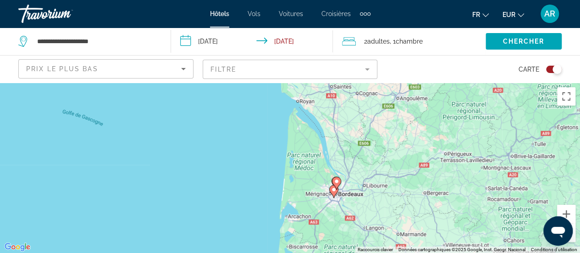
click at [337, 181] on image "Main content" at bounding box center [337, 181] width 6 height 6
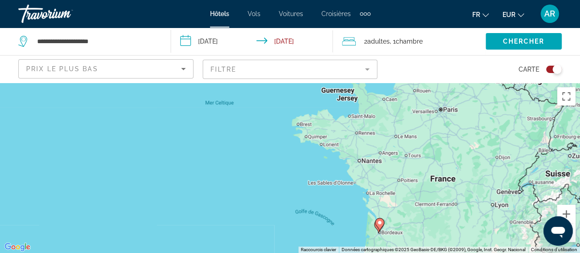
click at [550, 67] on div "Toggle map" at bounding box center [554, 69] width 16 height 7
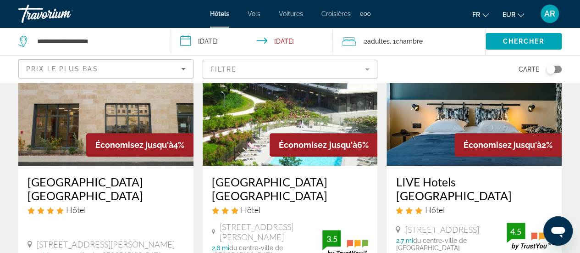
scroll to position [78, 0]
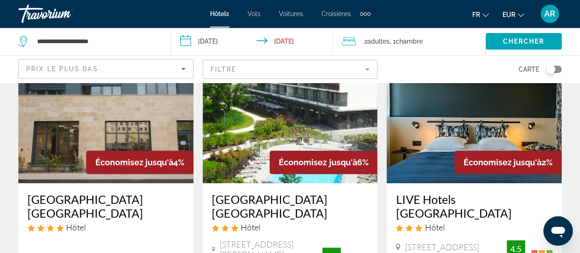
click at [107, 106] on img "Main content" at bounding box center [105, 109] width 175 height 147
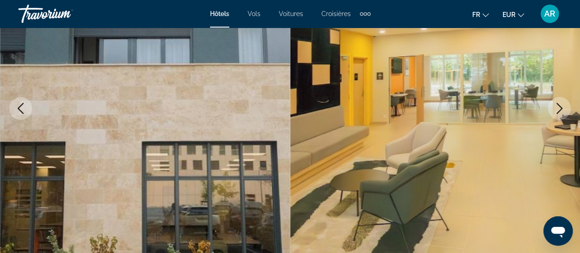
scroll to position [138, 0]
click at [562, 109] on icon "Next image" at bounding box center [559, 107] width 11 height 11
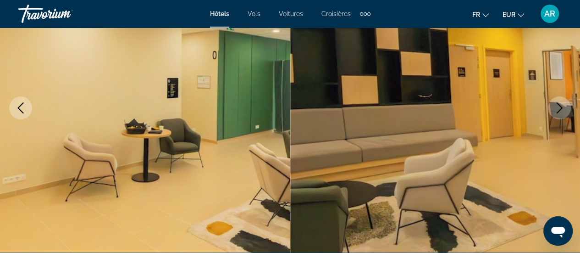
click at [562, 109] on icon "Next image" at bounding box center [559, 107] width 11 height 11
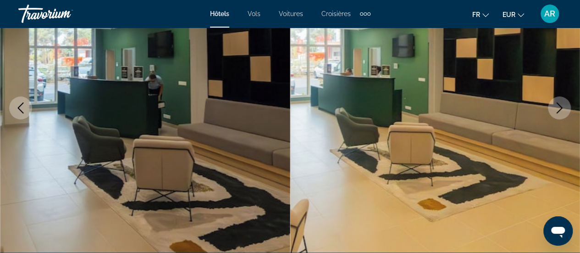
click at [562, 109] on icon "Next image" at bounding box center [559, 107] width 11 height 11
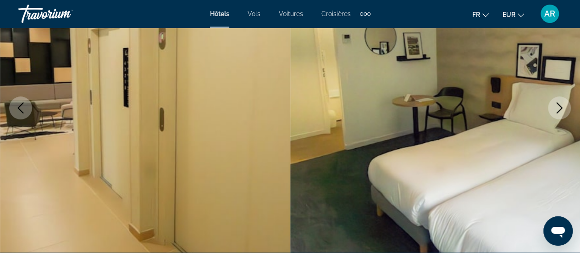
click at [562, 109] on icon "Next image" at bounding box center [559, 107] width 11 height 11
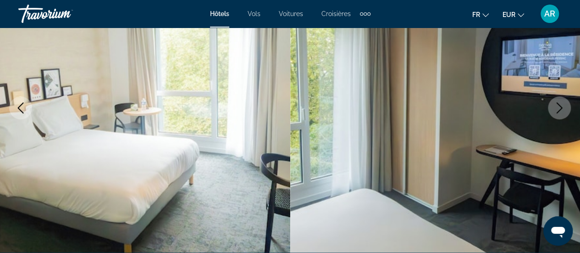
click at [562, 109] on icon "Next image" at bounding box center [559, 107] width 11 height 11
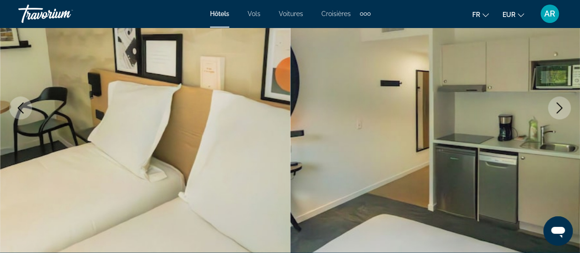
click at [562, 109] on icon "Next image" at bounding box center [559, 107] width 11 height 11
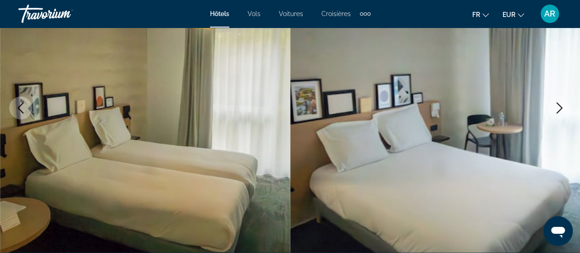
click at [562, 109] on icon "Next image" at bounding box center [559, 107] width 11 height 11
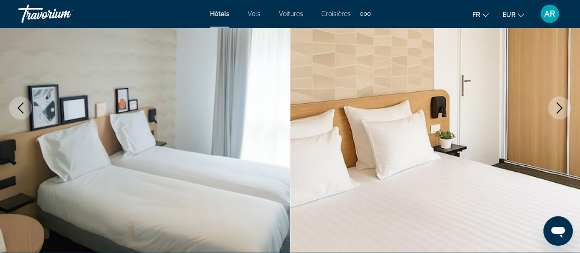
click at [562, 109] on icon "Next image" at bounding box center [559, 107] width 11 height 11
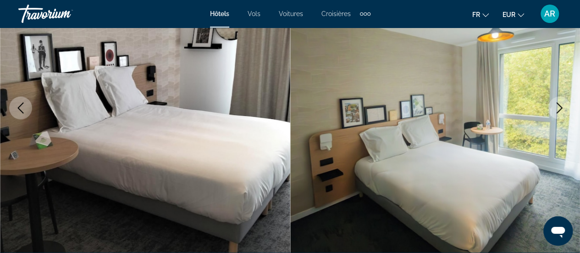
click at [562, 109] on icon "Next image" at bounding box center [559, 107] width 11 height 11
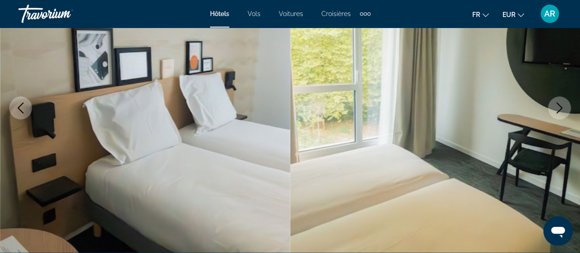
click at [562, 109] on icon "Next image" at bounding box center [559, 107] width 11 height 11
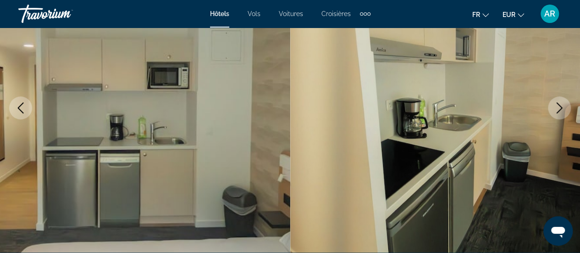
click at [562, 109] on icon "Next image" at bounding box center [559, 107] width 11 height 11
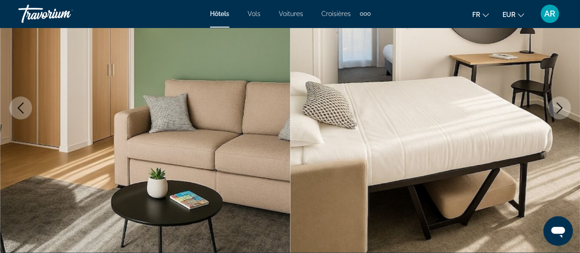
click at [562, 109] on icon "Next image" at bounding box center [559, 107] width 11 height 11
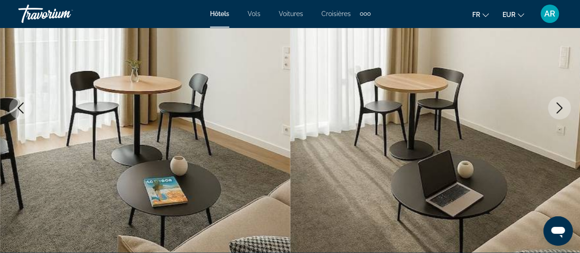
click at [561, 108] on icon "Next image" at bounding box center [560, 107] width 6 height 11
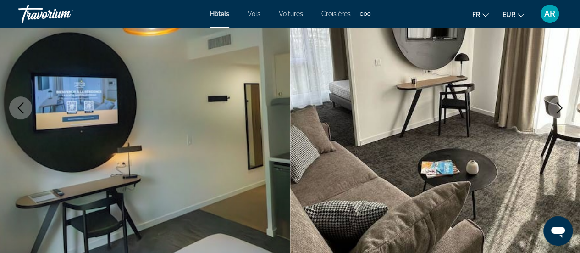
click at [560, 108] on icon "Next image" at bounding box center [559, 107] width 11 height 11
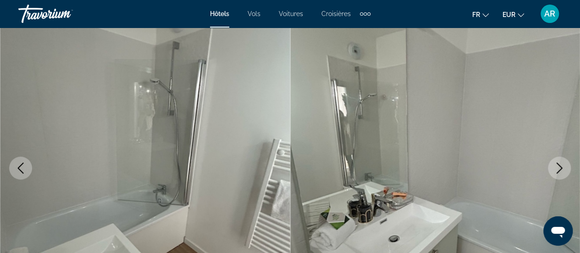
scroll to position [92, 0]
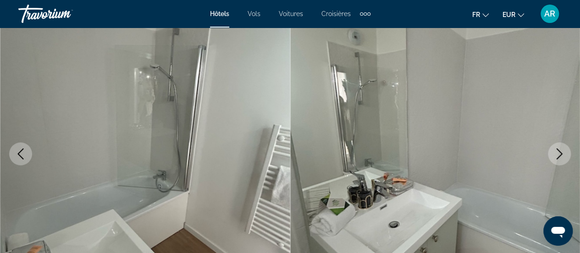
click at [557, 157] on icon "Next image" at bounding box center [559, 153] width 11 height 11
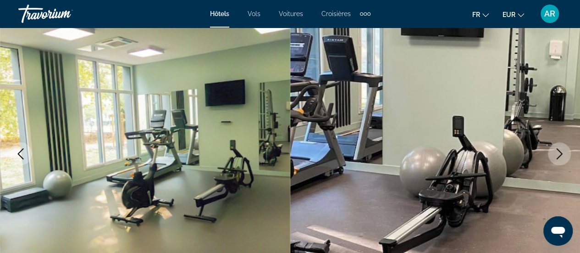
click at [557, 157] on icon "Next image" at bounding box center [559, 153] width 11 height 11
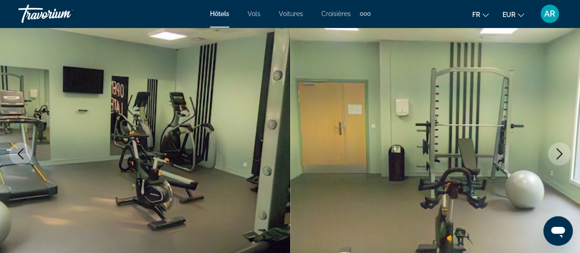
click at [557, 157] on icon "Next image" at bounding box center [559, 153] width 11 height 11
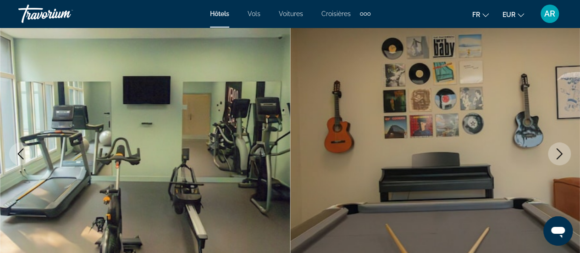
click at [557, 157] on icon "Next image" at bounding box center [559, 153] width 11 height 11
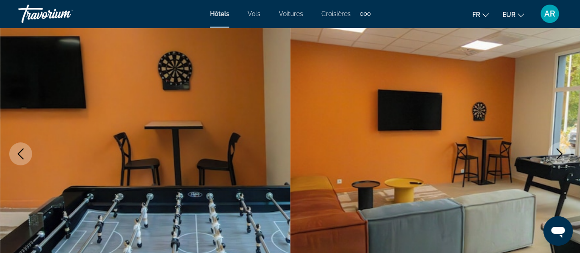
click at [557, 157] on icon "Next image" at bounding box center [559, 153] width 11 height 11
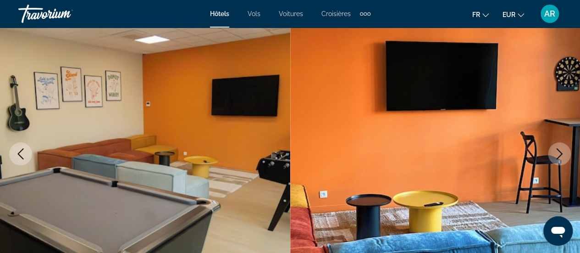
click at [557, 157] on icon "Next image" at bounding box center [559, 153] width 11 height 11
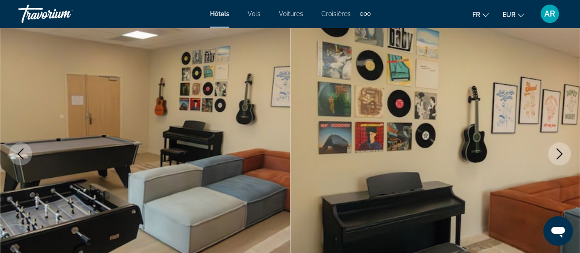
click at [557, 157] on icon "Next image" at bounding box center [559, 153] width 11 height 11
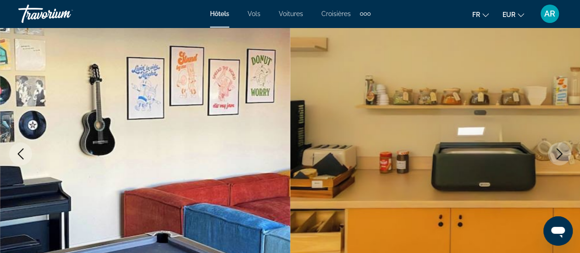
click at [557, 157] on icon "Next image" at bounding box center [559, 153] width 11 height 11
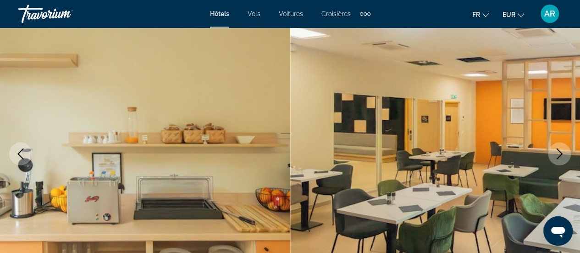
click at [557, 156] on icon "Next image" at bounding box center [559, 153] width 11 height 11
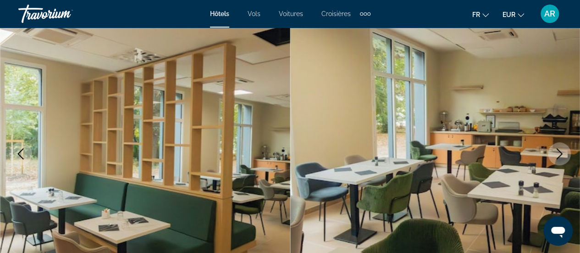
click at [557, 156] on icon "Next image" at bounding box center [559, 153] width 11 height 11
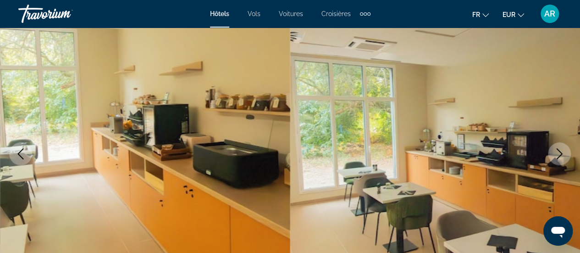
click at [557, 156] on icon "Next image" at bounding box center [559, 153] width 11 height 11
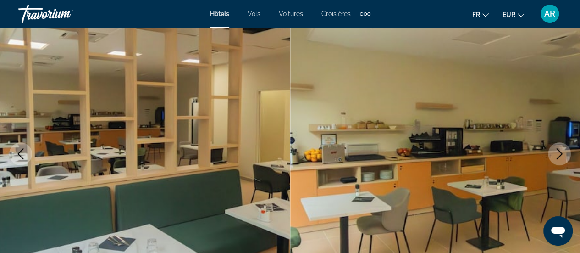
click at [557, 156] on icon "Next image" at bounding box center [559, 153] width 11 height 11
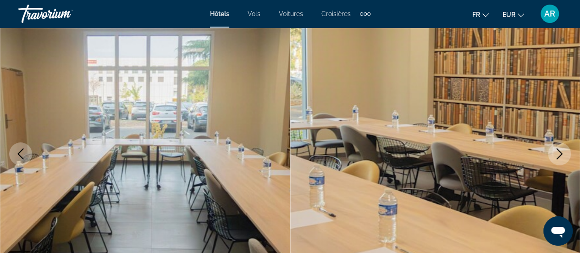
click at [557, 156] on icon "Next image" at bounding box center [559, 153] width 11 height 11
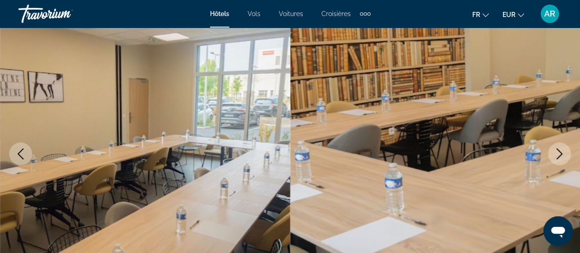
click at [557, 156] on icon "Next image" at bounding box center [559, 153] width 11 height 11
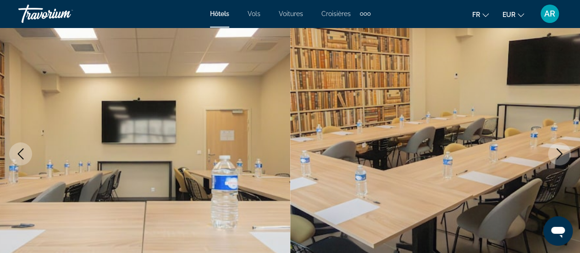
click at [557, 156] on icon "Next image" at bounding box center [559, 153] width 11 height 11
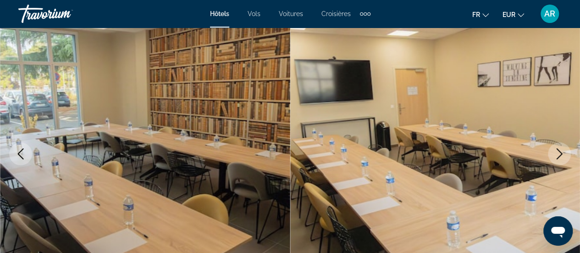
click at [557, 156] on icon "Next image" at bounding box center [559, 153] width 11 height 11
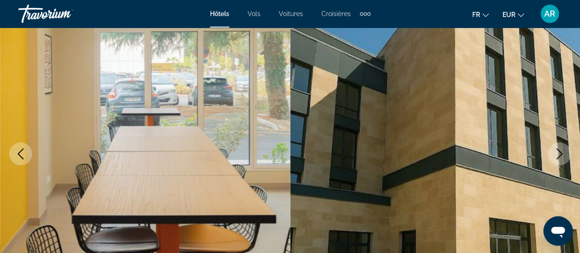
click at [557, 156] on icon "Next image" at bounding box center [559, 153] width 11 height 11
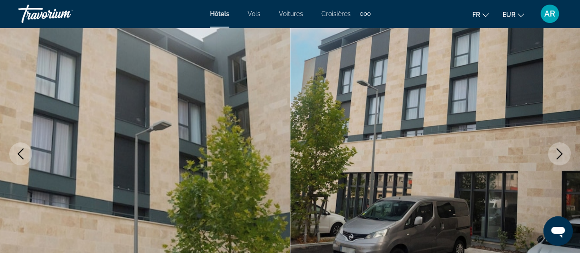
click at [557, 156] on icon "Next image" at bounding box center [559, 153] width 11 height 11
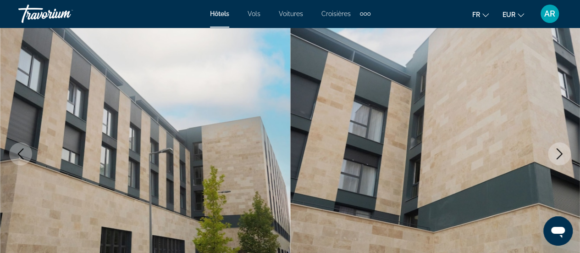
click at [557, 156] on icon "Next image" at bounding box center [559, 153] width 11 height 11
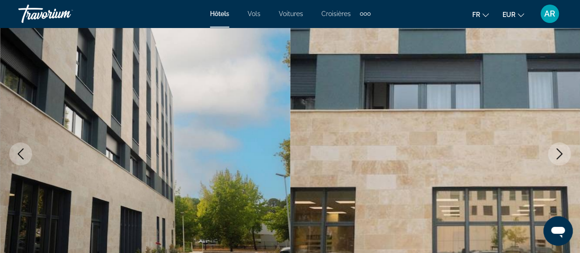
click at [557, 156] on icon "Next image" at bounding box center [559, 153] width 11 height 11
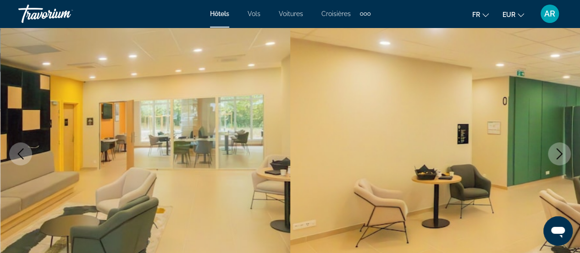
click at [557, 156] on icon "Next image" at bounding box center [559, 153] width 11 height 11
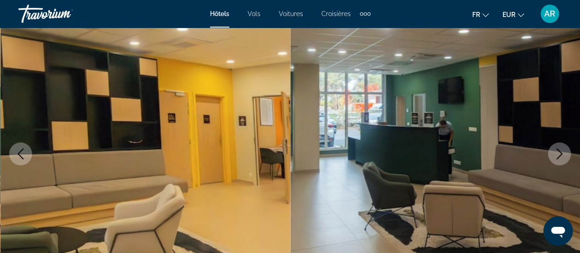
click at [557, 156] on icon "Next image" at bounding box center [559, 153] width 11 height 11
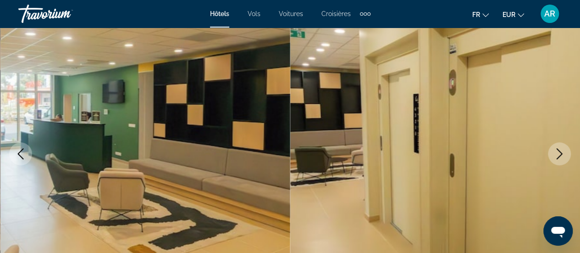
click at [557, 156] on icon "Next image" at bounding box center [559, 153] width 11 height 11
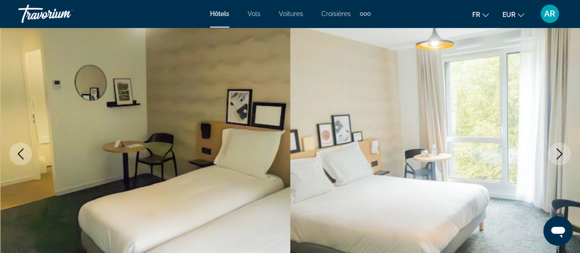
click at [557, 156] on icon "Next image" at bounding box center [559, 153] width 11 height 11
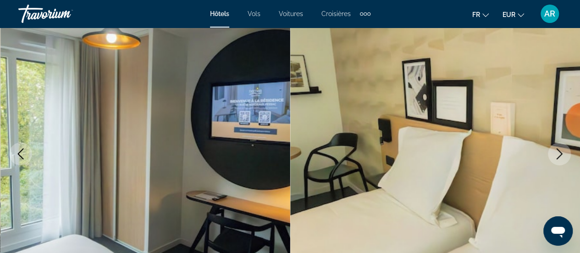
click at [557, 156] on icon "Next image" at bounding box center [559, 153] width 11 height 11
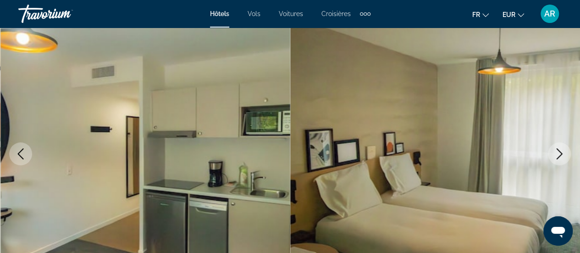
click at [557, 157] on icon "Next image" at bounding box center [559, 153] width 11 height 11
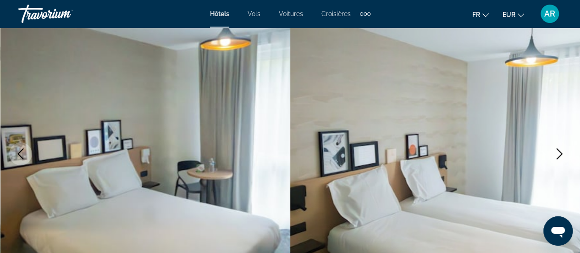
click at [557, 157] on icon "Next image" at bounding box center [559, 153] width 11 height 11
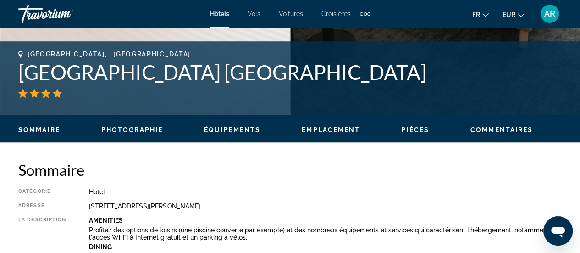
scroll to position [321, 0]
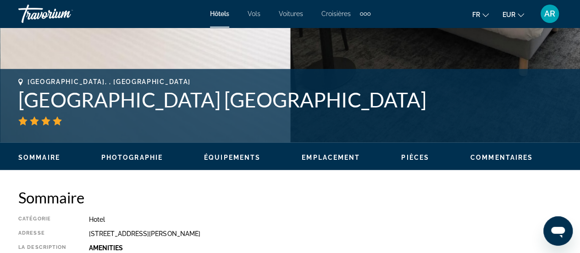
click at [252, 160] on span "Équipements" at bounding box center [232, 157] width 56 height 7
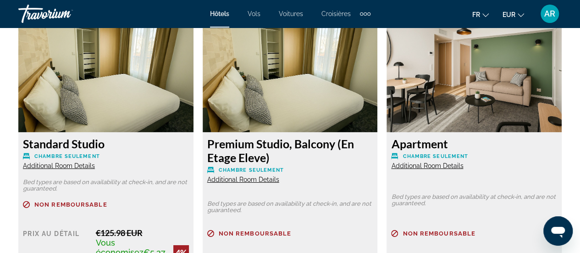
scroll to position [1487, 0]
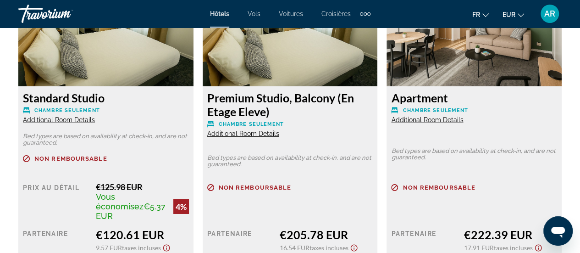
click at [241, 134] on span "Additional Room Details" at bounding box center [243, 133] width 72 height 7
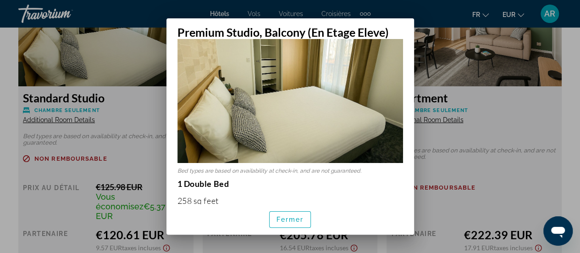
scroll to position [92, 0]
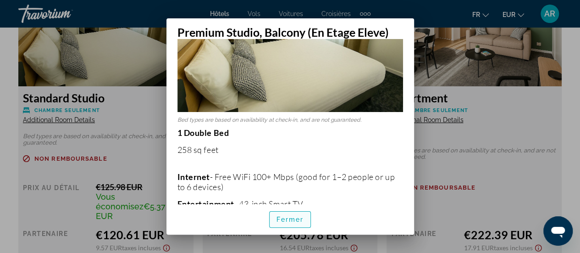
click at [283, 219] on span "Fermer" at bounding box center [290, 218] width 28 height 7
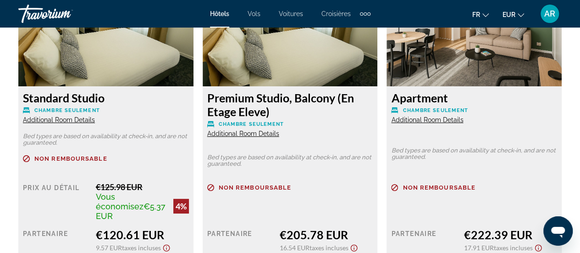
scroll to position [1487, 0]
click at [402, 116] on span "Additional Room Details" at bounding box center [427, 119] width 72 height 7
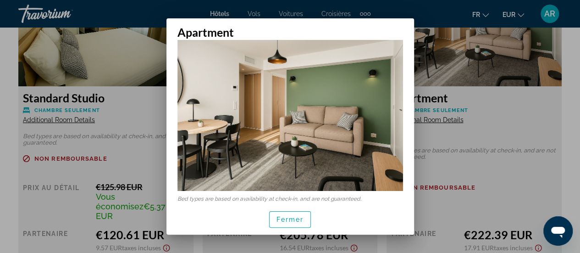
scroll to position [20, 0]
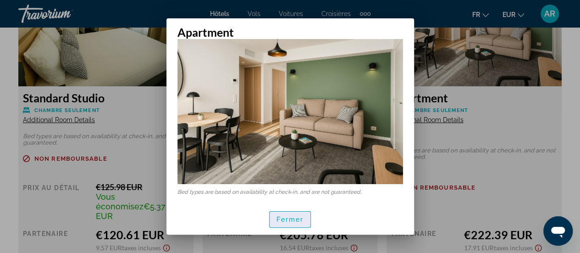
click at [296, 222] on span "Fermer" at bounding box center [290, 218] width 28 height 7
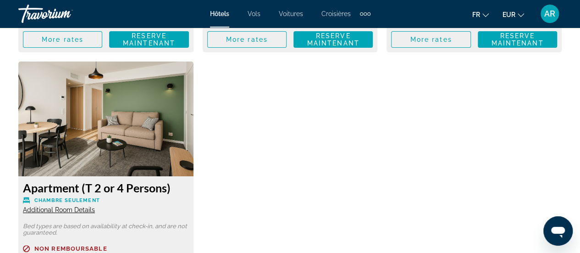
scroll to position [1762, 0]
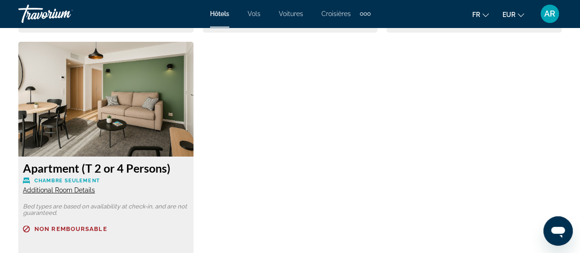
click at [69, 186] on span "Additional Room Details" at bounding box center [59, 189] width 72 height 7
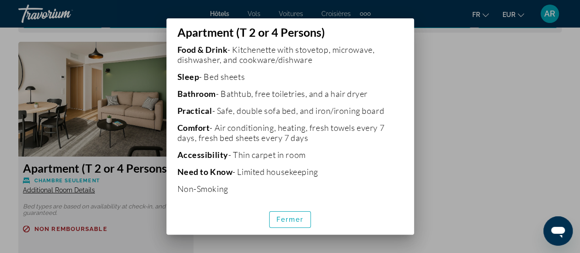
scroll to position [281, 0]
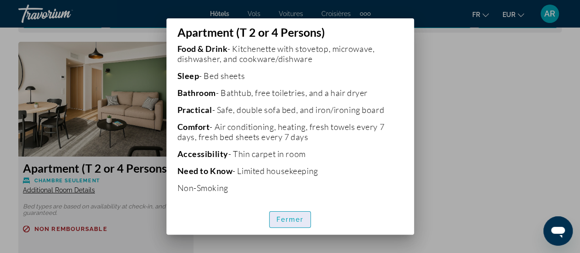
click at [300, 216] on span "Fermer" at bounding box center [290, 218] width 28 height 7
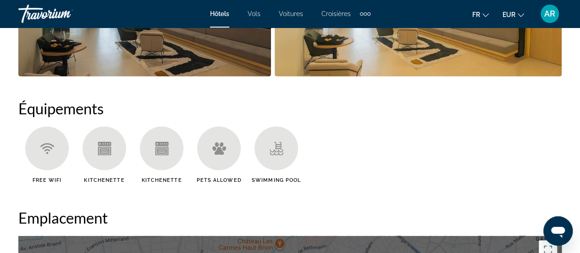
scroll to position [845, 0]
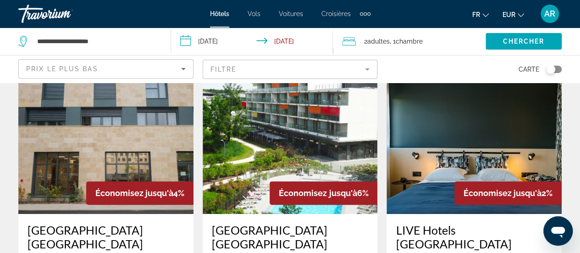
scroll to position [46, 0]
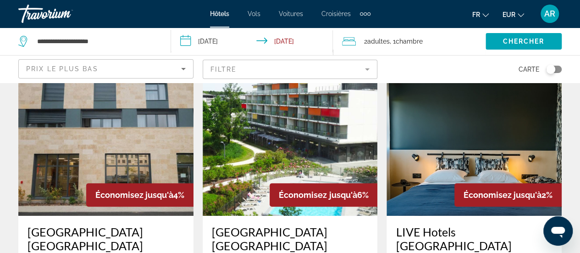
click at [458, 140] on img "Main content" at bounding box center [473, 142] width 175 height 147
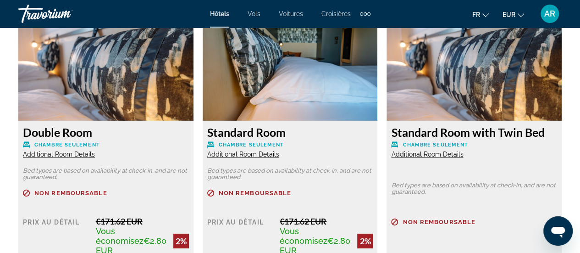
scroll to position [1467, 0]
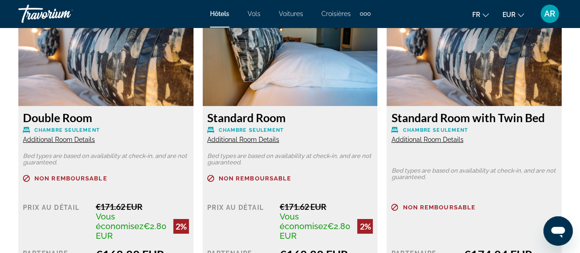
click at [436, 140] on span "Additional Room Details" at bounding box center [427, 139] width 72 height 7
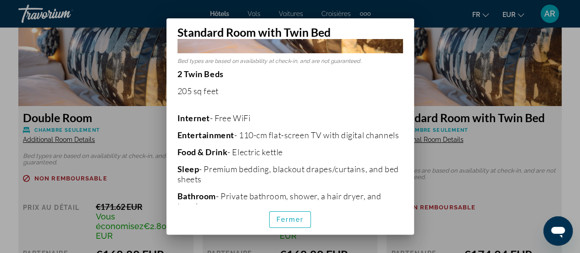
scroll to position [138, 0]
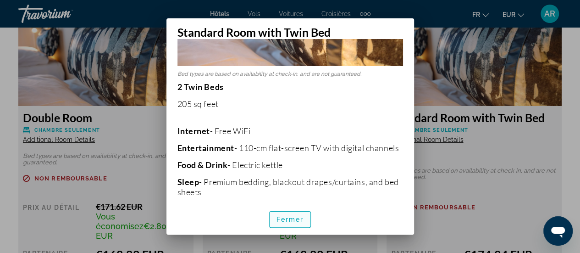
click at [272, 215] on span "button" at bounding box center [290, 219] width 41 height 22
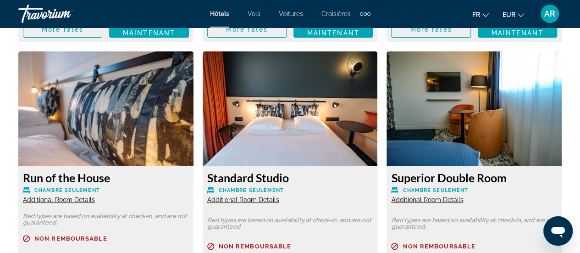
scroll to position [1788, 0]
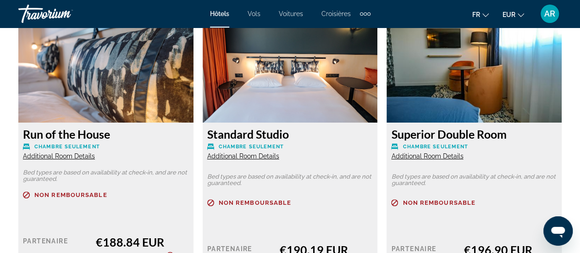
click at [84, 152] on span "Additional Room Details" at bounding box center [59, 155] width 72 height 7
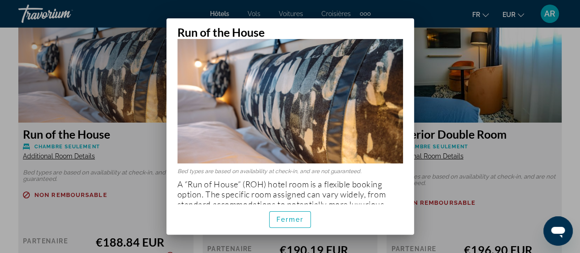
scroll to position [70, 0]
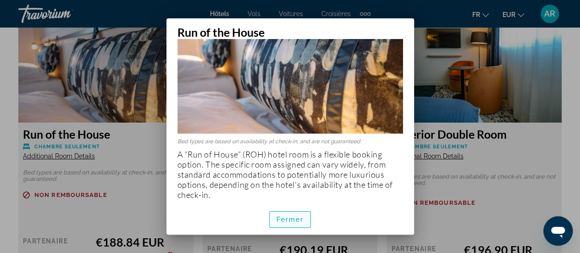
click at [285, 216] on span "Fermer" at bounding box center [290, 218] width 28 height 7
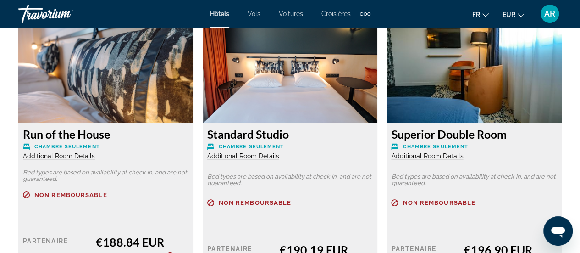
scroll to position [1788, 0]
click at [419, 152] on span "Additional Room Details" at bounding box center [427, 155] width 72 height 7
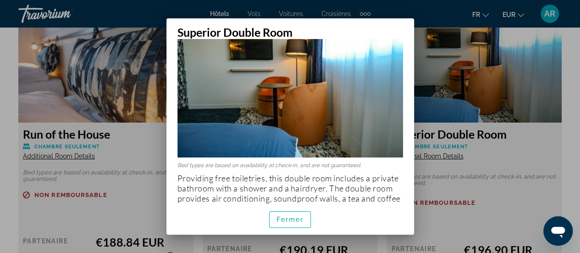
scroll to position [70, 0]
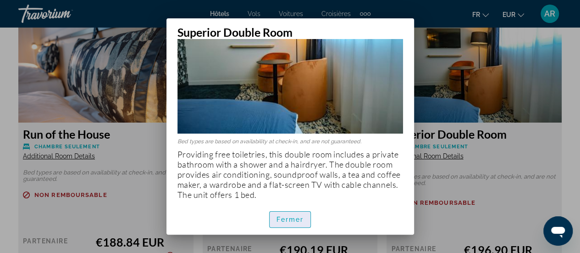
click at [300, 215] on span "button" at bounding box center [290, 219] width 41 height 22
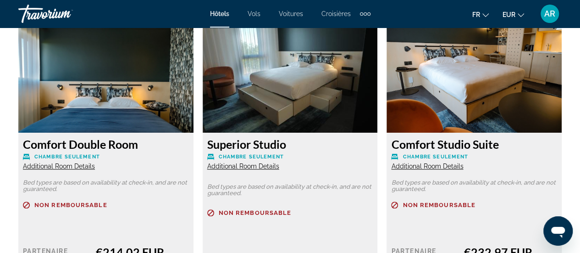
scroll to position [2109, 0]
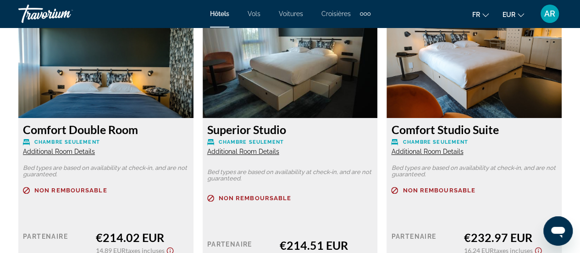
click at [81, 148] on span "Additional Room Details" at bounding box center [59, 151] width 72 height 7
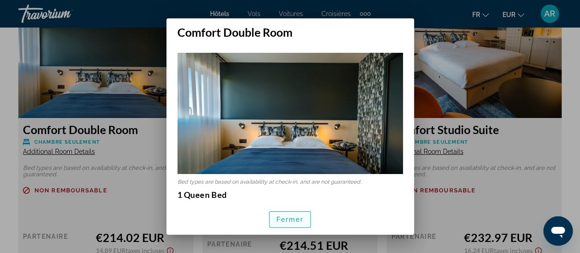
click at [287, 221] on span "Fermer" at bounding box center [290, 218] width 28 height 7
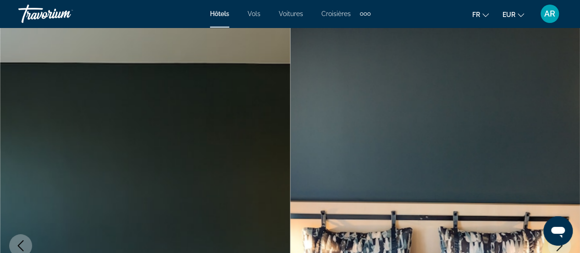
scroll to position [2109, 0]
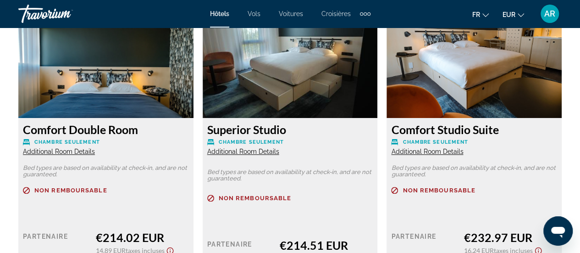
click at [403, 148] on span "Additional Room Details" at bounding box center [427, 151] width 72 height 7
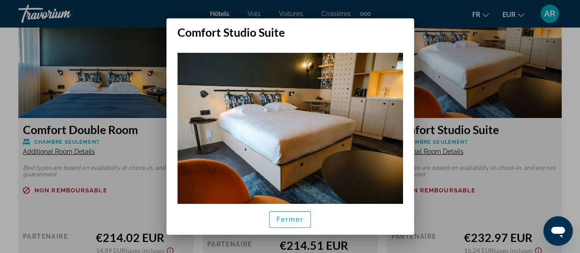
scroll to position [138, 0]
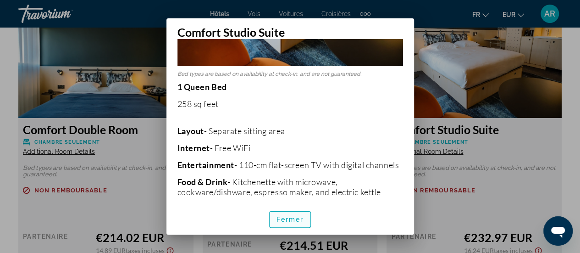
click at [298, 222] on span "Fermer" at bounding box center [290, 218] width 28 height 7
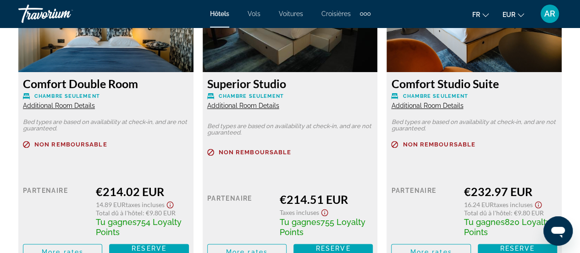
scroll to position [2109, 0]
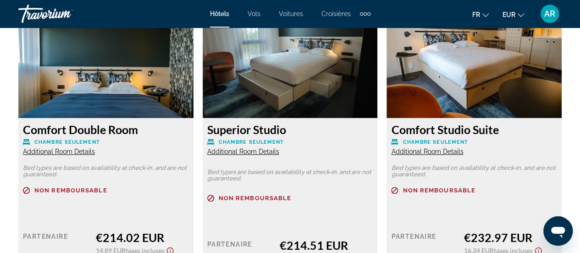
click at [260, 148] on span "Additional Room Details" at bounding box center [243, 151] width 72 height 7
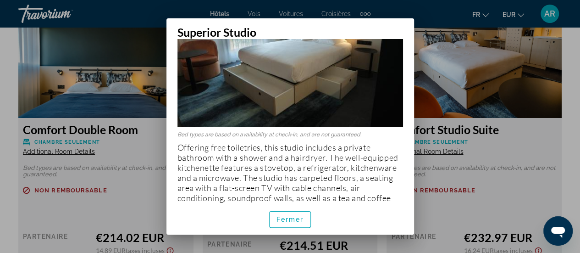
scroll to position [90, 0]
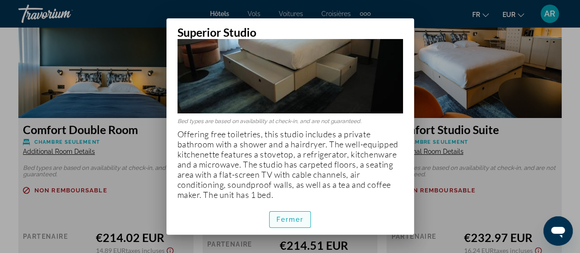
click at [287, 212] on span "button" at bounding box center [290, 219] width 41 height 22
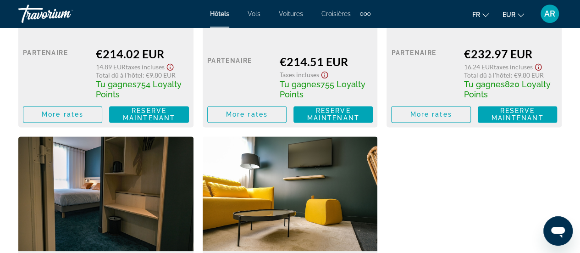
scroll to position [2384, 0]
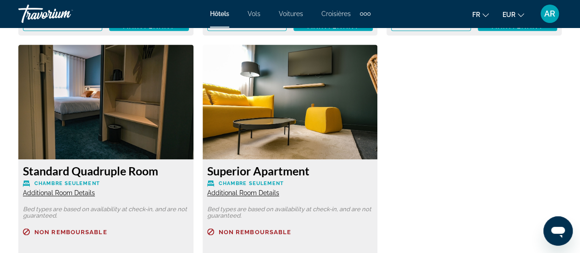
click at [78, 189] on span "Additional Room Details" at bounding box center [59, 192] width 72 height 7
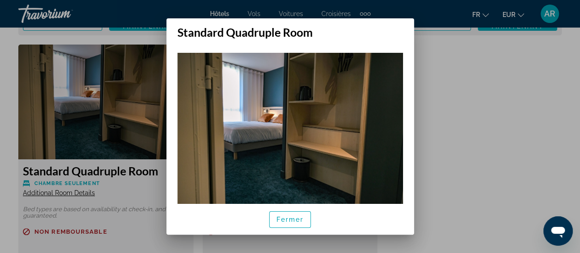
scroll to position [138, 0]
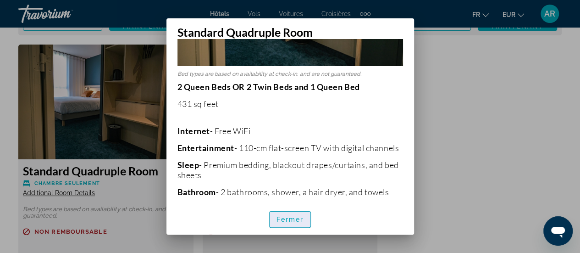
click at [289, 221] on span "Fermer" at bounding box center [290, 218] width 28 height 7
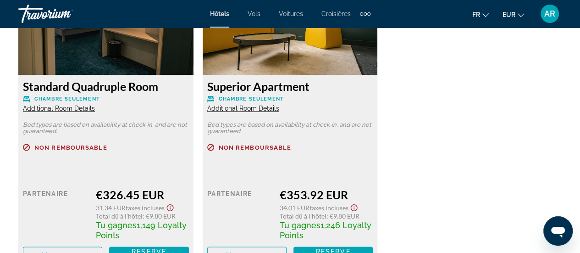
scroll to position [2430, 0]
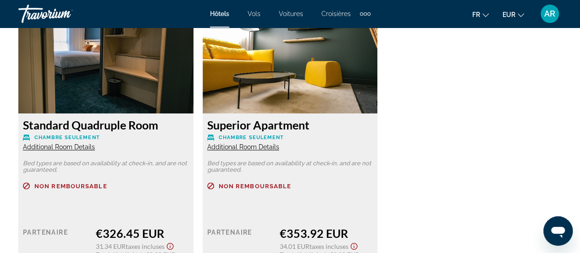
click at [72, 143] on span "Additional Room Details" at bounding box center [59, 146] width 72 height 7
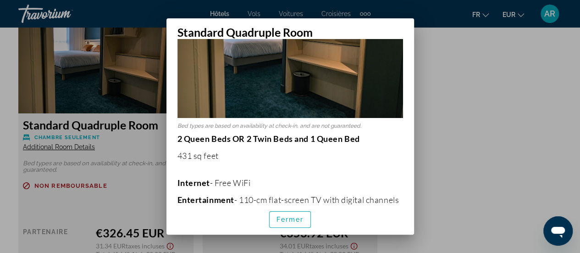
scroll to position [92, 0]
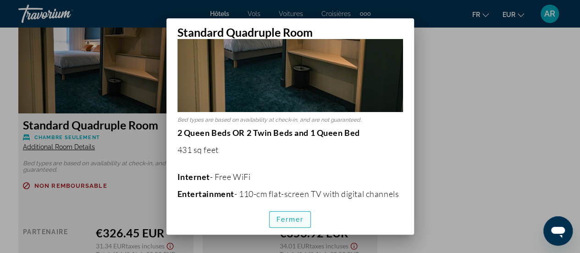
click at [287, 217] on span "Fermer" at bounding box center [290, 218] width 28 height 7
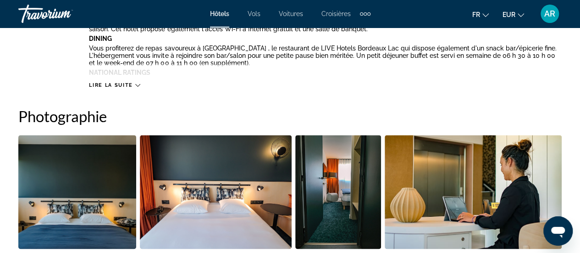
scroll to position [458, 0]
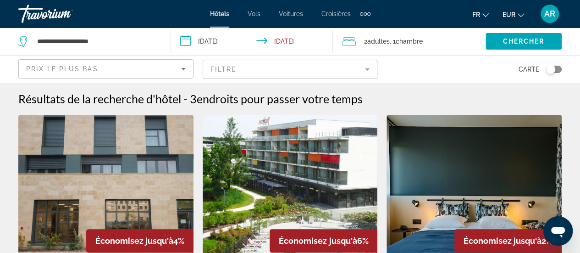
click at [313, 135] on img "Main content" at bounding box center [290, 188] width 175 height 147
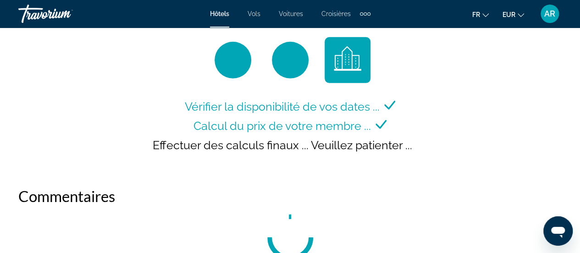
scroll to position [1375, 0]
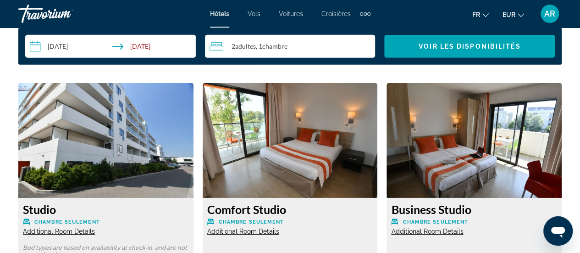
click at [83, 232] on span "Additional Room Details" at bounding box center [59, 230] width 72 height 7
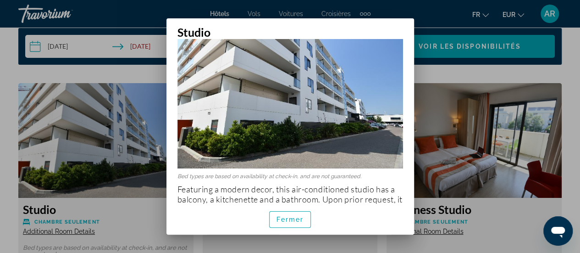
scroll to position [80, 0]
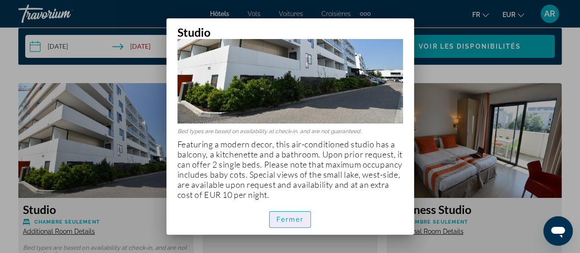
click at [286, 220] on span "Fermer" at bounding box center [290, 218] width 28 height 7
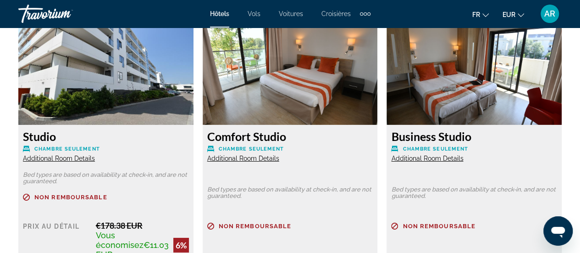
scroll to position [1467, 0]
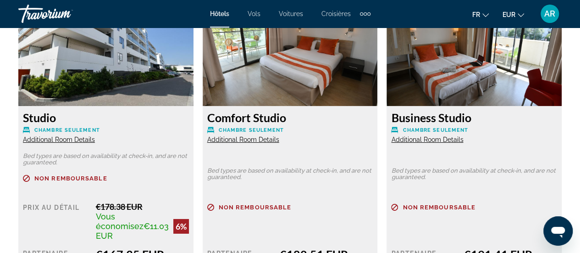
click at [252, 137] on span "Additional Room Details" at bounding box center [243, 139] width 72 height 7
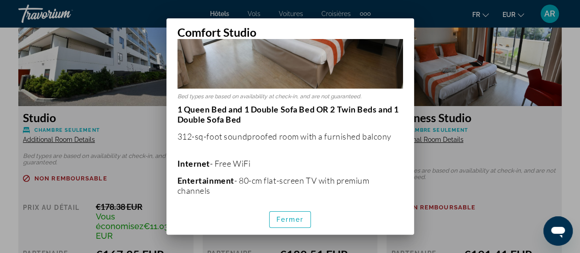
scroll to position [138, 0]
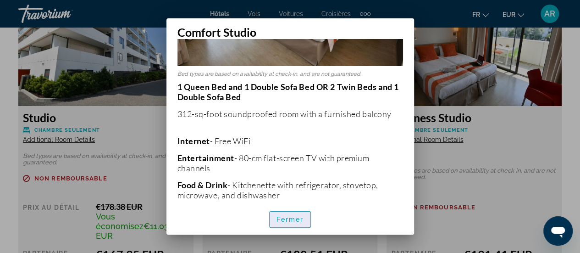
click at [298, 215] on span "Fermer" at bounding box center [290, 218] width 28 height 7
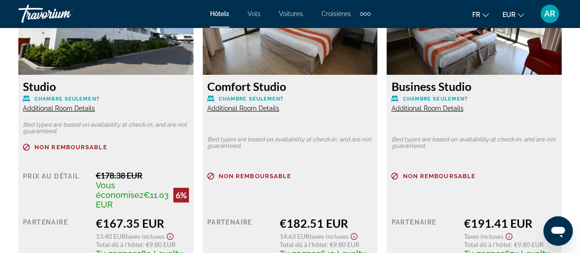
scroll to position [1513, 0]
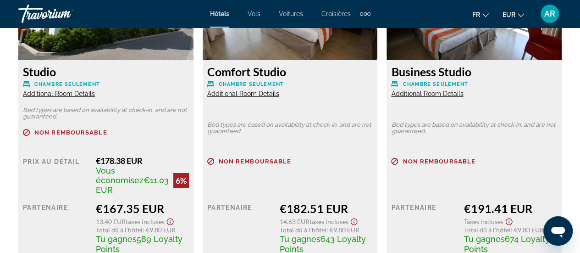
click at [418, 96] on span "Additional Room Details" at bounding box center [427, 93] width 72 height 7
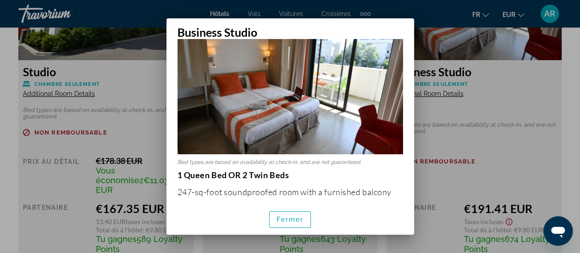
scroll to position [92, 0]
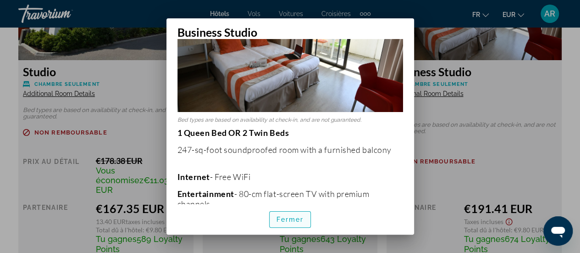
click at [294, 218] on span "Fermer" at bounding box center [290, 218] width 28 height 7
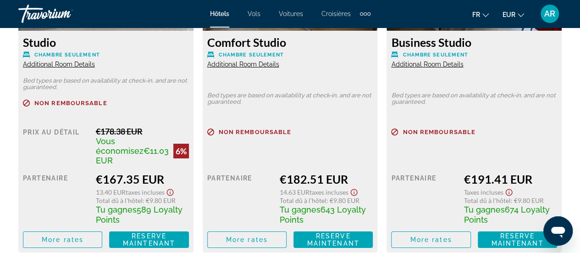
scroll to position [1467, 0]
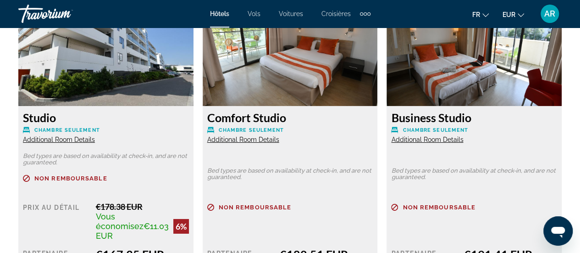
click at [259, 139] on span "Additional Room Details" at bounding box center [243, 139] width 72 height 7
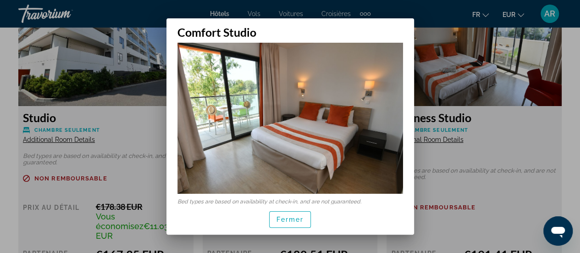
scroll to position [0, 0]
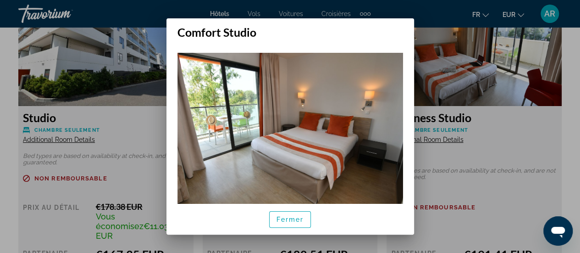
click at [223, 109] on img at bounding box center [290, 128] width 226 height 150
click at [283, 221] on span "Fermer" at bounding box center [290, 218] width 28 height 7
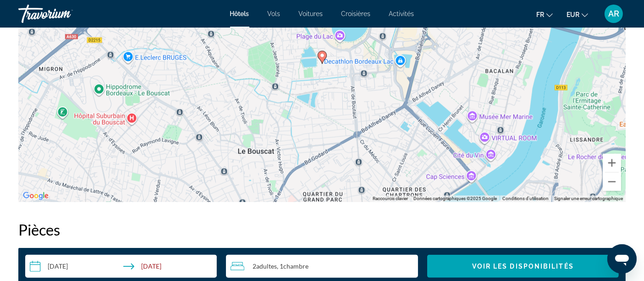
scroll to position [927, 0]
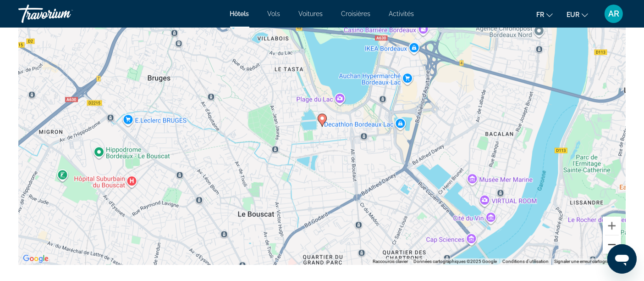
click at [586, 239] on button "Zoom arrière" at bounding box center [612, 244] width 18 height 18
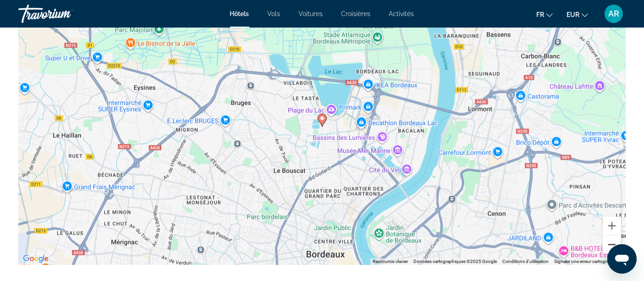
click at [586, 239] on button "Zoom arrière" at bounding box center [612, 244] width 18 height 18
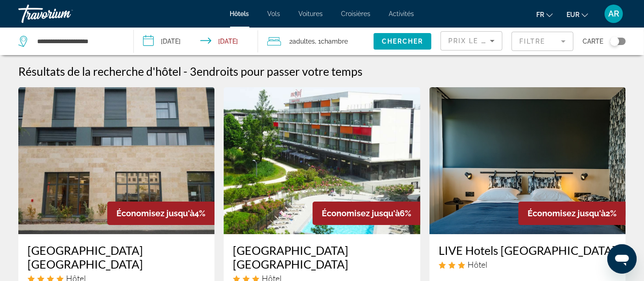
click at [491, 44] on icon "Sort by" at bounding box center [492, 40] width 11 height 11
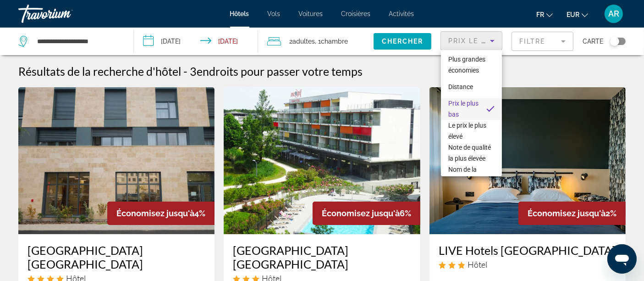
click at [530, 43] on div at bounding box center [322, 140] width 644 height 281
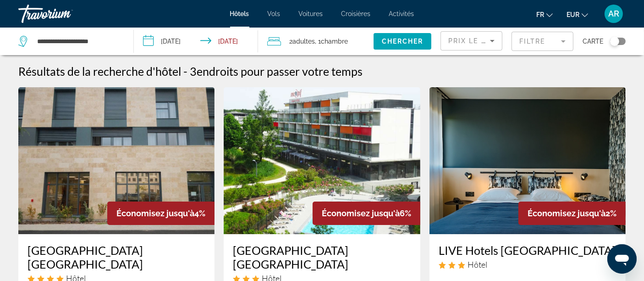
click at [530, 43] on mat-form-field "Filtre" at bounding box center [543, 41] width 62 height 19
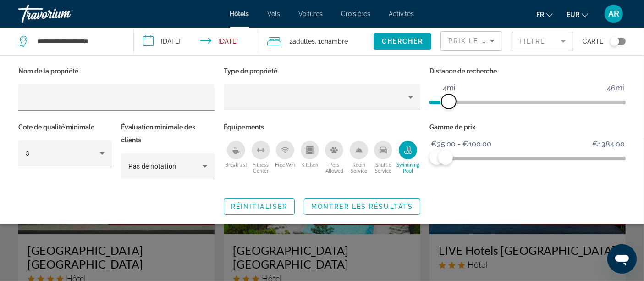
drag, startPoint x: 443, startPoint y: 100, endPoint x: 450, endPoint y: 100, distance: 6.4
click at [450, 100] on span "ngx-slider" at bounding box center [449, 101] width 15 height 15
drag, startPoint x: 444, startPoint y: 154, endPoint x: 456, endPoint y: 156, distance: 11.8
click at [456, 156] on span "ngx-slider-max" at bounding box center [449, 157] width 15 height 15
click at [389, 204] on span "Montrer les résultats" at bounding box center [362, 206] width 102 height 7
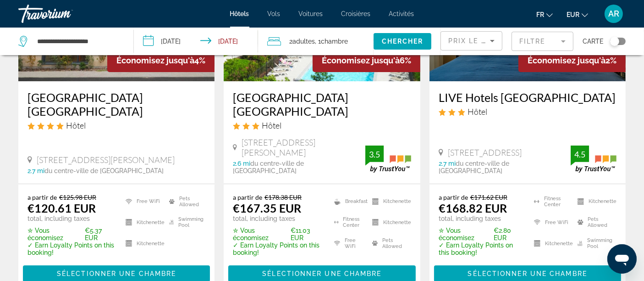
scroll to position [102, 0]
